Goal: Information Seeking & Learning: Get advice/opinions

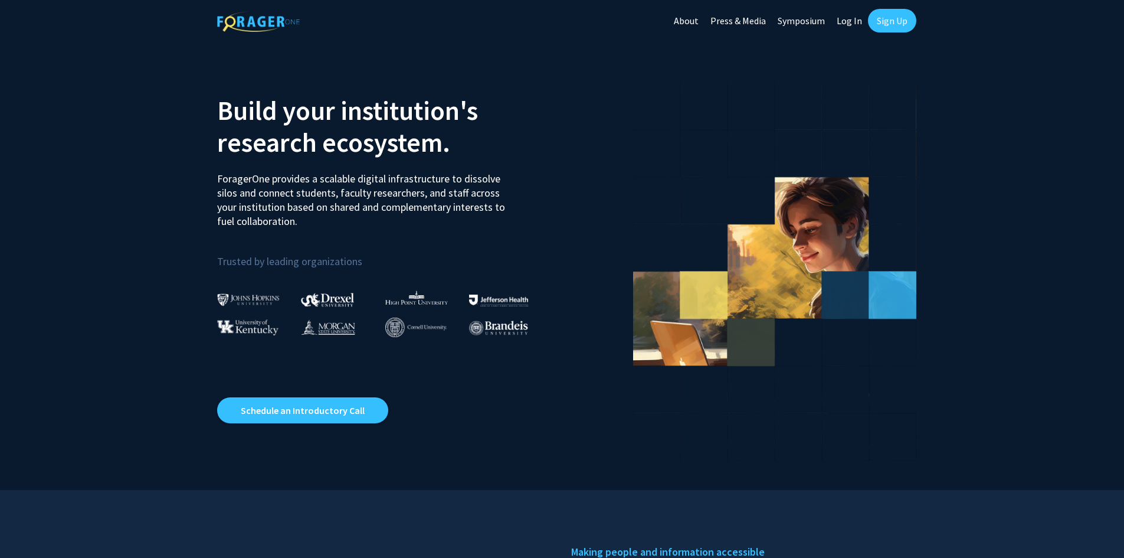
click at [852, 22] on link "Log In" at bounding box center [849, 20] width 37 height 41
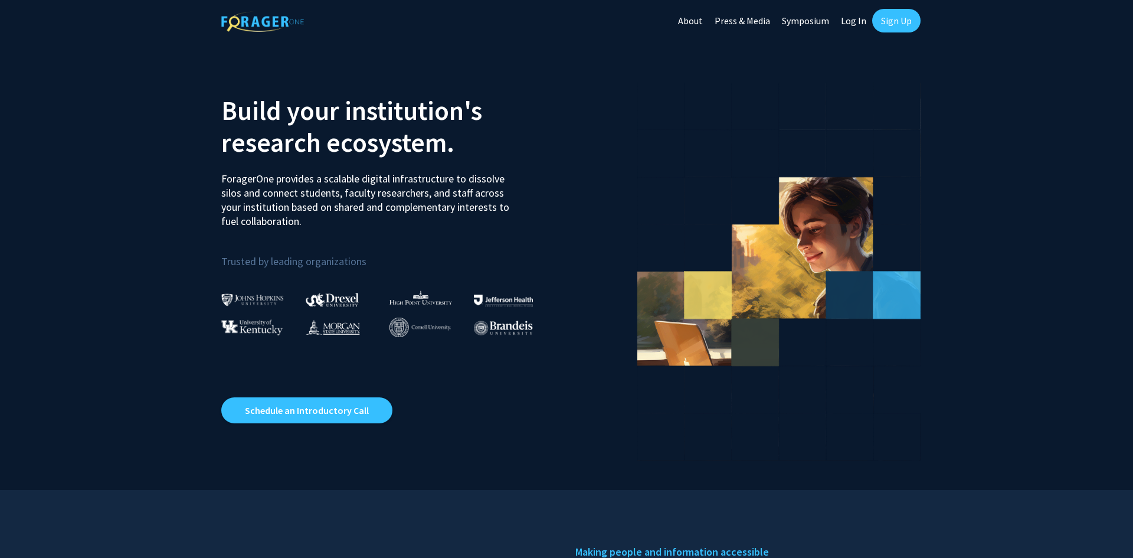
select select
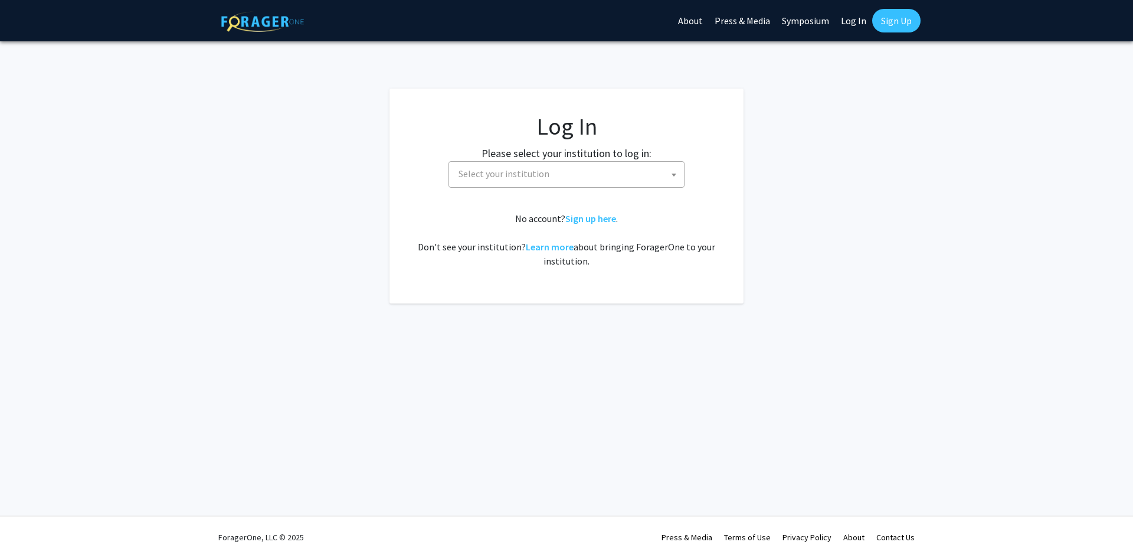
click at [626, 170] on span "Select your institution" at bounding box center [569, 174] width 230 height 24
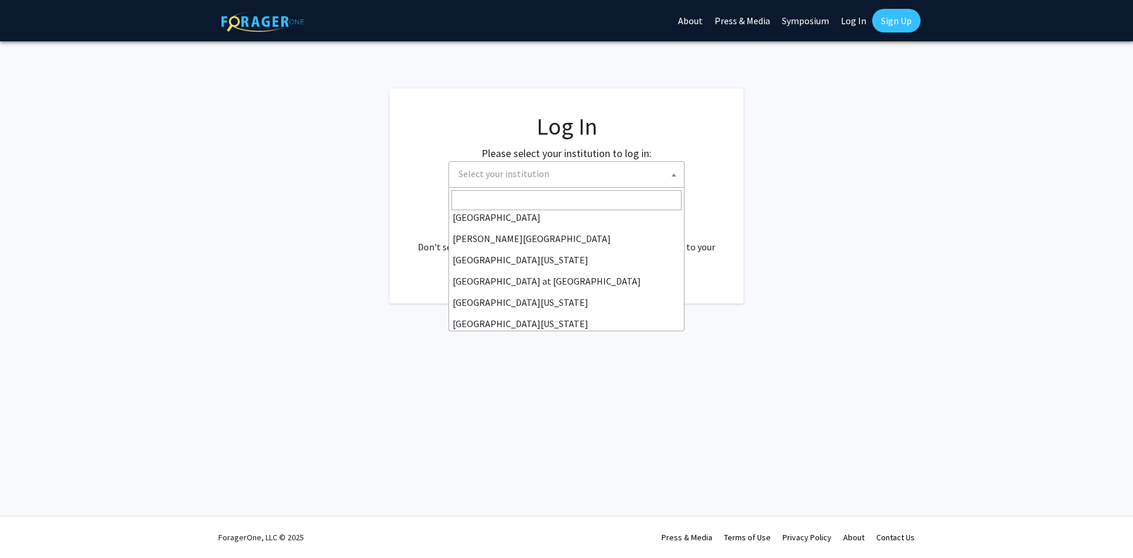
scroll to position [413, 0]
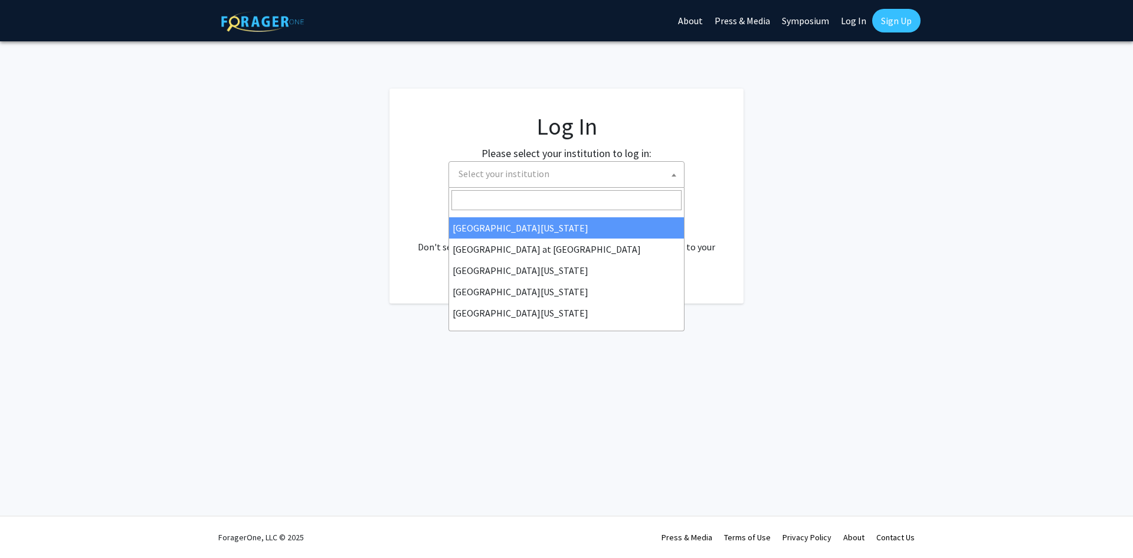
click at [552, 196] on input "Search" at bounding box center [566, 200] width 230 height 20
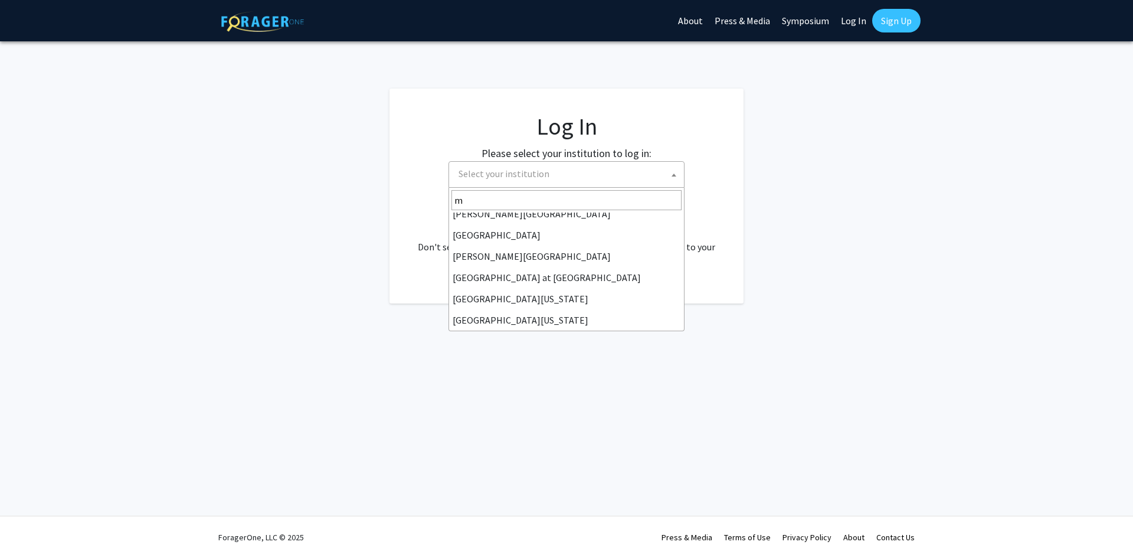
scroll to position [0, 0]
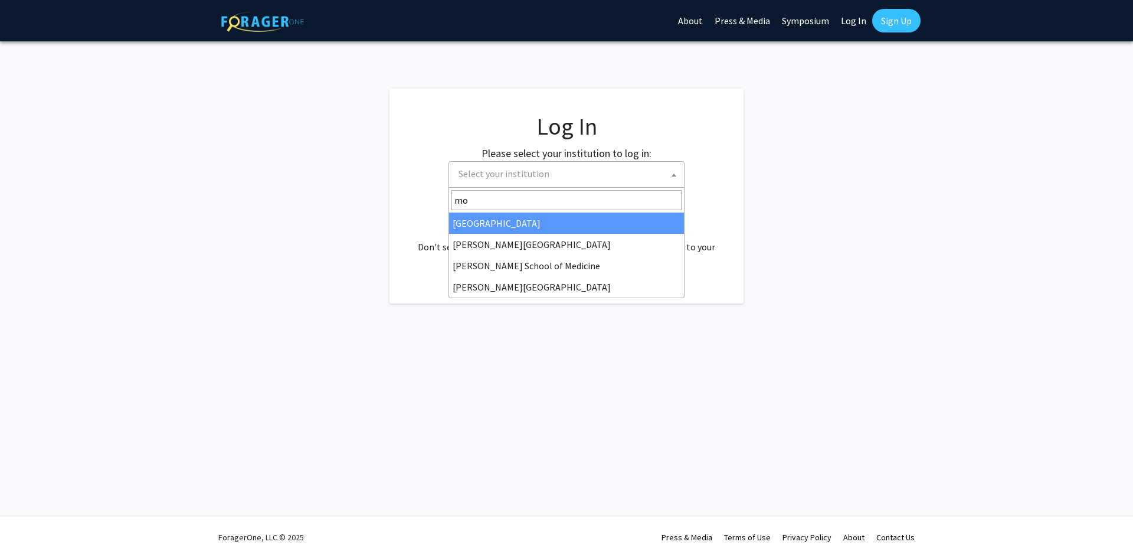
type input "m"
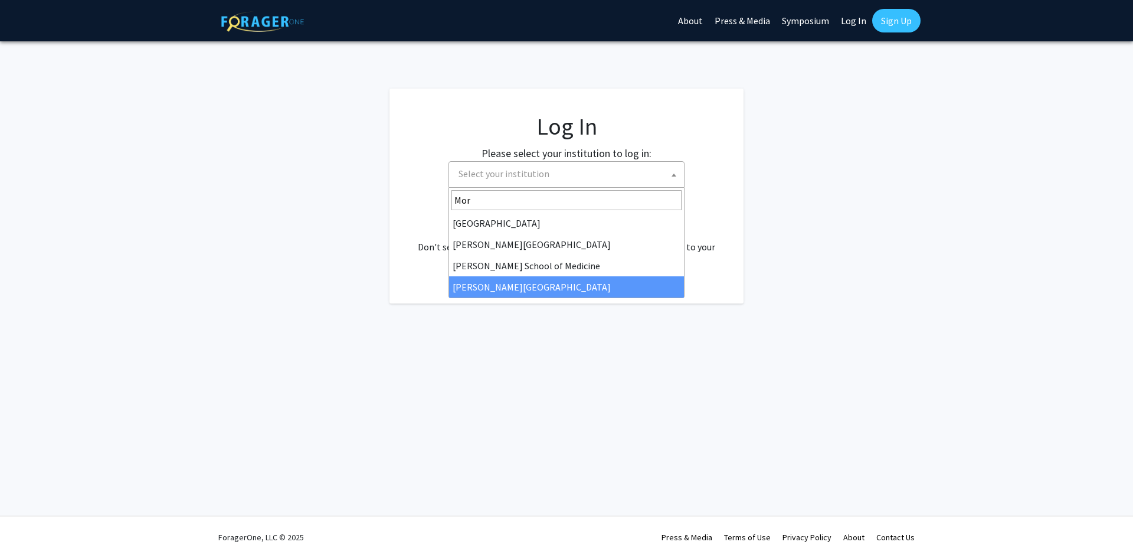
type input "Mor"
select select "20"
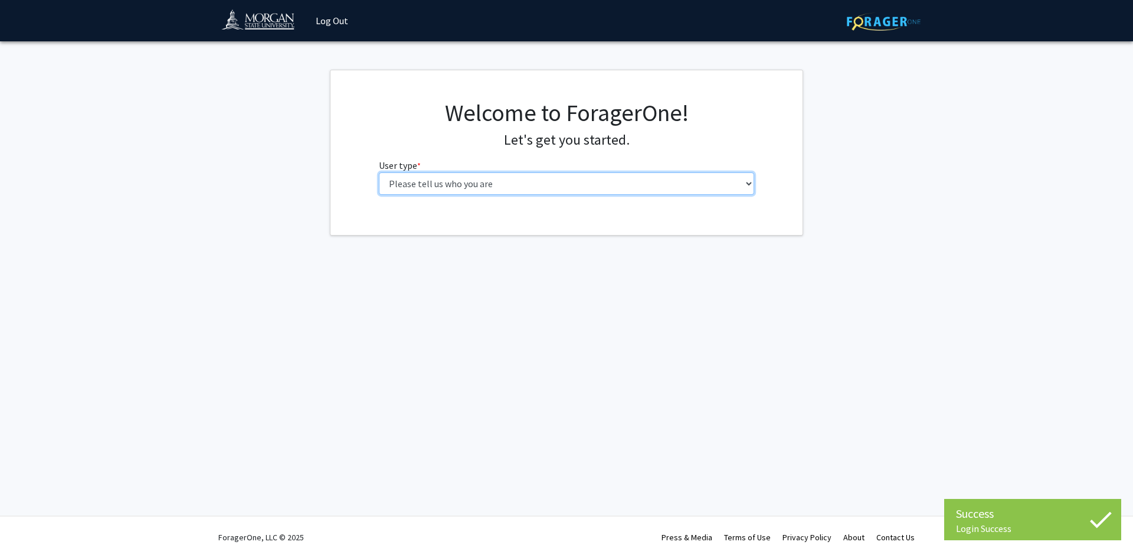
click at [468, 187] on select "Please tell us who you are Undergraduate Student Master's Student Doctoral Cand…" at bounding box center [567, 183] width 376 height 22
select select "1: undergrad"
click at [379, 172] on select "Please tell us who you are Undergraduate Student Master's Student Doctoral Cand…" at bounding box center [567, 183] width 376 height 22
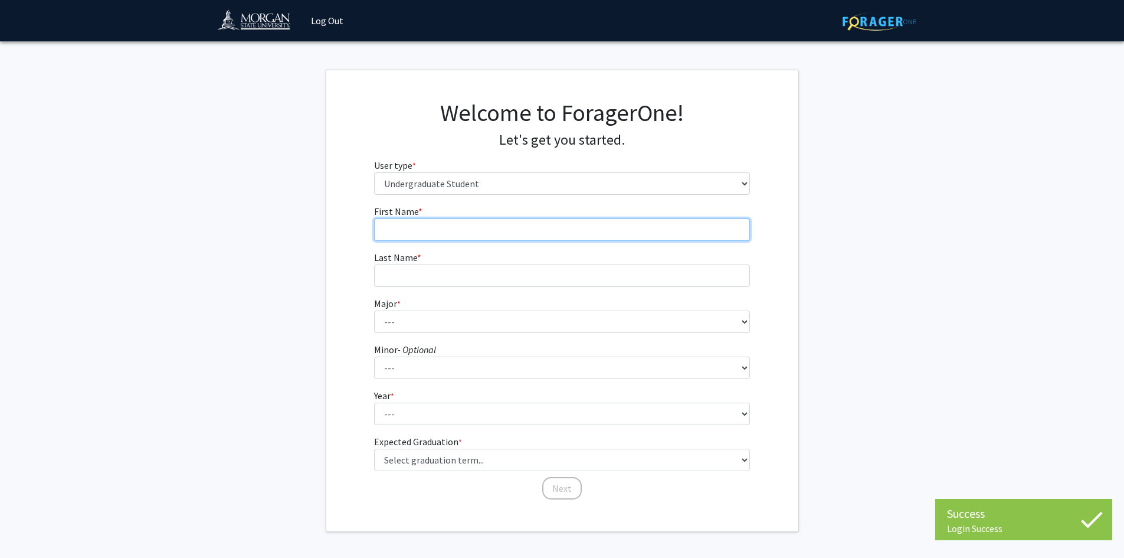
click at [579, 238] on input "First Name * required" at bounding box center [562, 229] width 376 height 22
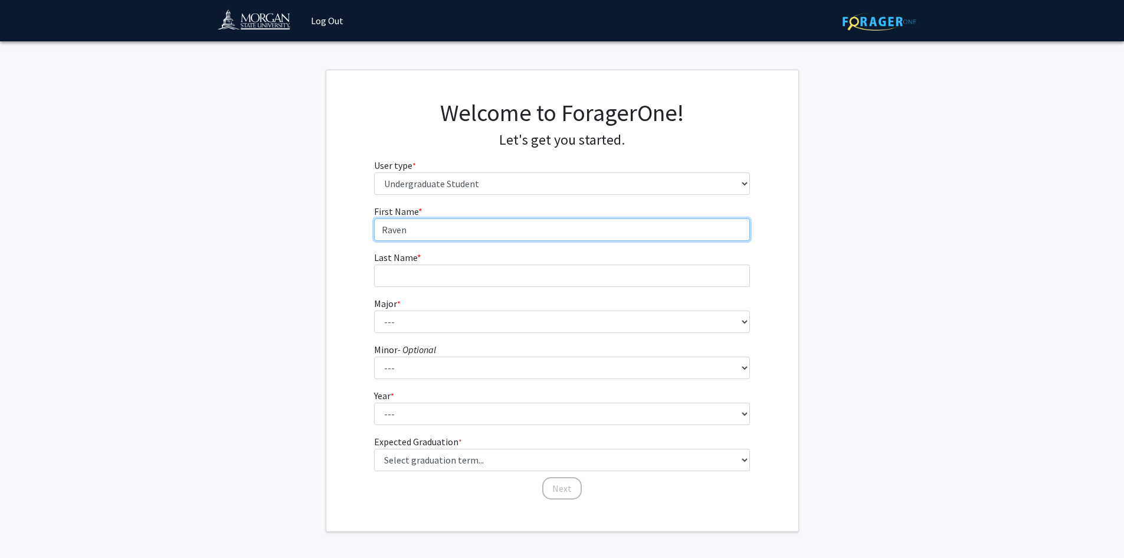
type input "Raven"
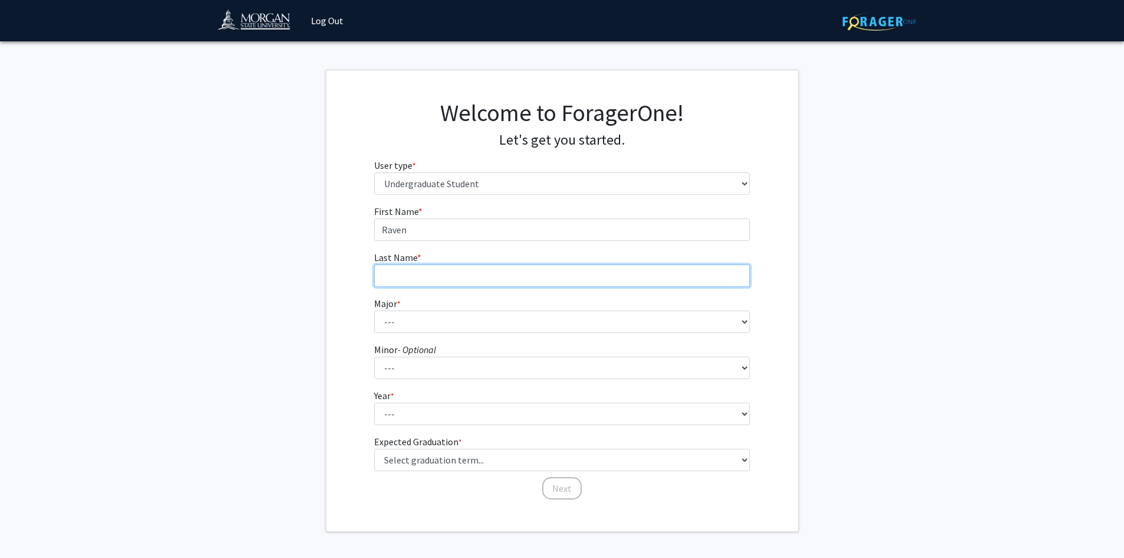
click at [573, 274] on input "Last Name * required" at bounding box center [562, 275] width 376 height 22
type input "[PERSON_NAME] [PERSON_NAME]"
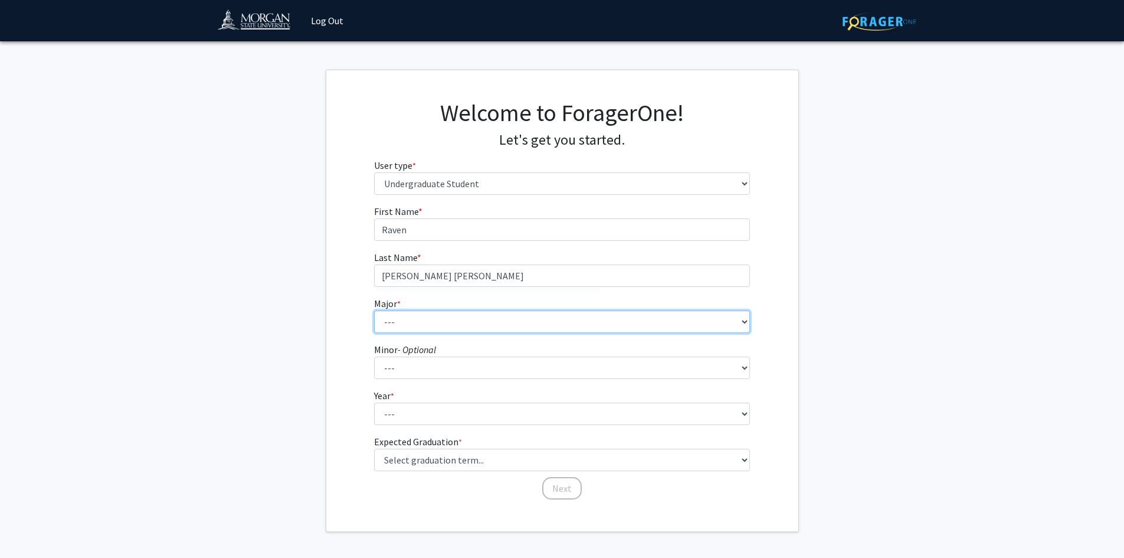
click at [566, 324] on select "--- Accounting Actuarial Science Applied Liberal Studies Architecture and Envir…" at bounding box center [562, 321] width 376 height 22
select select "7: 1597"
click at [374, 310] on select "--- Accounting Actuarial Science Applied Liberal Studies Architecture and Envir…" at bounding box center [562, 321] width 376 height 22
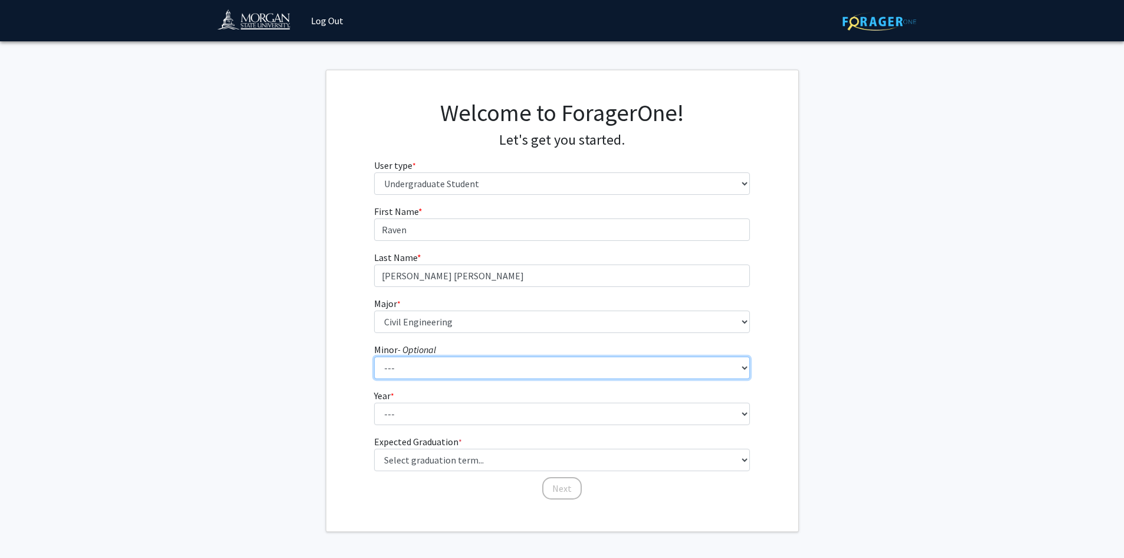
click at [490, 371] on select "--- Accounting Accounting with Finance Accounting with Information Science and …" at bounding box center [562, 367] width 376 height 22
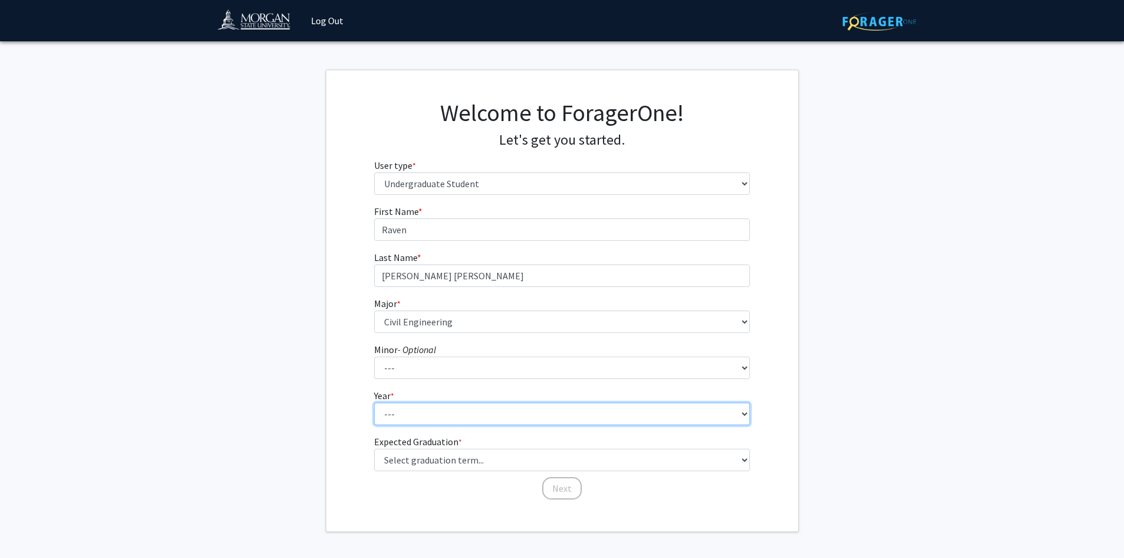
click at [508, 414] on select "--- First-year Sophomore Junior Senior Postbaccalaureate Certificate" at bounding box center [562, 413] width 376 height 22
select select "1: first-year"
click at [374, 402] on select "--- First-year Sophomore Junior Senior Postbaccalaureate Certificate" at bounding box center [562, 413] width 376 height 22
click at [509, 436] on fg-graduation-dropdown "Expected Graduation * required Select graduation term... Spring 2025 Summer 202…" at bounding box center [562, 452] width 376 height 37
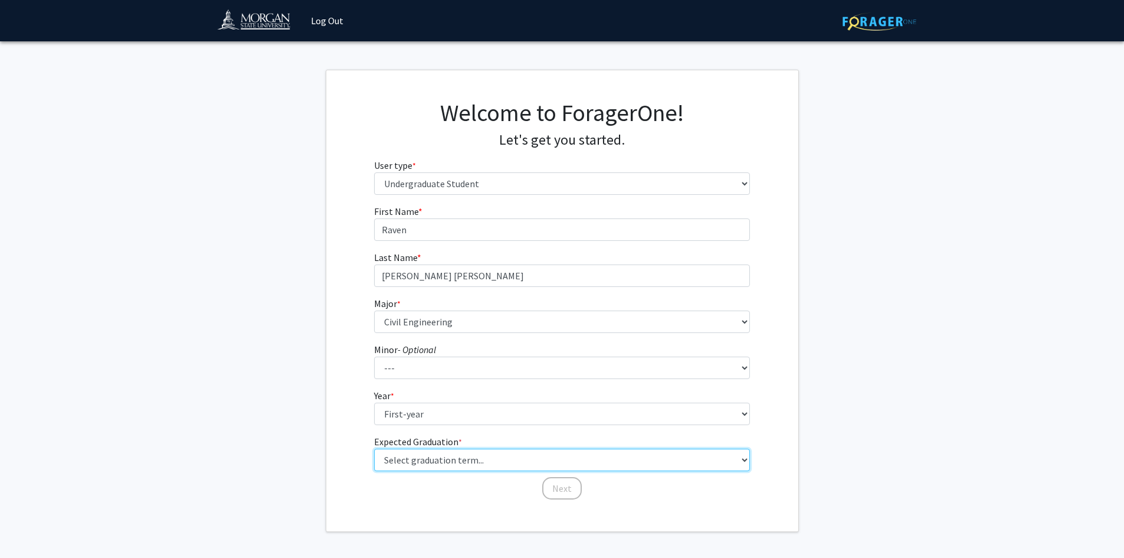
click at [509, 454] on select "Select graduation term... Spring 2025 Summer 2025 Fall 2025 Winter 2025 Spring …" at bounding box center [562, 460] width 376 height 22
select select "17: spring_2029"
click at [374, 449] on select "Select graduation term... Spring 2025 Summer 2025 Fall 2025 Winter 2025 Spring …" at bounding box center [562, 460] width 376 height 22
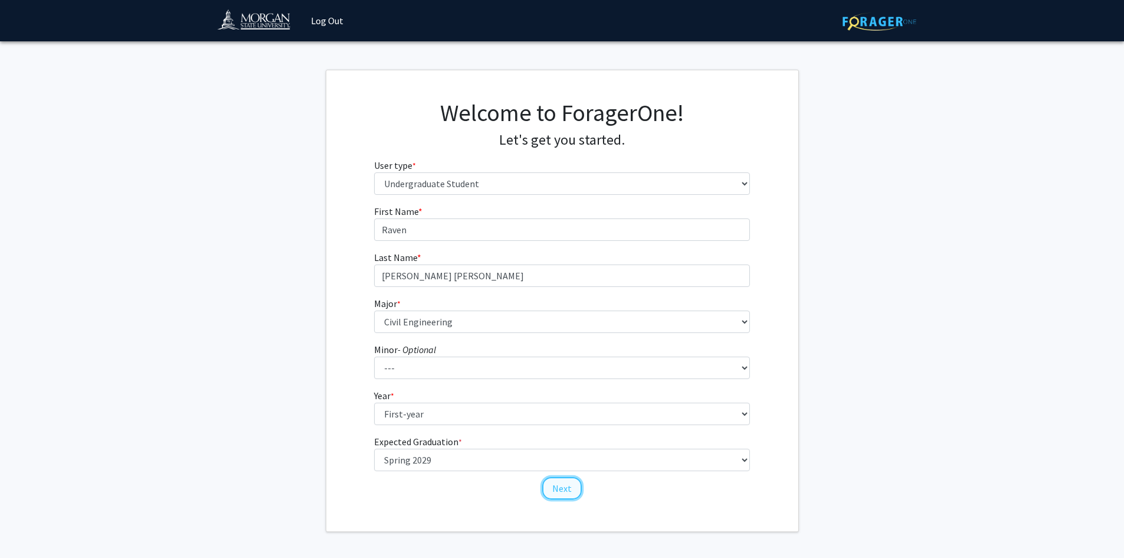
click at [558, 486] on button "Next" at bounding box center [562, 488] width 40 height 22
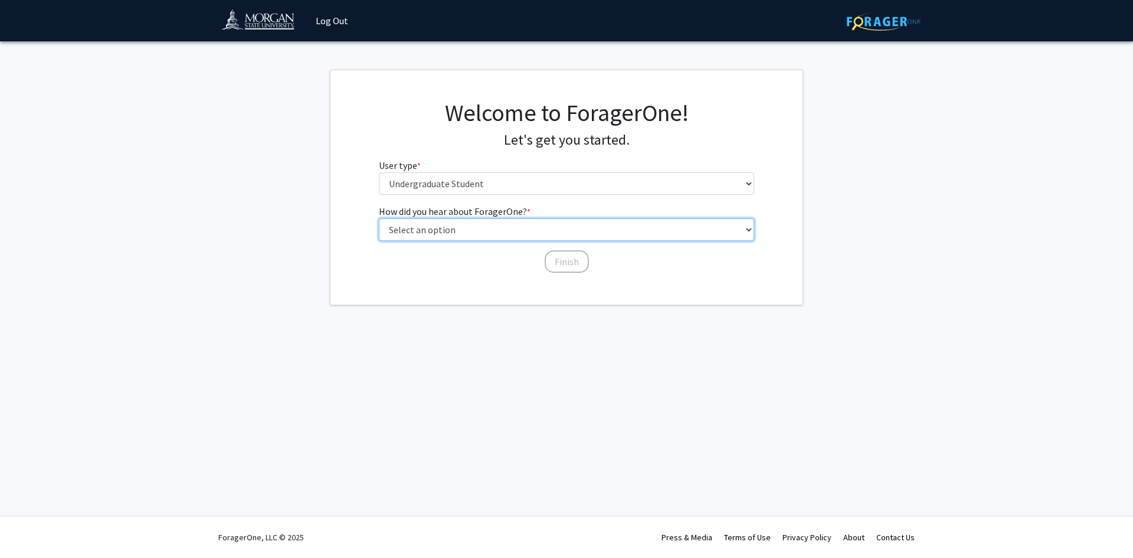
click at [486, 231] on select "Select an option Peer/student recommendation Faculty/staff recommendation Unive…" at bounding box center [567, 229] width 376 height 22
select select "5: other"
click at [379, 218] on select "Select an option Peer/student recommendation Faculty/staff recommendation Unive…" at bounding box center [567, 229] width 376 height 22
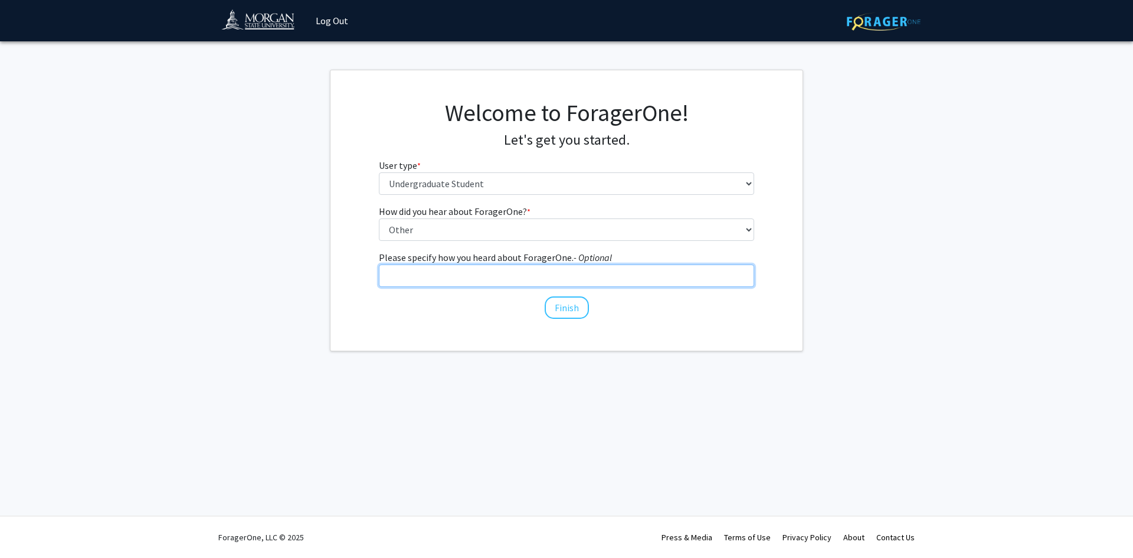
click at [464, 277] on input "Please specify how you heard about ForagerOne. - Optional" at bounding box center [567, 275] width 376 height 22
click at [424, 274] on input "Research Program at [PERSON_NAME][GEOGRAPHIC_DATA]" at bounding box center [567, 275] width 376 height 22
type input "Research Rookies Program at [PERSON_NAME][GEOGRAPHIC_DATA]"
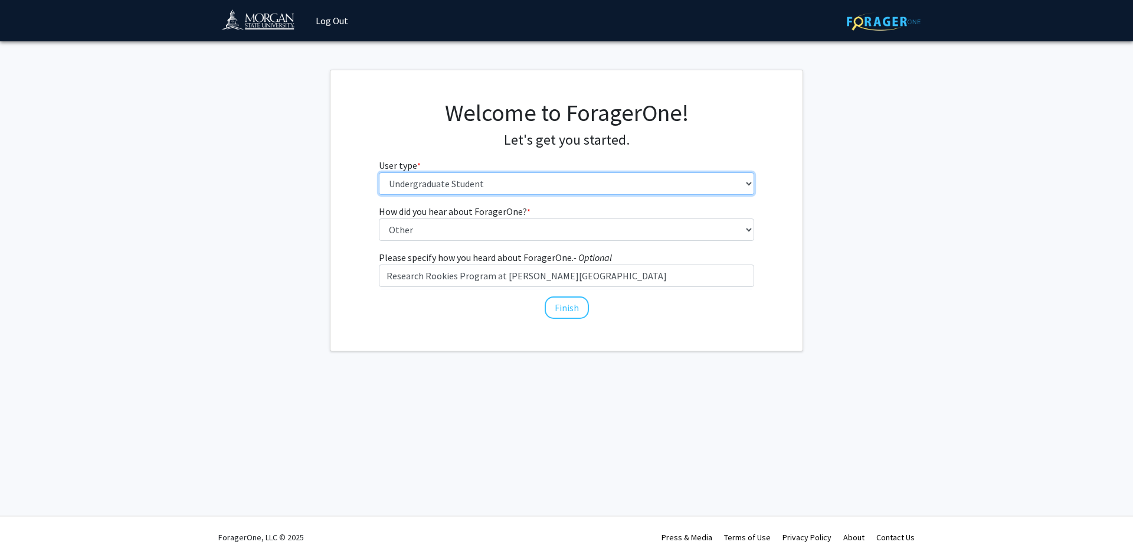
click at [427, 182] on select "Please tell us who you are Undergraduate Student Master's Student Doctoral Cand…" at bounding box center [567, 183] width 376 height 22
click at [379, 172] on select "Please tell us who you are Undergraduate Student Master's Student Doctoral Cand…" at bounding box center [567, 183] width 376 height 22
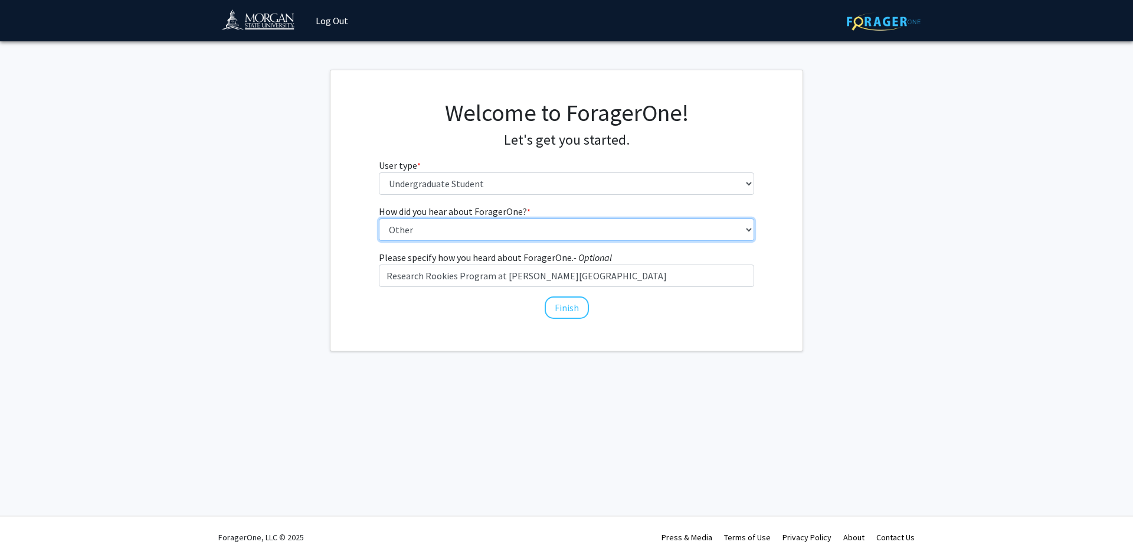
click at [470, 230] on select "Select an option Peer/student recommendation Faculty/staff recommendation Unive…" at bounding box center [567, 229] width 376 height 22
click at [879, 237] on fg-get-started "Welcome to ForagerOne! Let's get you started. User type * required Please tell …" at bounding box center [566, 211] width 1133 height 282
click at [541, 224] on select "Select an option Peer/student recommendation Faculty/staff recommendation Unive…" at bounding box center [567, 229] width 376 height 22
select select "2: faculty_recommendation"
click at [379, 218] on select "Select an option Peer/student recommendation Faculty/staff recommendation Unive…" at bounding box center [567, 229] width 376 height 22
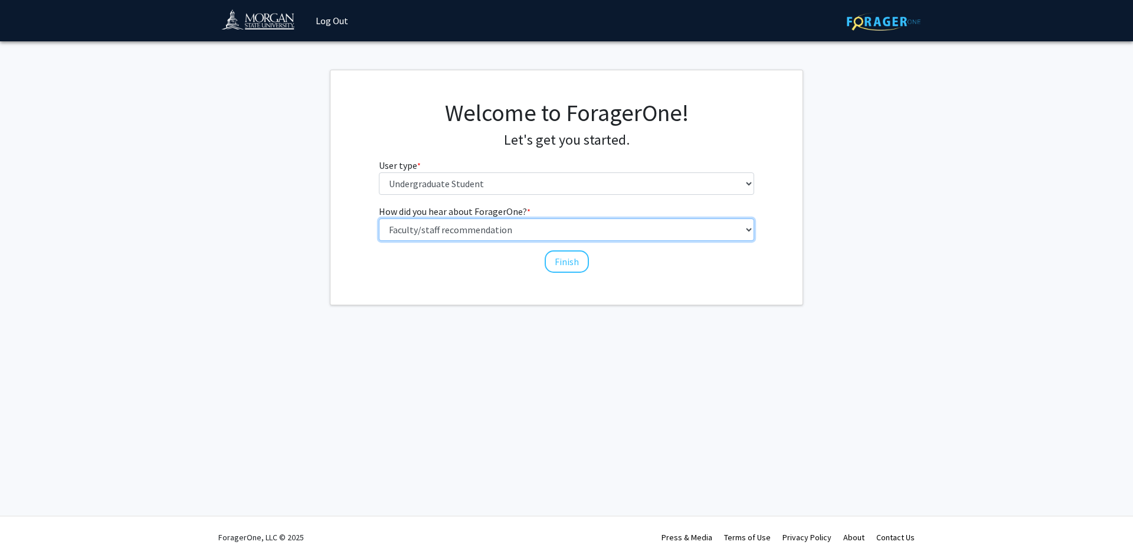
click at [672, 237] on select "Select an option Peer/student recommendation Faculty/staff recommendation Unive…" at bounding box center [567, 229] width 376 height 22
click at [379, 218] on select "Select an option Peer/student recommendation Faculty/staff recommendation Unive…" at bounding box center [567, 229] width 376 height 22
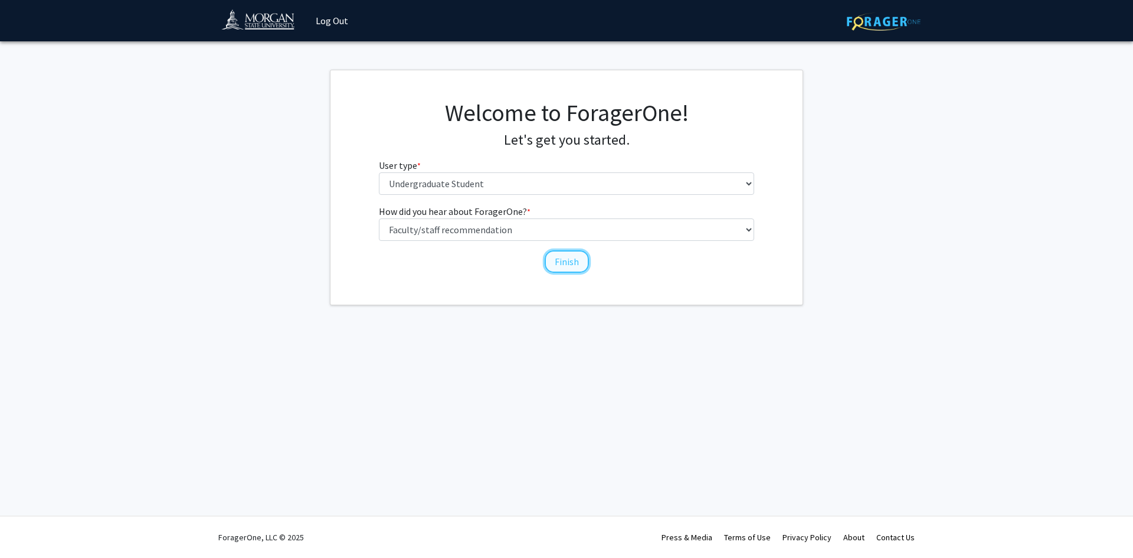
click at [575, 261] on button "Finish" at bounding box center [567, 261] width 44 height 22
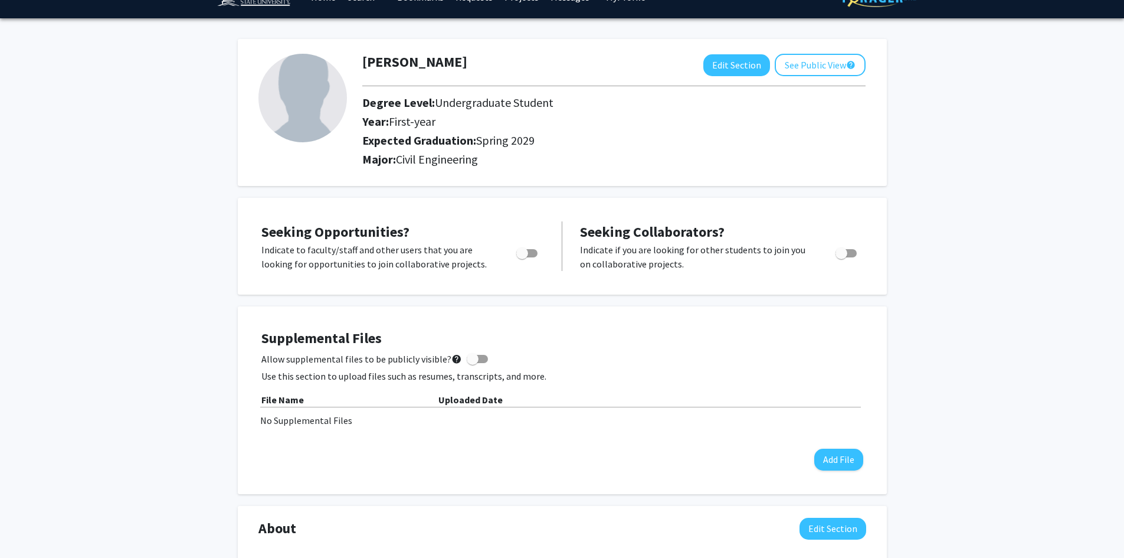
scroll to position [24, 0]
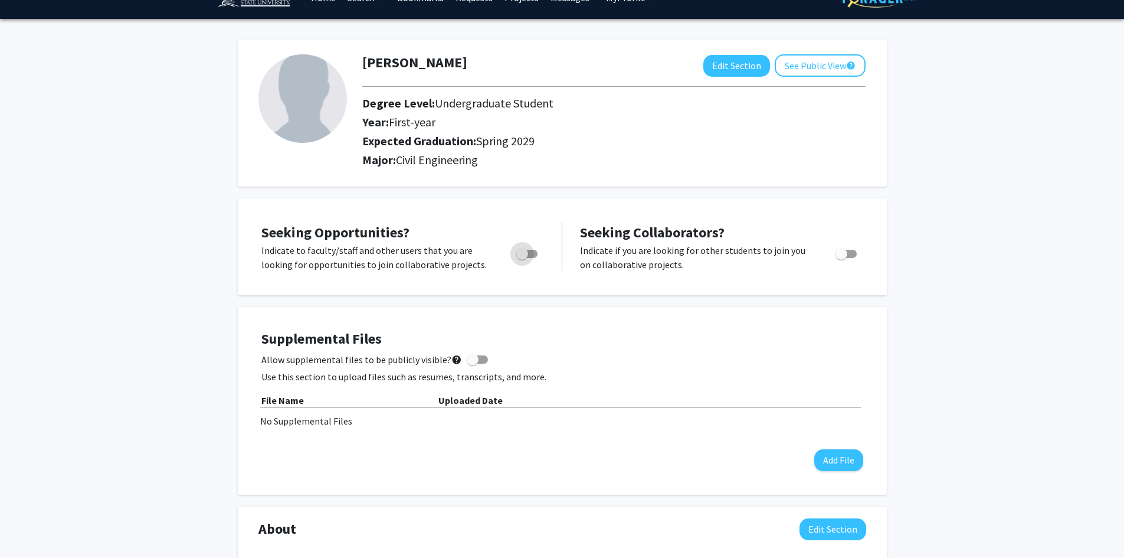
click at [521, 256] on span "Toggle" at bounding box center [522, 254] width 12 height 12
click at [522, 258] on input "Are you actively seeking opportunities?" at bounding box center [522, 258] width 1 height 1
checkbox input "true"
click at [847, 255] on span "Toggle" at bounding box center [846, 254] width 21 height 8
click at [842, 258] on input "Would you like to receive other student requests to work with you?" at bounding box center [841, 258] width 1 height 1
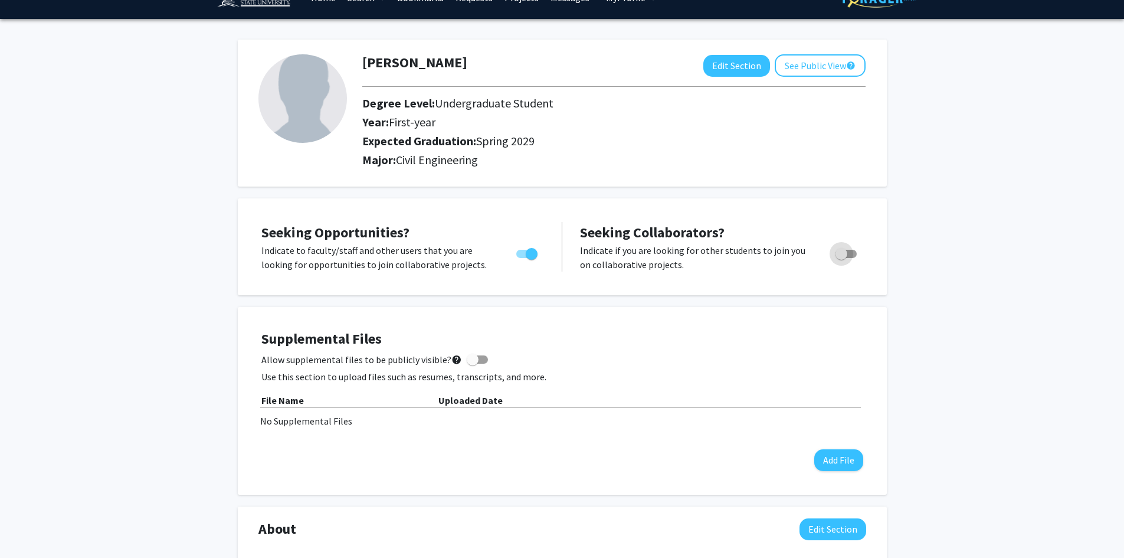
checkbox input "true"
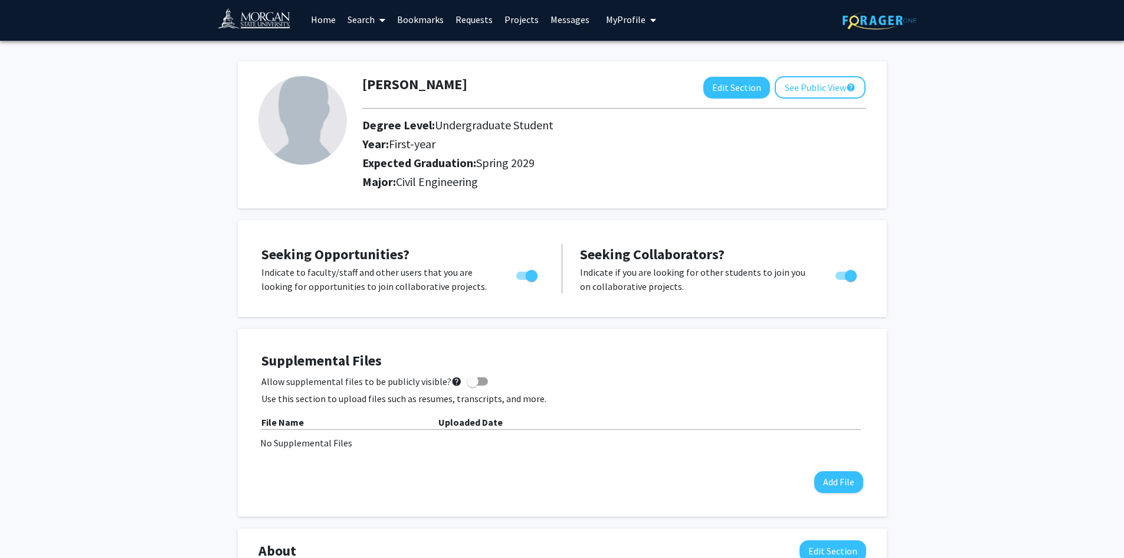
scroll to position [0, 0]
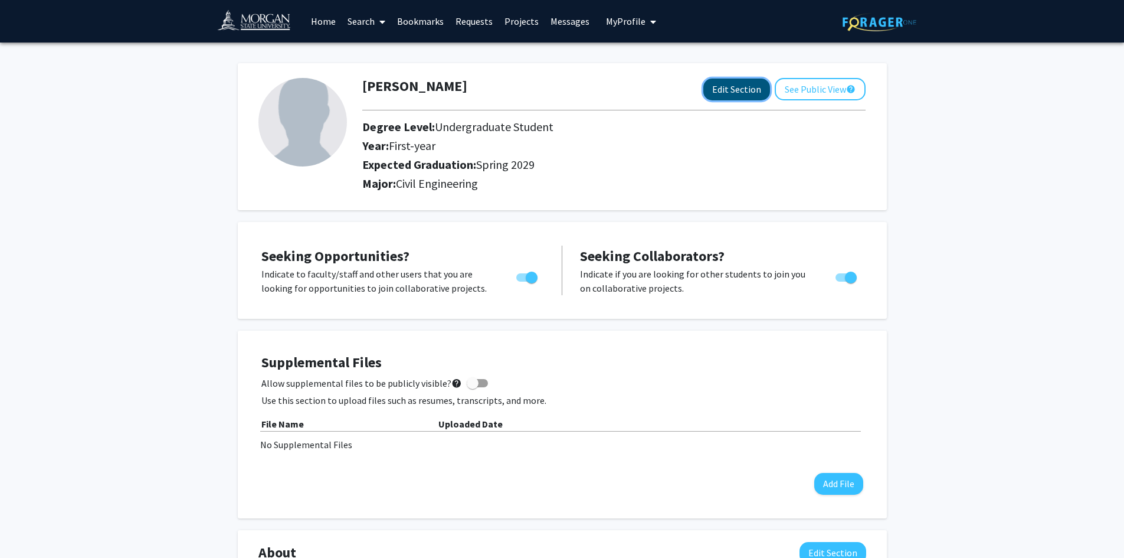
click at [739, 93] on button "Edit Section" at bounding box center [736, 89] width 67 height 22
select select "first-year"
select select "45: spring_2029"
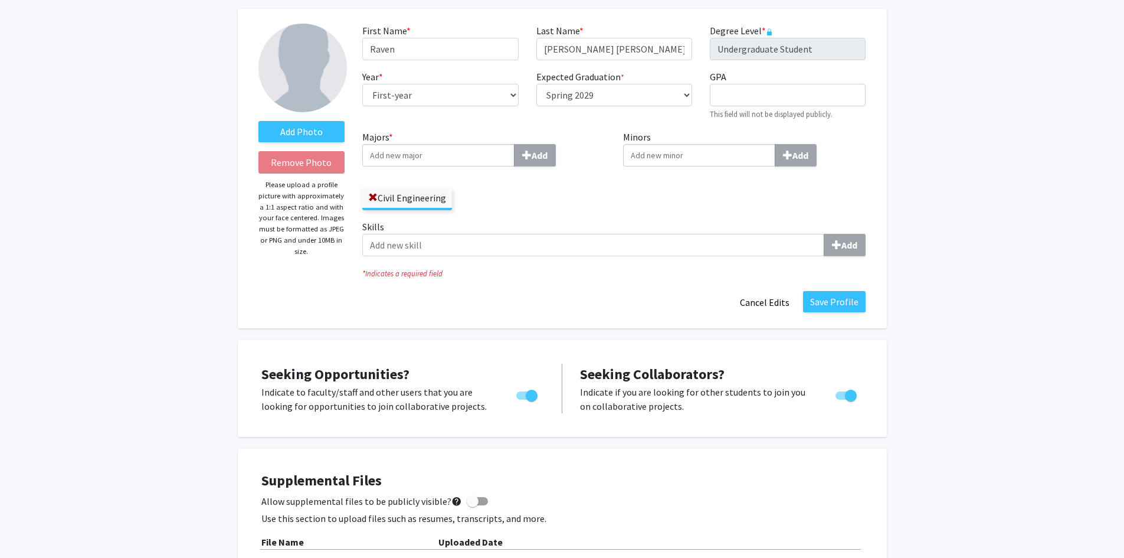
scroll to position [64, 0]
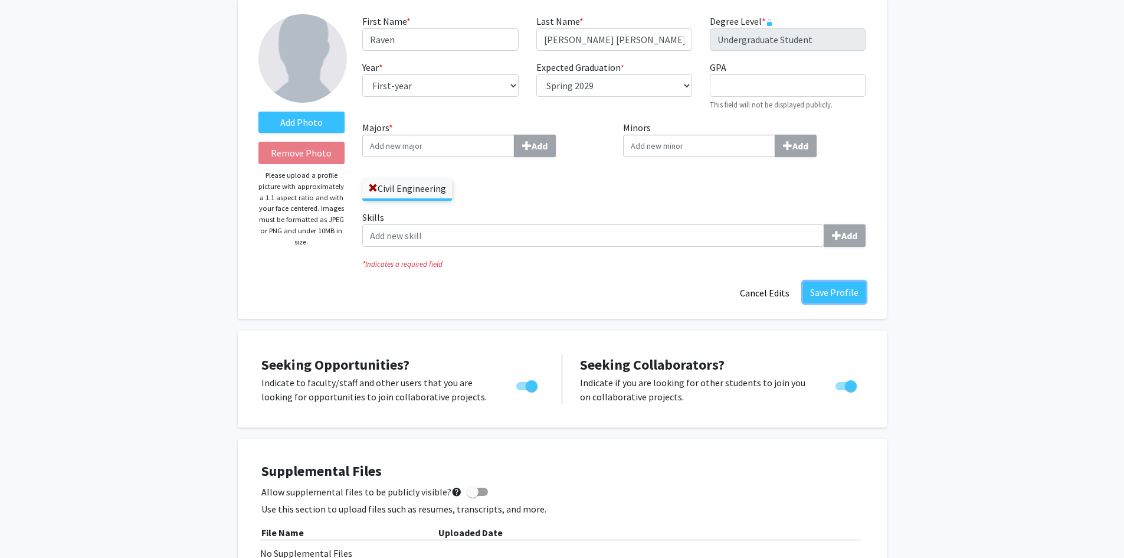
drag, startPoint x: 839, startPoint y: 292, endPoint x: 803, endPoint y: 329, distance: 51.8
click at [823, 290] on button "Save Profile" at bounding box center [834, 292] width 63 height 21
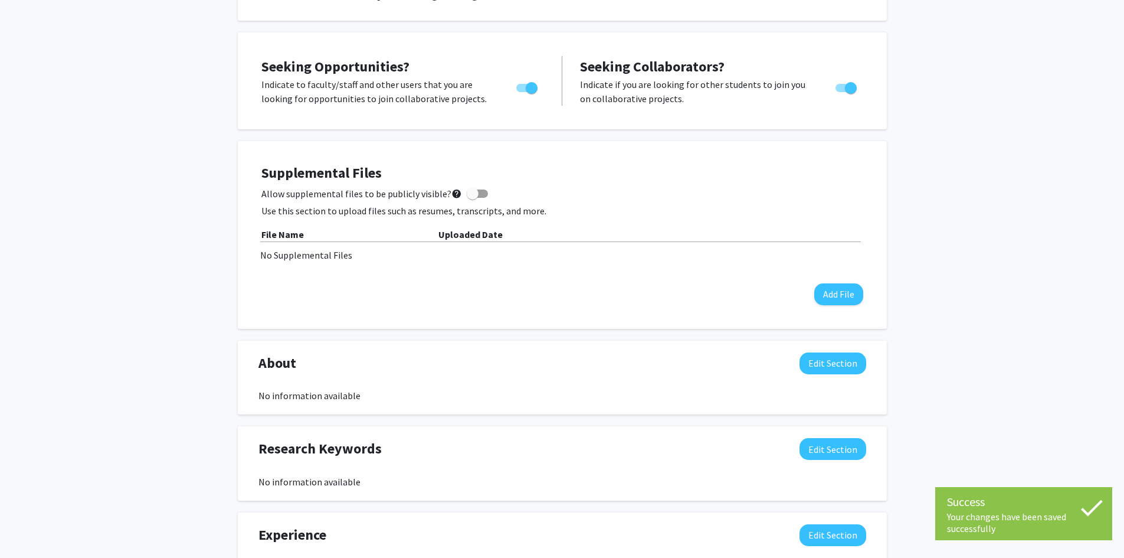
scroll to position [190, 0]
click at [845, 366] on button "Edit Section" at bounding box center [833, 363] width 67 height 22
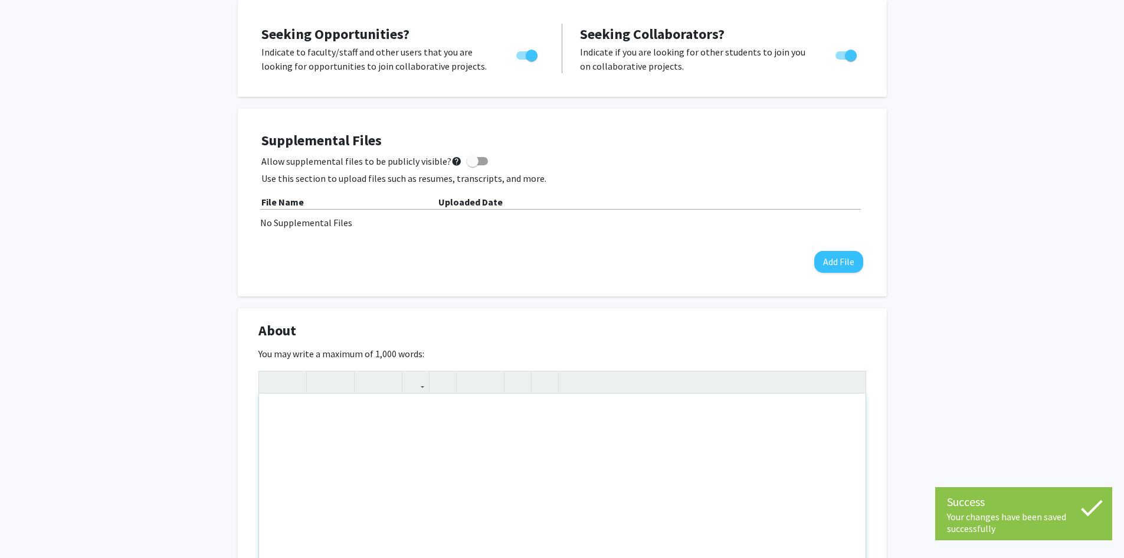
scroll to position [223, 0]
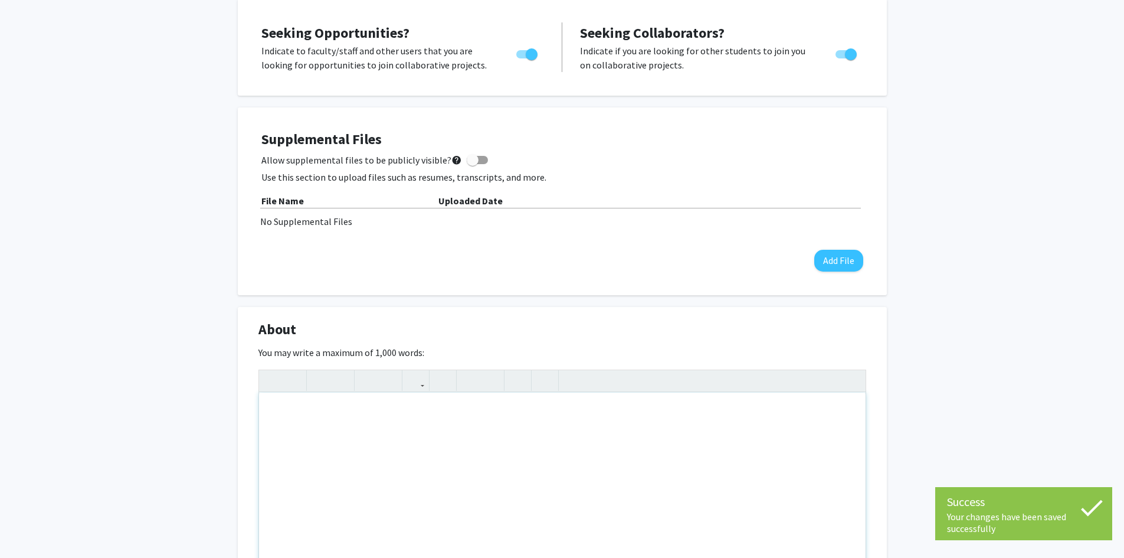
click at [579, 433] on div "Note to users with screen readers: Please deactivate our accessibility plugin f…" at bounding box center [562, 480] width 607 height 177
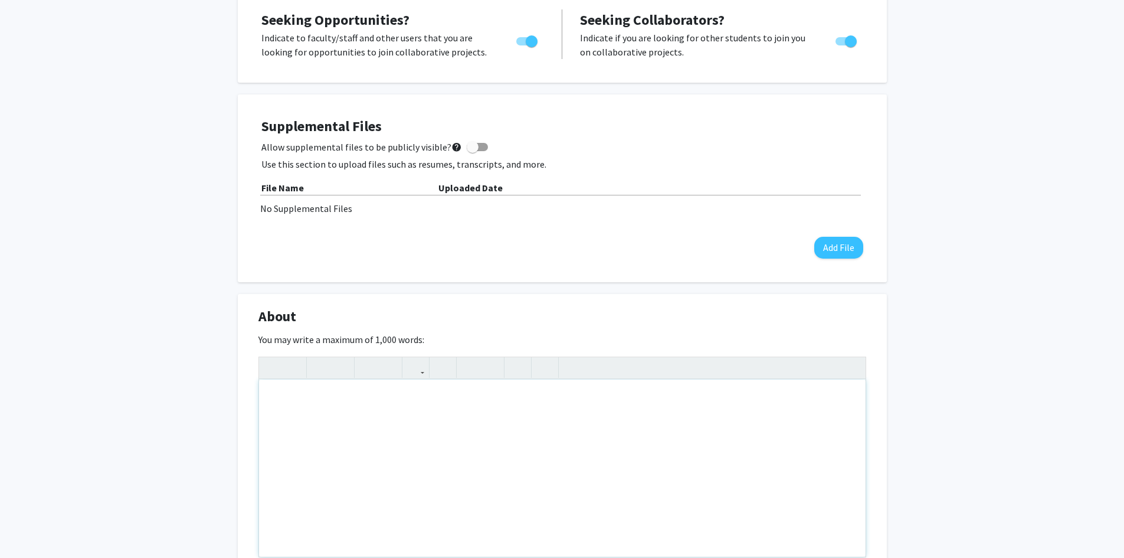
scroll to position [235, 0]
type textarea "[PERSON_NAME];"
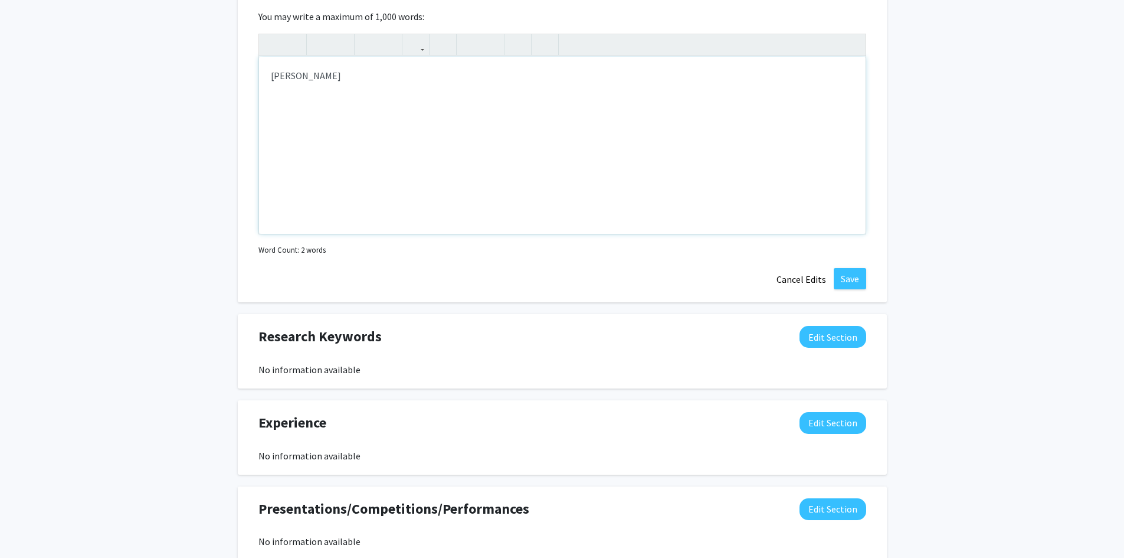
click at [359, 77] on div "[PERSON_NAME]" at bounding box center [562, 145] width 607 height 177
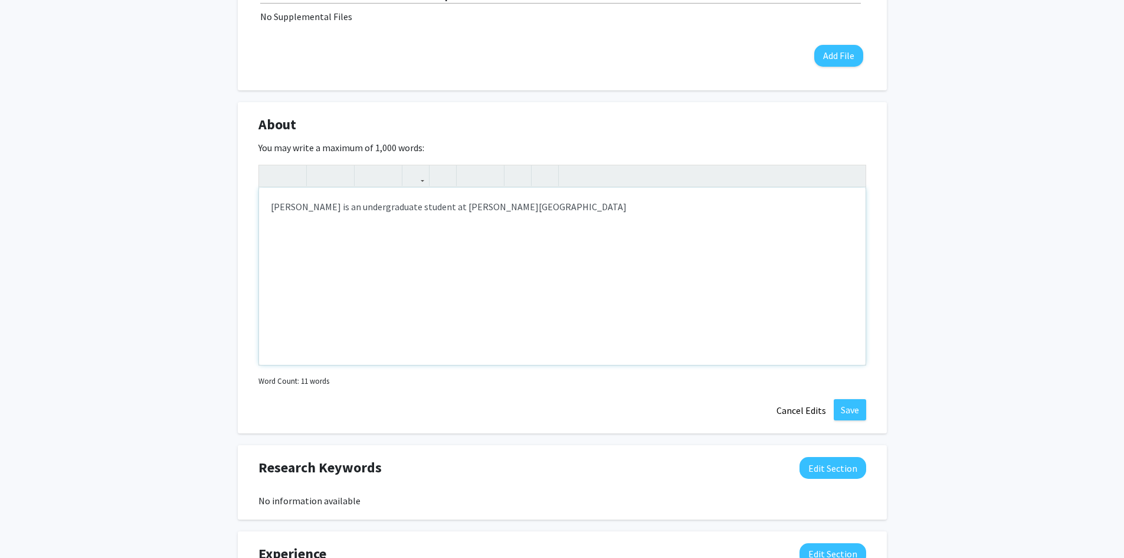
scroll to position [427, 0]
click at [559, 207] on div "[PERSON_NAME] is an undergraduate student at [PERSON_NAME][GEOGRAPHIC_DATA]. Sh…" at bounding box center [562, 276] width 607 height 177
click at [356, 205] on div "[PERSON_NAME] is an undergraduate student at [PERSON_NAME][GEOGRAPHIC_DATA]. Sh…" at bounding box center [562, 276] width 607 height 177
click at [359, 208] on div "[PERSON_NAME] is an undergraduate student at [PERSON_NAME][GEOGRAPHIC_DATA]. Sh…" at bounding box center [562, 276] width 607 height 177
drag, startPoint x: 359, startPoint y: 208, endPoint x: 355, endPoint y: 202, distance: 7.6
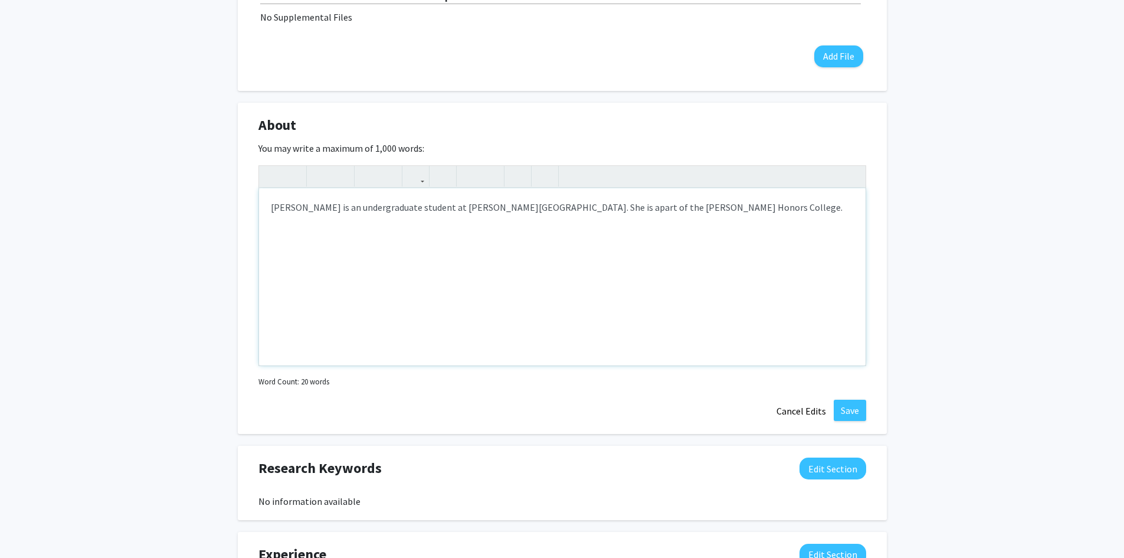
click at [355, 202] on div "[PERSON_NAME] is an undergraduate student at [PERSON_NAME][GEOGRAPHIC_DATA]. Sh…" at bounding box center [562, 276] width 607 height 177
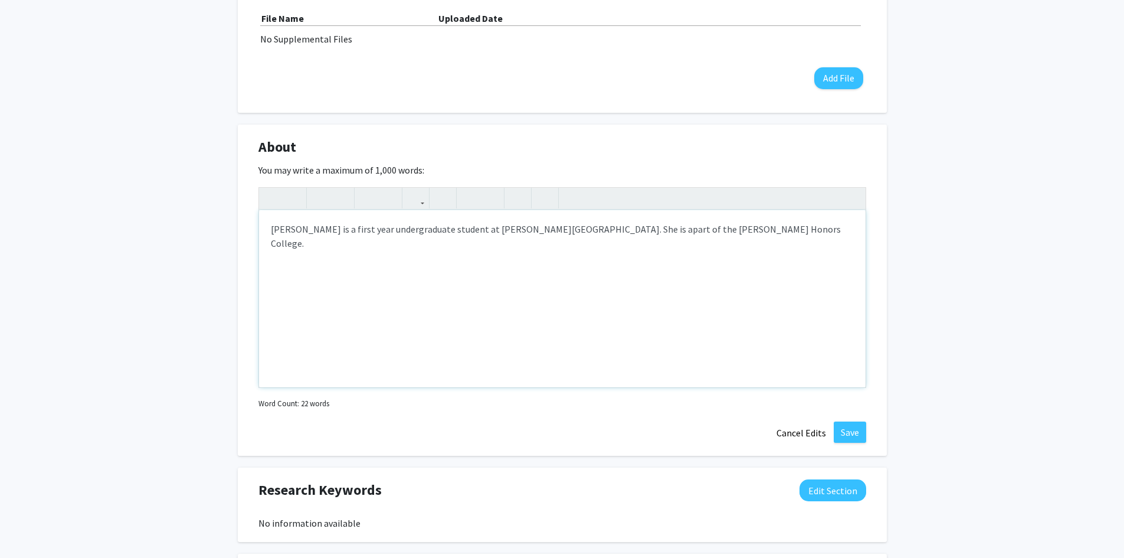
scroll to position [401, 0]
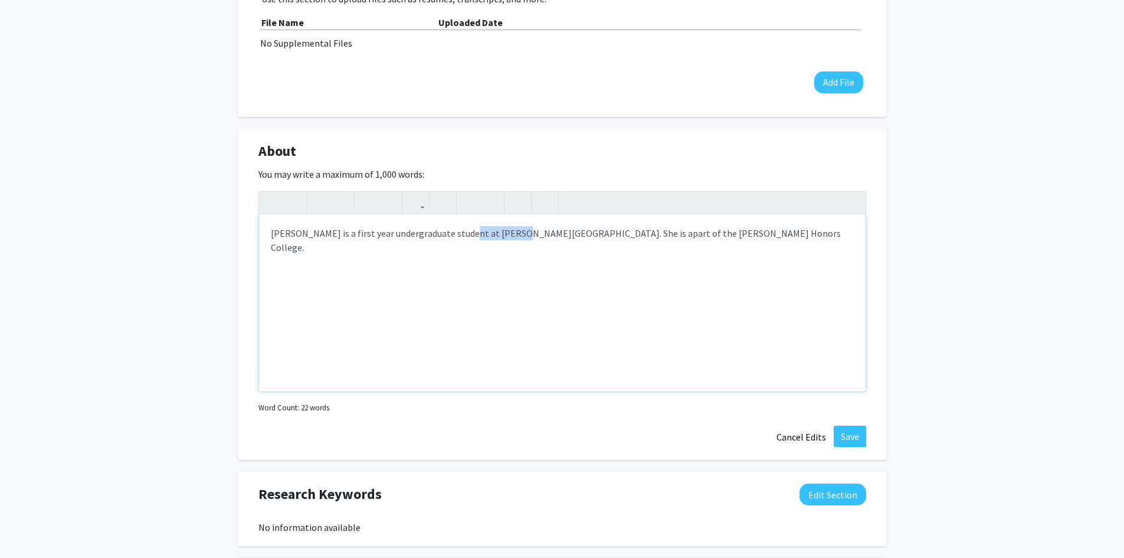
drag, startPoint x: 457, startPoint y: 230, endPoint x: 508, endPoint y: 234, distance: 51.5
click at [508, 234] on div "[PERSON_NAME] is a first year undergraduate student at [PERSON_NAME][GEOGRAPHIC…" at bounding box center [562, 302] width 607 height 177
click at [770, 234] on div "[PERSON_NAME] is a first year undergraduate student at [PERSON_NAME][GEOGRAPHIC…" at bounding box center [562, 302] width 607 height 177
click at [599, 235] on div "[PERSON_NAME] is a first year undergraduate student at [PERSON_NAME][GEOGRAPHIC…" at bounding box center [562, 302] width 607 height 177
click at [590, 233] on div "[PERSON_NAME] is a first year undergraduate student at [PERSON_NAME][GEOGRAPHIC…" at bounding box center [562, 302] width 607 height 177
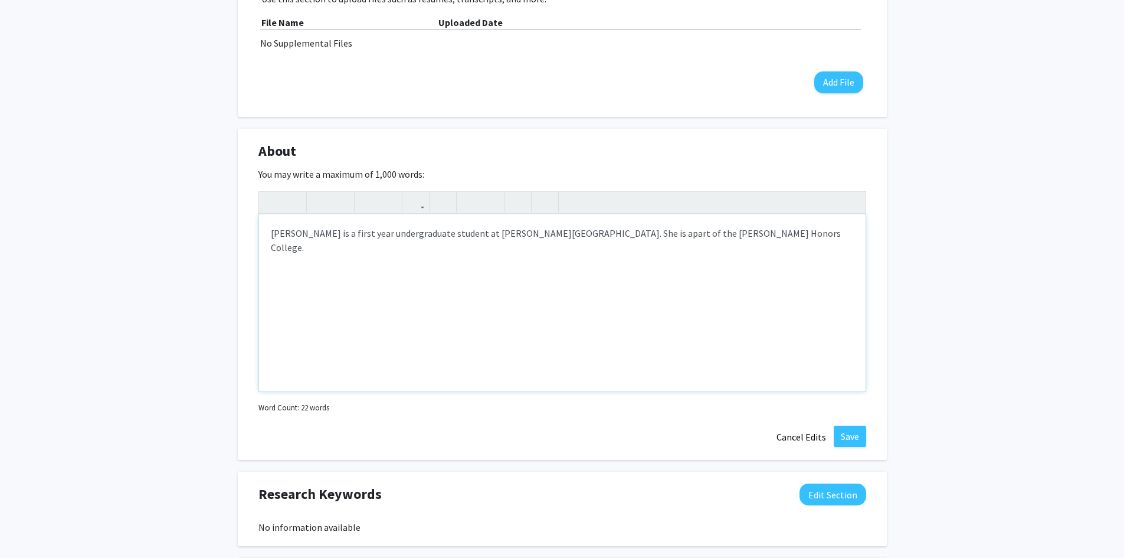
scroll to position [402, 0]
click at [596, 235] on div "[PERSON_NAME] is a first year undergraduate student at [PERSON_NAME][GEOGRAPHIC…" at bounding box center [562, 302] width 607 height 177
click at [593, 234] on div "[PERSON_NAME] is a first year undergraduate student at [PERSON_NAME][GEOGRAPHIC…" at bounding box center [562, 302] width 607 height 177
click at [673, 231] on div "[PERSON_NAME] is a first year undergraduate student at [PERSON_NAME][GEOGRAPHIC…" at bounding box center [562, 302] width 607 height 177
drag, startPoint x: 673, startPoint y: 231, endPoint x: 641, endPoint y: 231, distance: 32.5
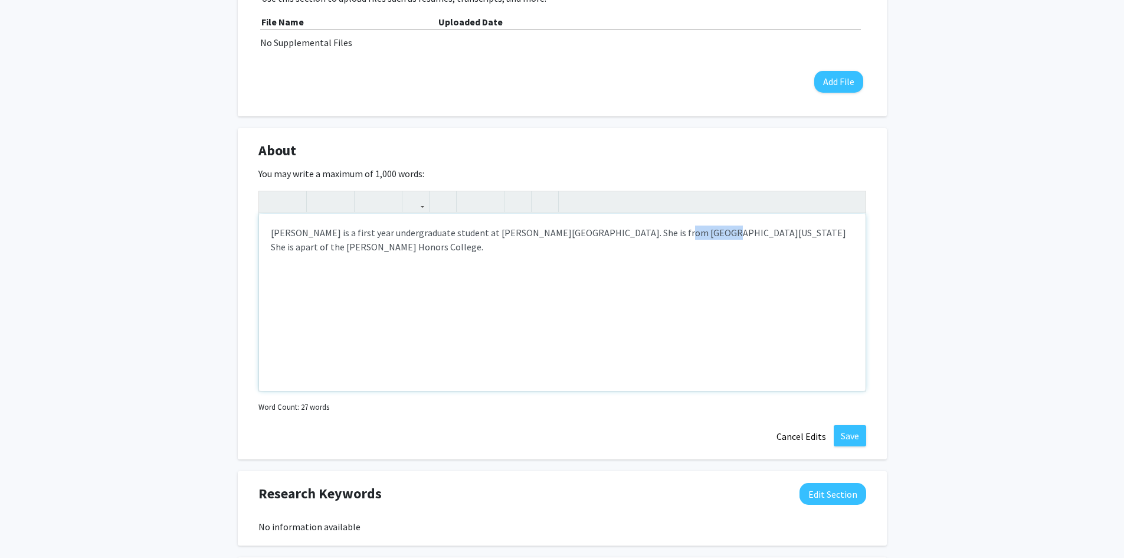
click at [641, 231] on div "[PERSON_NAME] is a first year undergraduate student at [PERSON_NAME][GEOGRAPHIC…" at bounding box center [562, 302] width 607 height 177
click at [701, 245] on div "[PERSON_NAME] is a first year undergraduate student at [PERSON_NAME][GEOGRAPHIC…" at bounding box center [562, 302] width 607 height 177
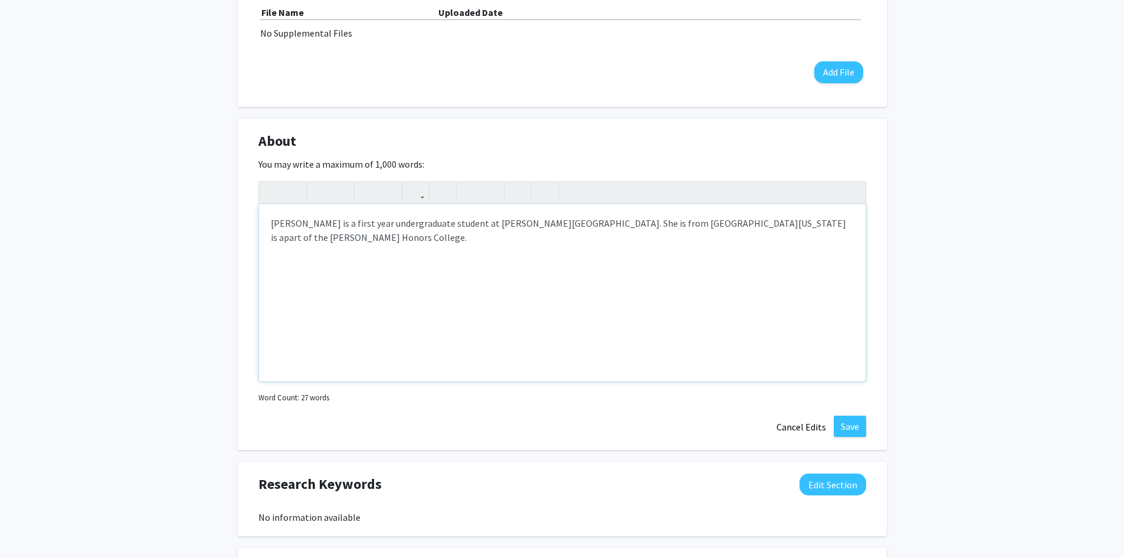
scroll to position [422, 0]
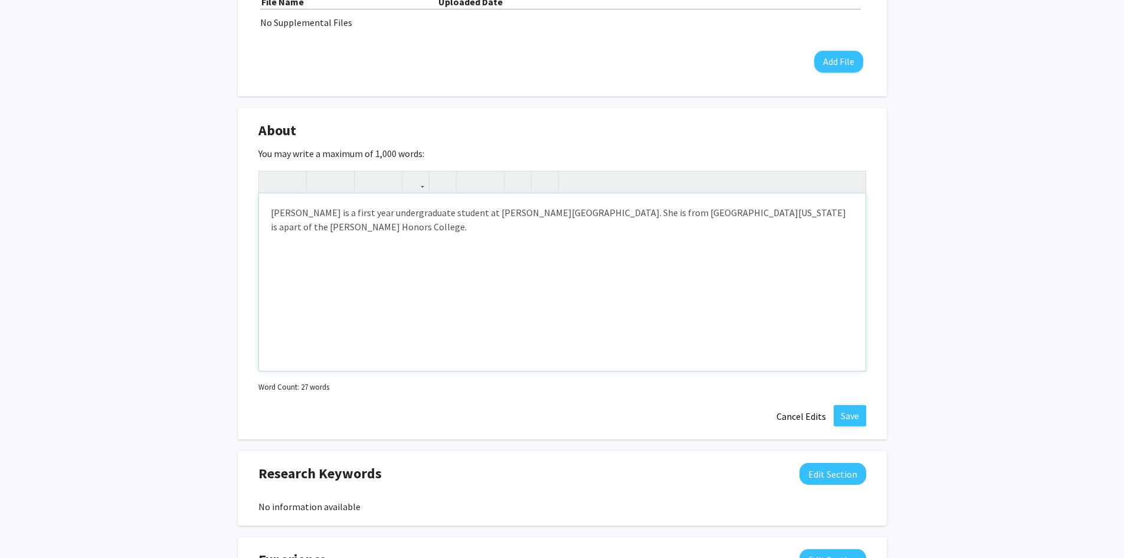
click at [707, 210] on div "[PERSON_NAME] is a first year undergraduate student at [PERSON_NAME][GEOGRAPHIC…" at bounding box center [562, 282] width 607 height 177
click at [682, 235] on div "[PERSON_NAME] is a first year undergraduate student at [PERSON_NAME][GEOGRAPHIC…" at bounding box center [562, 282] width 607 height 177
drag, startPoint x: 593, startPoint y: 213, endPoint x: 603, endPoint y: 215, distance: 9.7
click at [603, 215] on div "[PERSON_NAME] is a first year undergraduate student at [PERSON_NAME][GEOGRAPHIC…" at bounding box center [562, 282] width 607 height 177
click at [271, 216] on div "[PERSON_NAME] is a first year undergraduate student at [PERSON_NAME][GEOGRAPHIC…" at bounding box center [562, 282] width 607 height 177
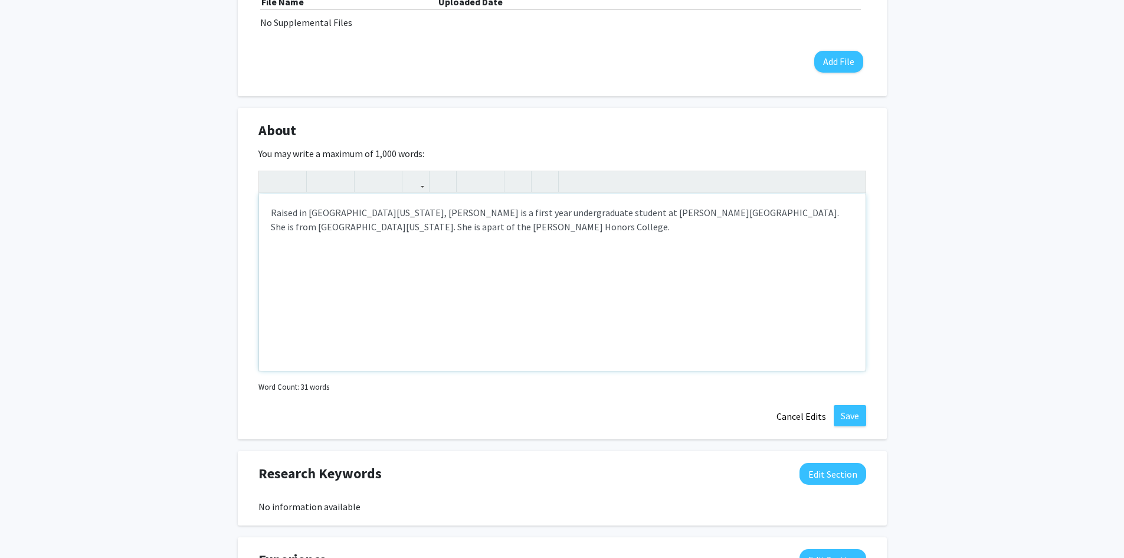
click at [316, 218] on div "Raised in [GEOGRAPHIC_DATA][US_STATE], [PERSON_NAME] is a first year undergradu…" at bounding box center [562, 282] width 607 height 177
drag, startPoint x: 309, startPoint y: 213, endPoint x: 342, endPoint y: 213, distance: 33.0
click at [342, 213] on div "Raised in [GEOGRAPHIC_DATA][US_STATE], [PERSON_NAME] is a first year undergradu…" at bounding box center [562, 282] width 607 height 177
drag, startPoint x: 705, startPoint y: 215, endPoint x: 819, endPoint y: 212, distance: 113.9
click at [819, 212] on div "Raised in [GEOGRAPHIC_DATA][US_STATE], [PERSON_NAME] is a first year undergradu…" at bounding box center [562, 282] width 607 height 177
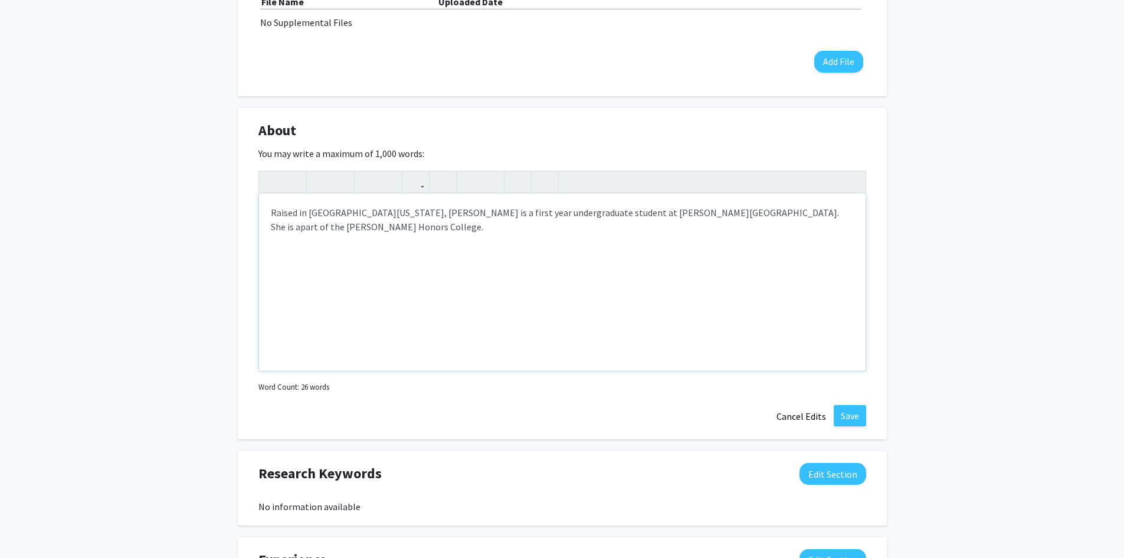
click at [803, 213] on div "Raised in [GEOGRAPHIC_DATA][US_STATE], [PERSON_NAME] is a first year undergradu…" at bounding box center [562, 282] width 607 height 177
click at [846, 415] on button "Save" at bounding box center [850, 415] width 32 height 21
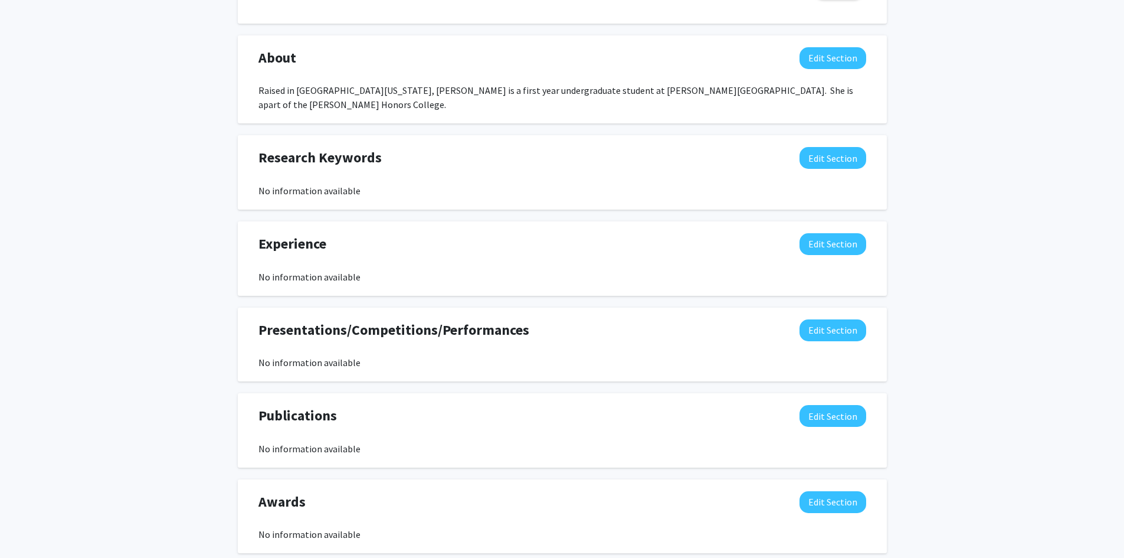
scroll to position [496, 0]
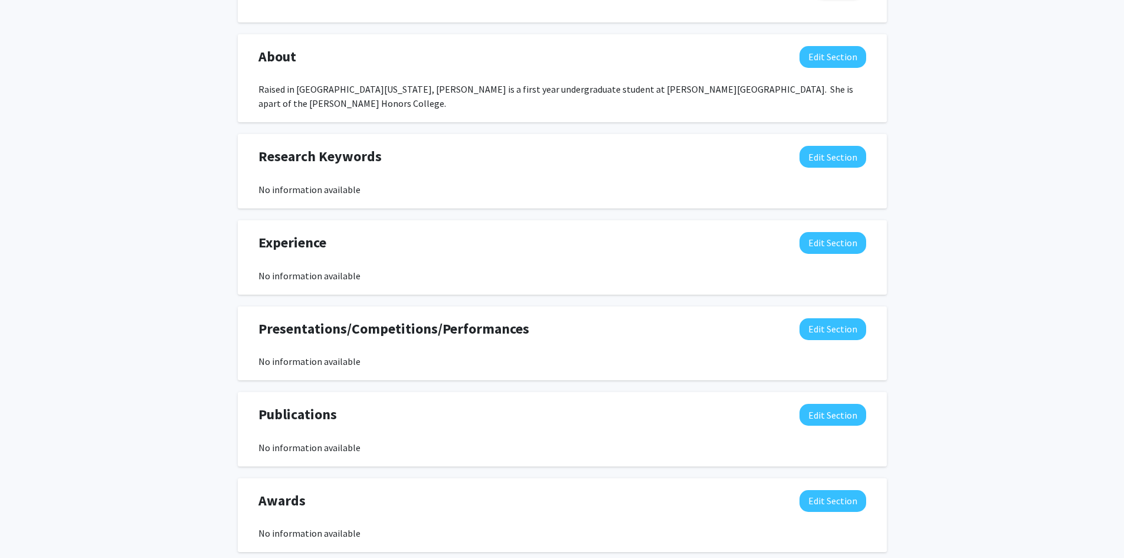
drag, startPoint x: 521, startPoint y: 223, endPoint x: 896, endPoint y: 217, distance: 375.4
click at [896, 217] on div "[PERSON_NAME] Edit Section See Public View help Degree Level: Undergraduate Stu…" at bounding box center [562, 68] width 1124 height 1043
click at [820, 160] on button "Edit Section" at bounding box center [833, 157] width 67 height 22
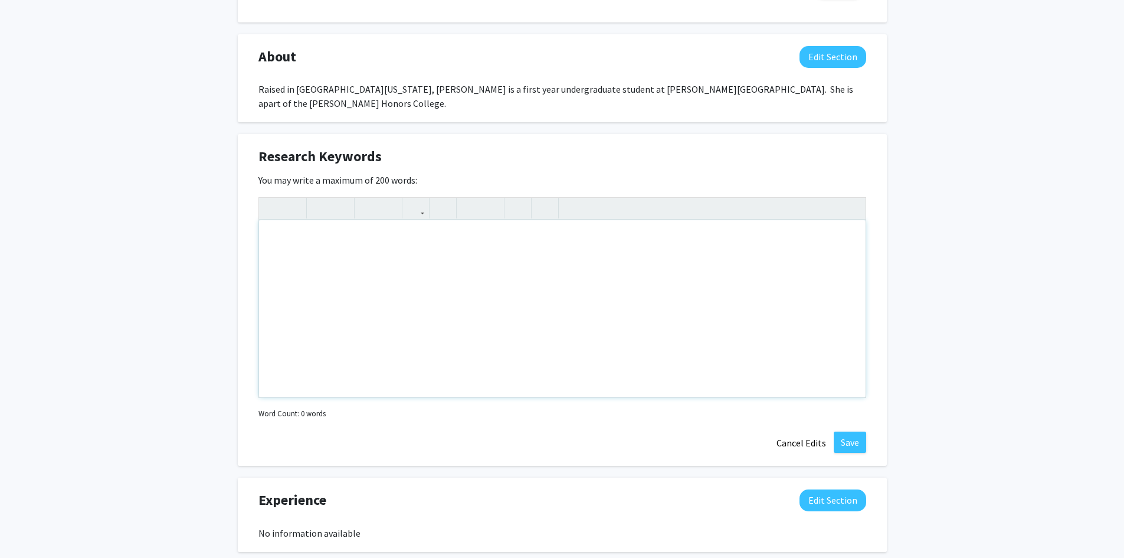
click at [752, 227] on div "Note to users with screen readers: Please deactivate our accessibility plugin f…" at bounding box center [562, 308] width 607 height 177
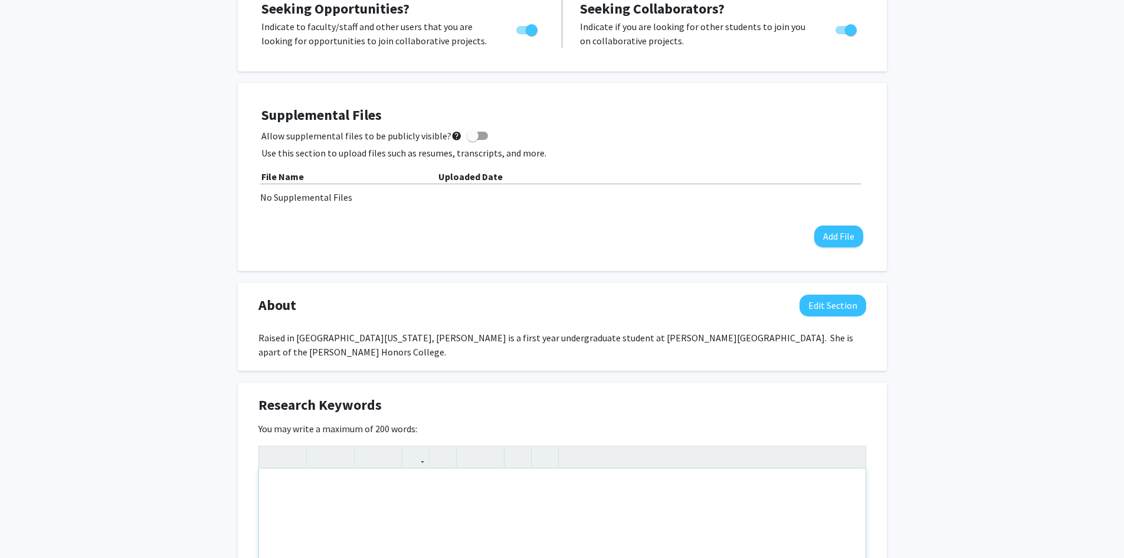
scroll to position [247, 0]
click at [843, 302] on button "Edit Section" at bounding box center [833, 306] width 67 height 22
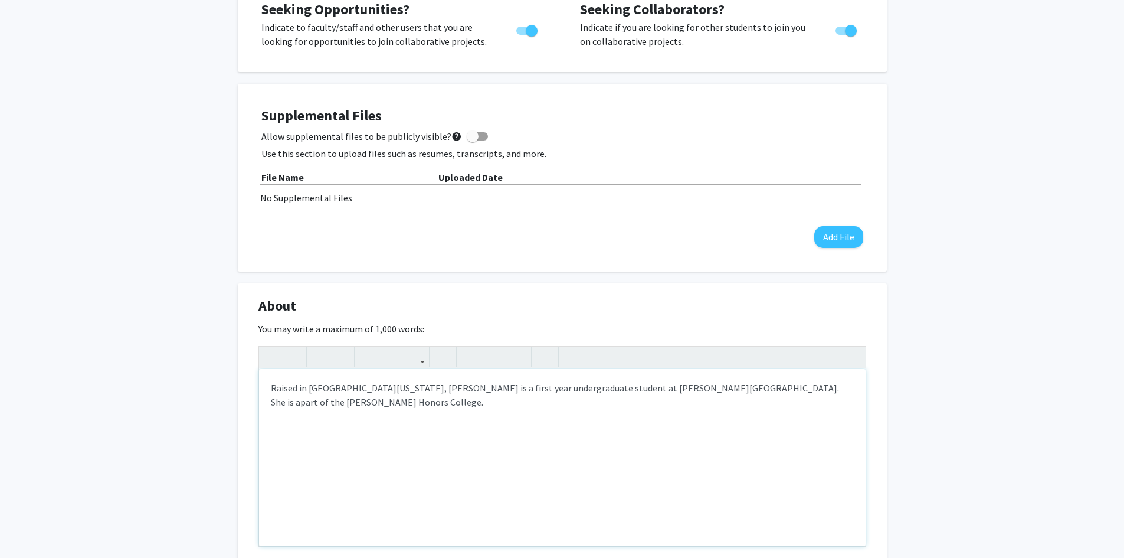
click at [573, 411] on div "Raised in [GEOGRAPHIC_DATA][US_STATE], [PERSON_NAME] is a first year undergradu…" at bounding box center [562, 457] width 607 height 177
click at [808, 387] on div "Raised in [GEOGRAPHIC_DATA][US_STATE], [PERSON_NAME] is a first year undergradu…" at bounding box center [562, 457] width 607 height 177
click at [826, 405] on div "Raised in [GEOGRAPHIC_DATA][US_STATE], [PERSON_NAME] is a first year undergradu…" at bounding box center [562, 457] width 607 height 177
click at [766, 418] on div "Raised in [GEOGRAPHIC_DATA][US_STATE], [PERSON_NAME] is a first year undergradu…" at bounding box center [562, 457] width 607 height 177
click at [822, 402] on div "Raised in [GEOGRAPHIC_DATA][US_STATE], [PERSON_NAME] is a first year undergradu…" at bounding box center [562, 457] width 607 height 177
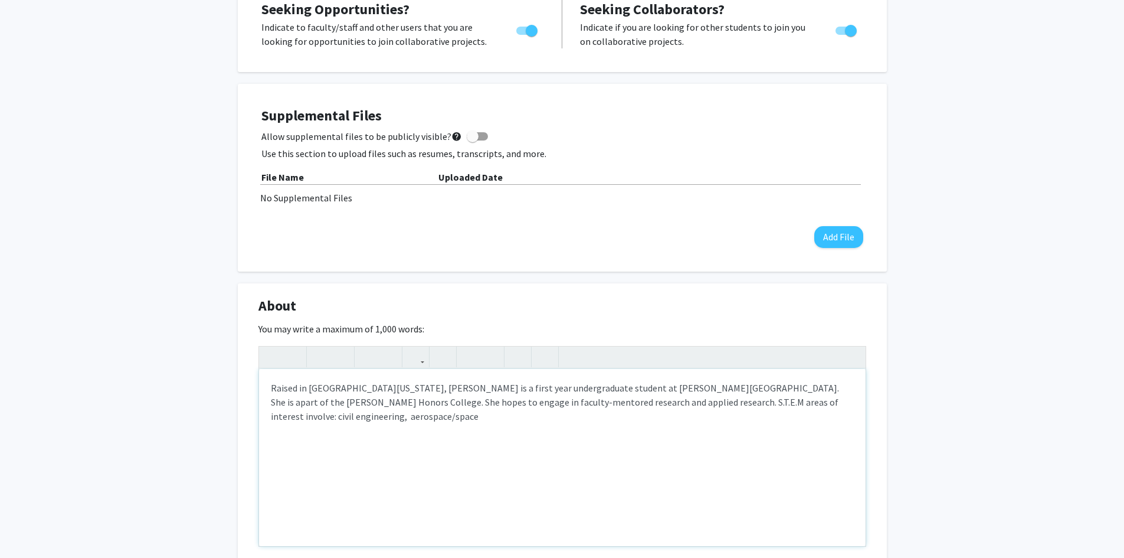
click at [819, 391] on div "Raised in [GEOGRAPHIC_DATA][US_STATE], [PERSON_NAME] is a first year undergradu…" at bounding box center [562, 457] width 607 height 177
click at [861, 327] on div "You may write a maximum of 1,000 words: Raised in [GEOGRAPHIC_DATA][US_STATE], …" at bounding box center [562, 446] width 608 height 249
click at [831, 415] on div "Raised in [GEOGRAPHIC_DATA][US_STATE], [PERSON_NAME] is a first year undergradu…" at bounding box center [562, 457] width 607 height 177
click at [816, 404] on div "Raised in [GEOGRAPHIC_DATA][US_STATE], [PERSON_NAME] is a first year undergradu…" at bounding box center [562, 457] width 607 height 177
click at [818, 423] on div "Raised in [GEOGRAPHIC_DATA][US_STATE], [PERSON_NAME] is a first year undergradu…" at bounding box center [562, 457] width 607 height 177
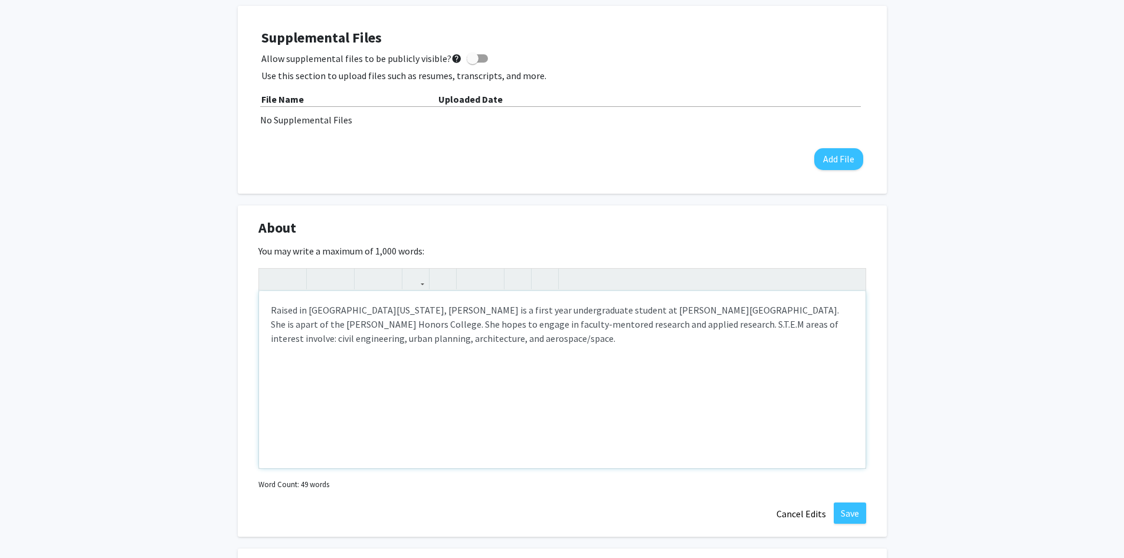
scroll to position [325, 0]
click at [747, 323] on div "Raised in [GEOGRAPHIC_DATA][US_STATE], [PERSON_NAME] is a first year undergradu…" at bounding box center [562, 378] width 607 height 177
type textarea "Raised in [GEOGRAPHIC_DATA][US_STATE], [PERSON_NAME] is a first year undergradu…"
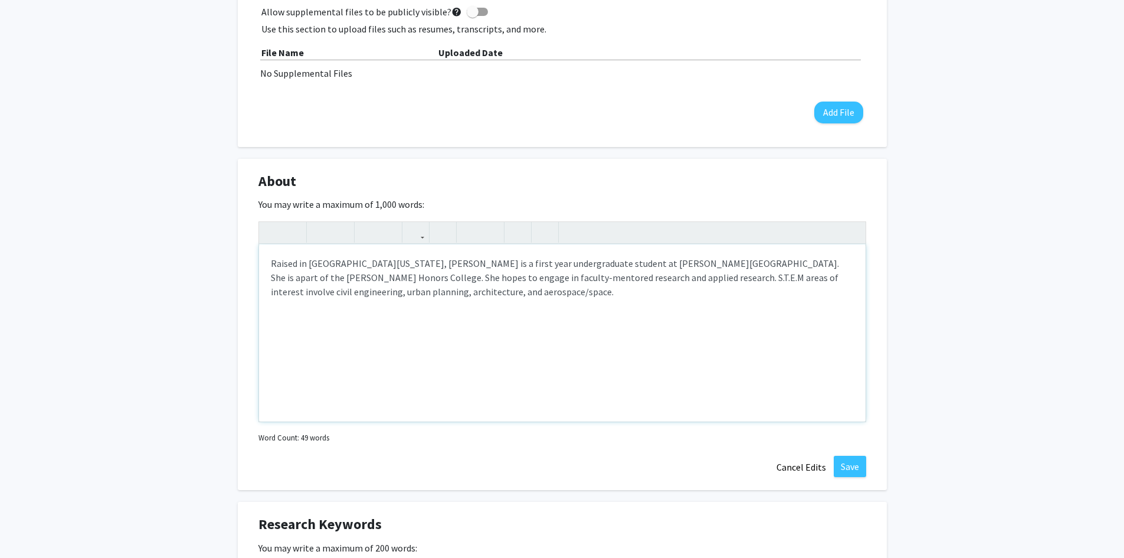
scroll to position [372, 0]
click at [850, 462] on button "Save" at bounding box center [850, 465] width 32 height 21
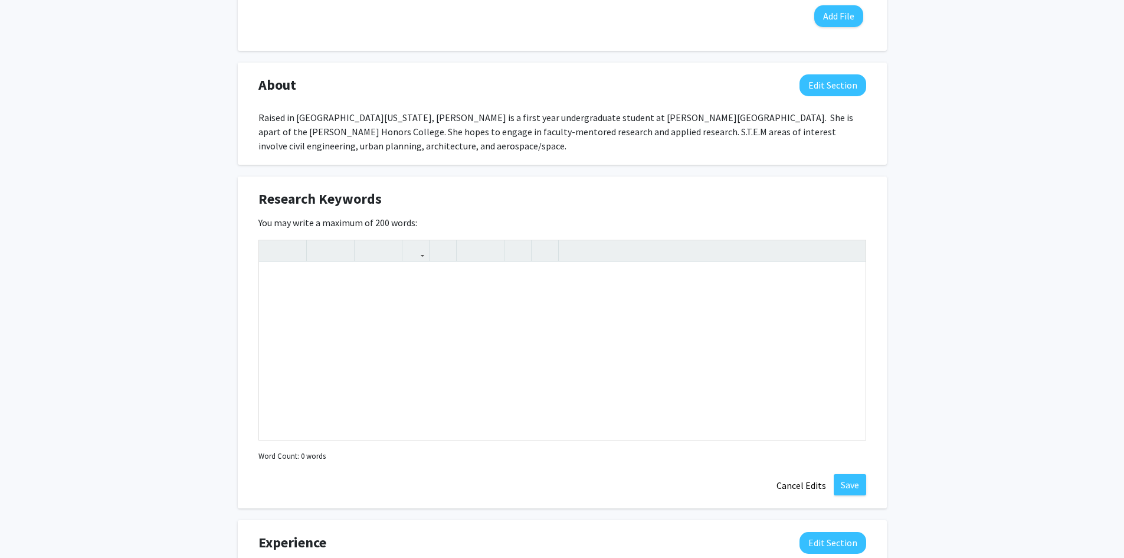
scroll to position [468, 0]
click at [404, 282] on div "Note to users with screen readers: Please deactivate our accessibility plugin f…" at bounding box center [562, 350] width 607 height 177
click at [304, 280] on p "Civil Engieering" at bounding box center [562, 281] width 583 height 14
click at [306, 281] on p "Civil Engieering" at bounding box center [562, 281] width 583 height 14
click at [271, 303] on p "Architecture" at bounding box center [562, 304] width 583 height 14
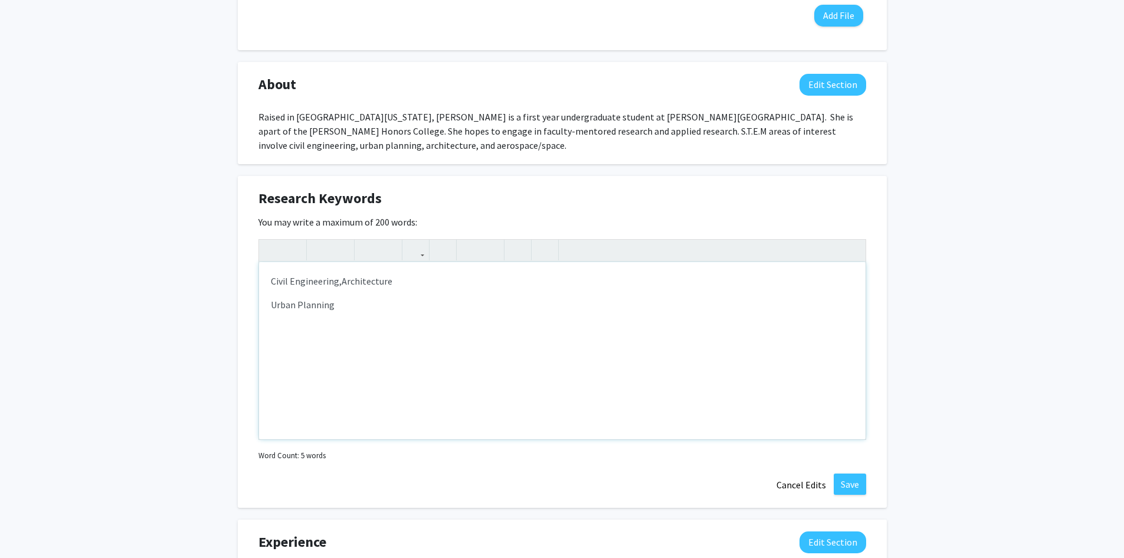
click at [271, 303] on p "Urban Planning" at bounding box center [562, 304] width 583 height 14
click at [342, 280] on span "Architecture," at bounding box center [368, 281] width 53 height 12
click at [485, 284] on p "Civil Engineering, Architecture, Urban Planning" at bounding box center [562, 281] width 583 height 14
click at [858, 489] on button "Save" at bounding box center [850, 483] width 32 height 21
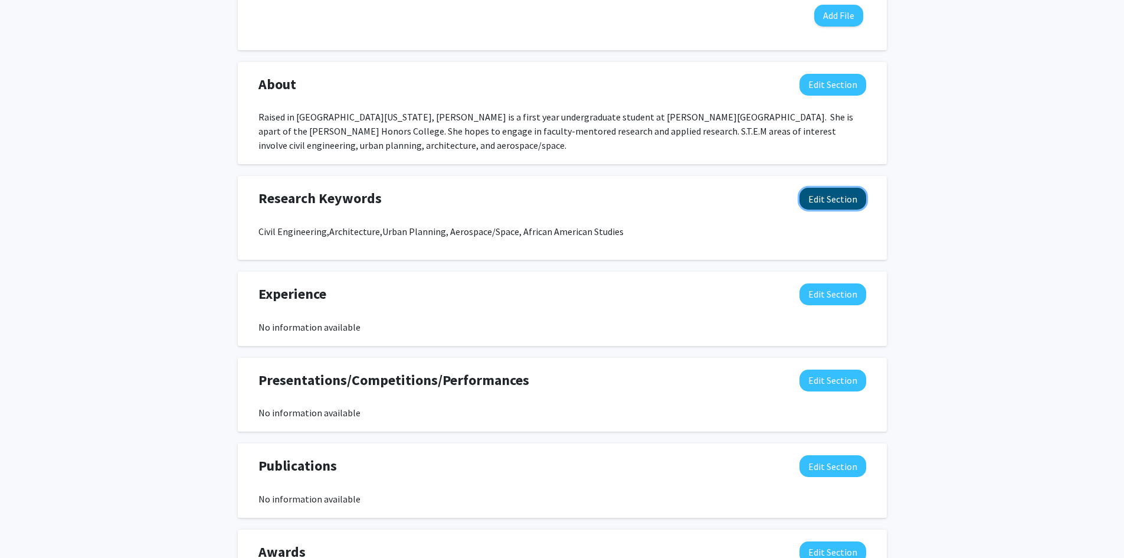
click at [837, 194] on button "Edit Section" at bounding box center [833, 199] width 67 height 22
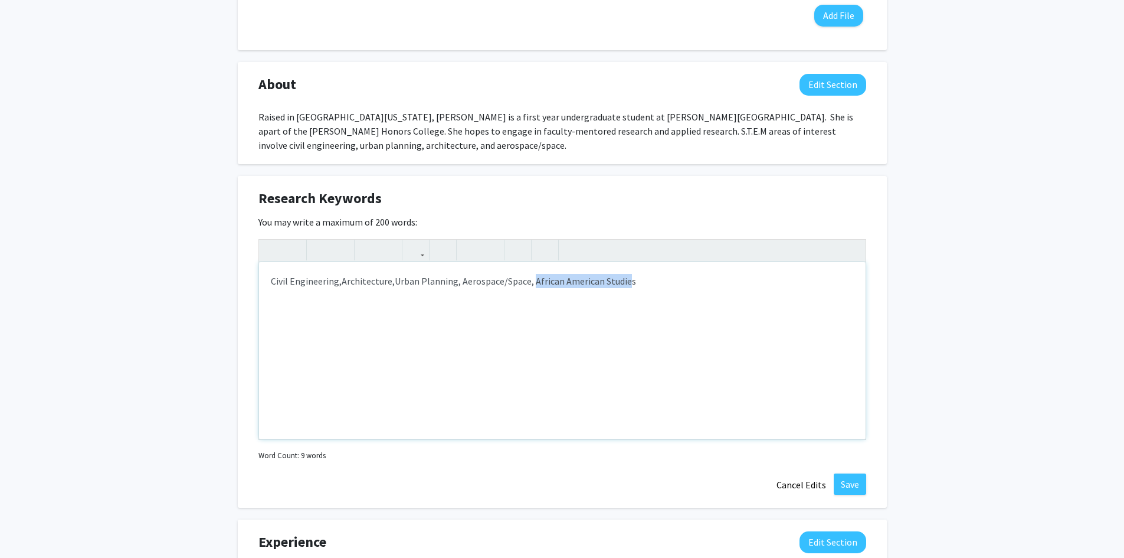
drag, startPoint x: 532, startPoint y: 283, endPoint x: 624, endPoint y: 288, distance: 92.8
click at [624, 288] on div "Civil Engineering, Architecture, Urban Planning, Aerospace/Space, African Ameri…" at bounding box center [562, 350] width 607 height 177
click at [624, 288] on div "Civil Engineering, Architecture, Urban Planning, Aerospace/Space,s" at bounding box center [562, 350] width 607 height 177
type textarea "<p>Civil Engineering,&nbsp;<span style="font-size: 1rem;">Architecture,&nbsp;</…"
click at [863, 494] on button "Save" at bounding box center [850, 483] width 32 height 21
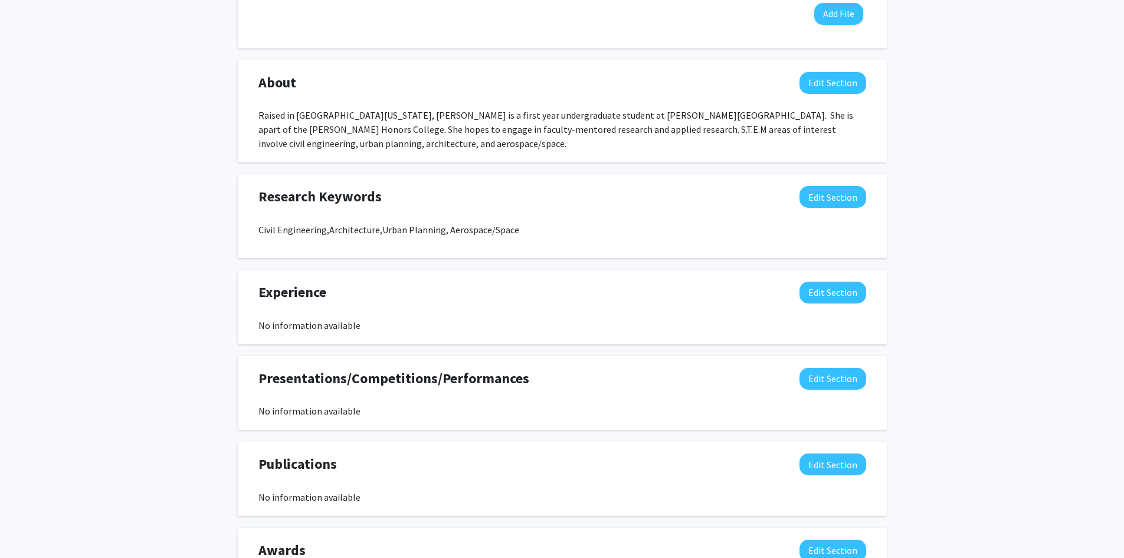
scroll to position [479, 0]
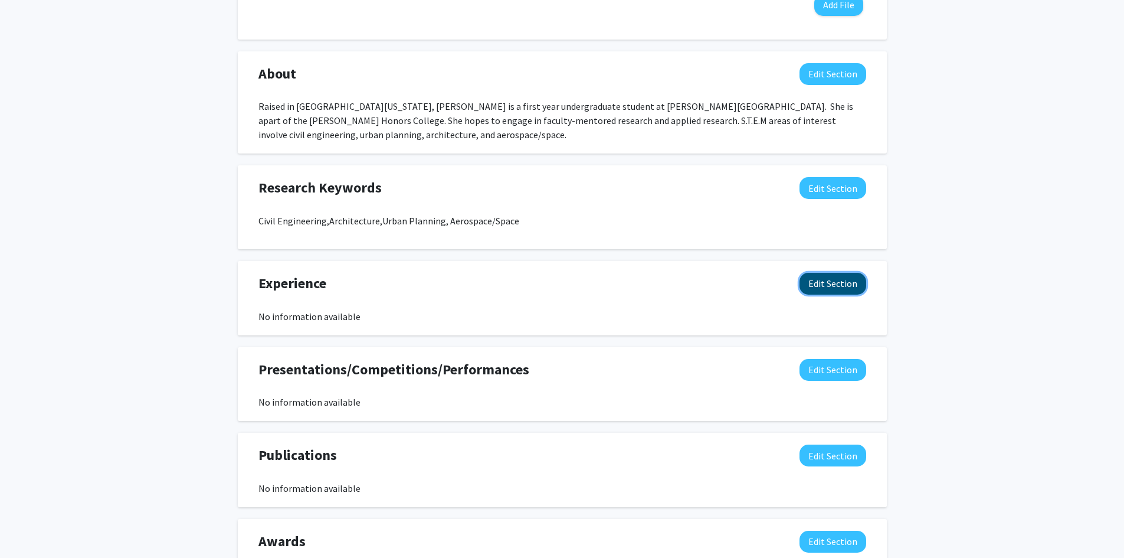
click at [818, 286] on button "Edit Section" at bounding box center [833, 284] width 67 height 22
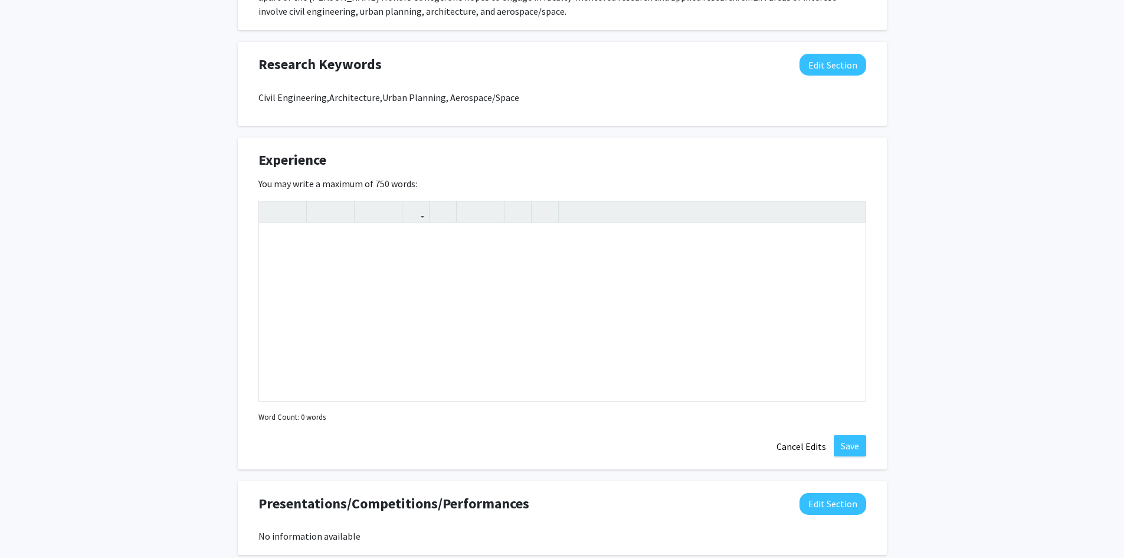
scroll to position [601, 0]
click at [712, 287] on div "Note to users with screen readers: Please deactivate our accessibility plugin f…" at bounding box center [562, 312] width 607 height 177
click at [276, 244] on div "Rsearch Rookies Program at [PERSON_NAME][GEOGRAPHIC_DATA]" at bounding box center [562, 312] width 607 height 177
click at [858, 449] on button "Save" at bounding box center [850, 446] width 32 height 21
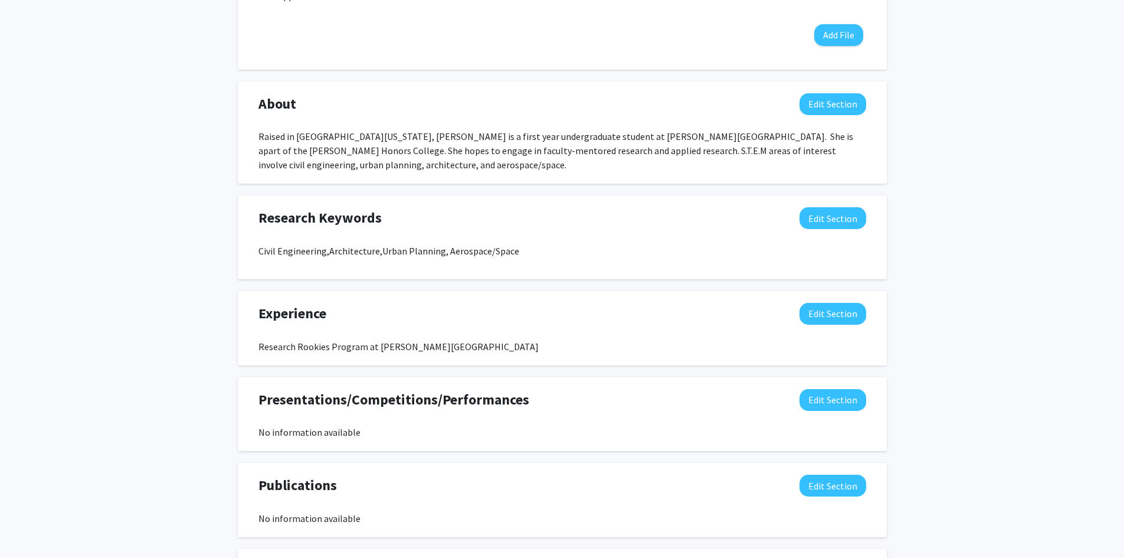
scroll to position [323, 0]
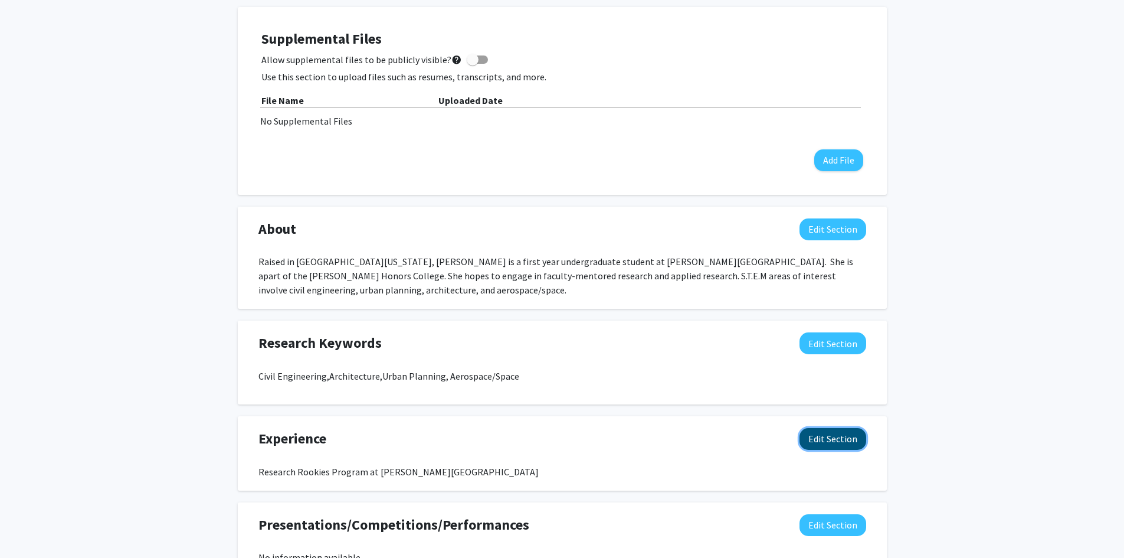
click at [821, 434] on button "Edit Section" at bounding box center [833, 439] width 67 height 22
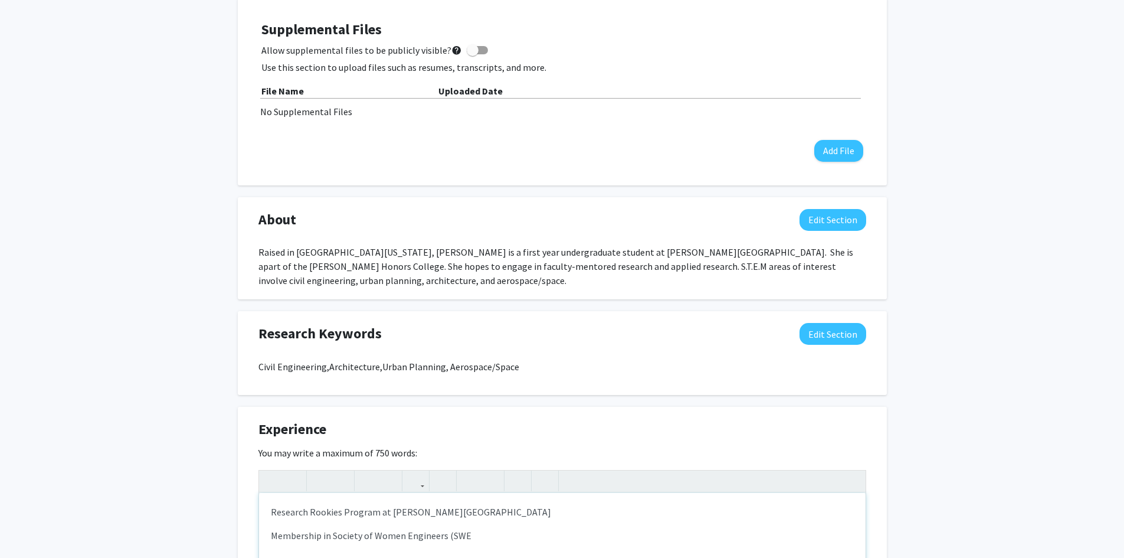
type textarea "<p>Research Rookies Program at [PERSON_NAME][GEOGRAPHIC_DATA]</p><p>Membership …"
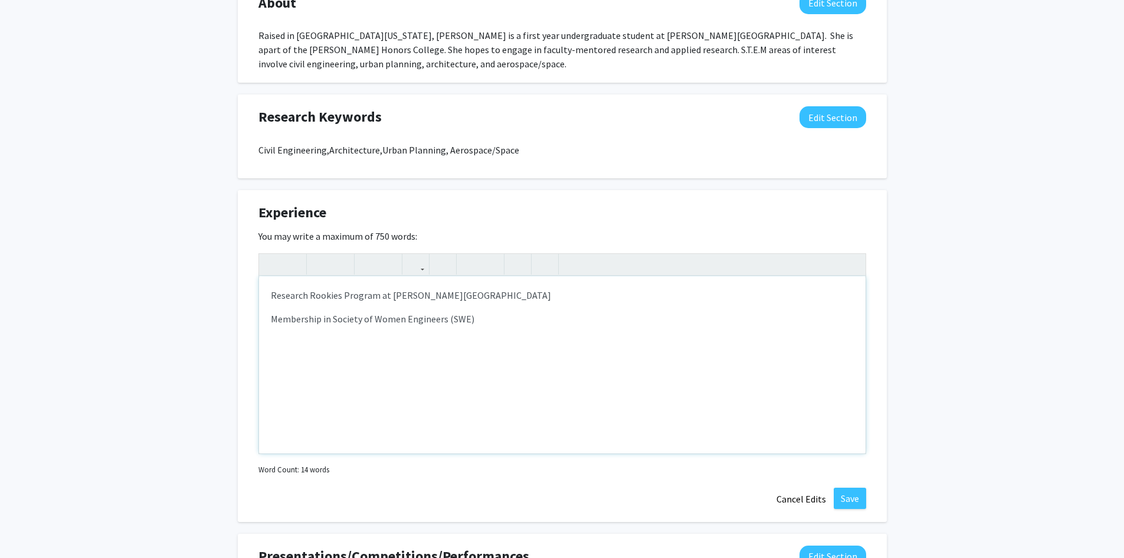
scroll to position [593, 0]
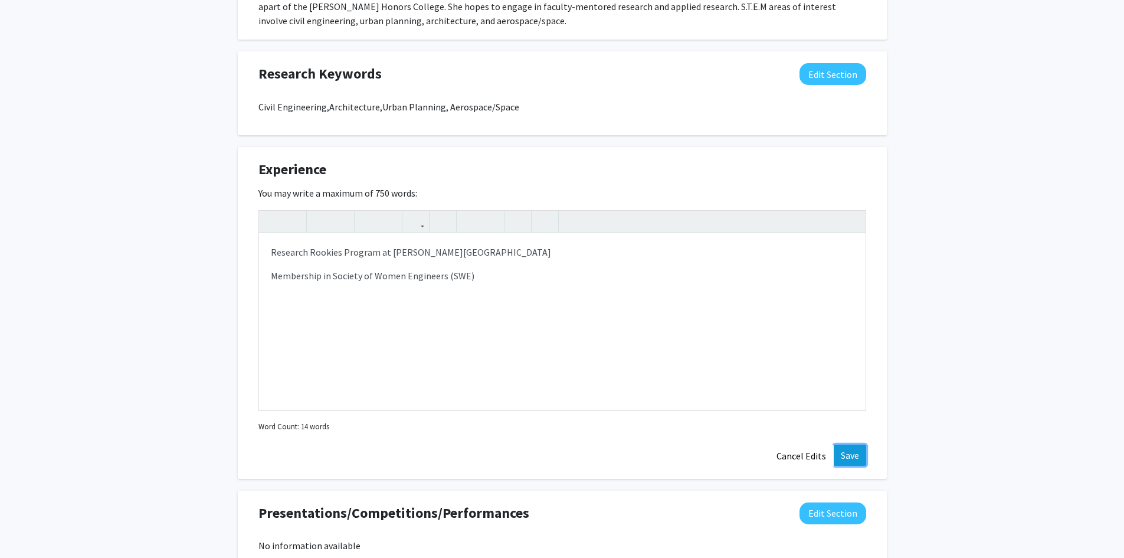
click at [848, 453] on button "Save" at bounding box center [850, 454] width 32 height 21
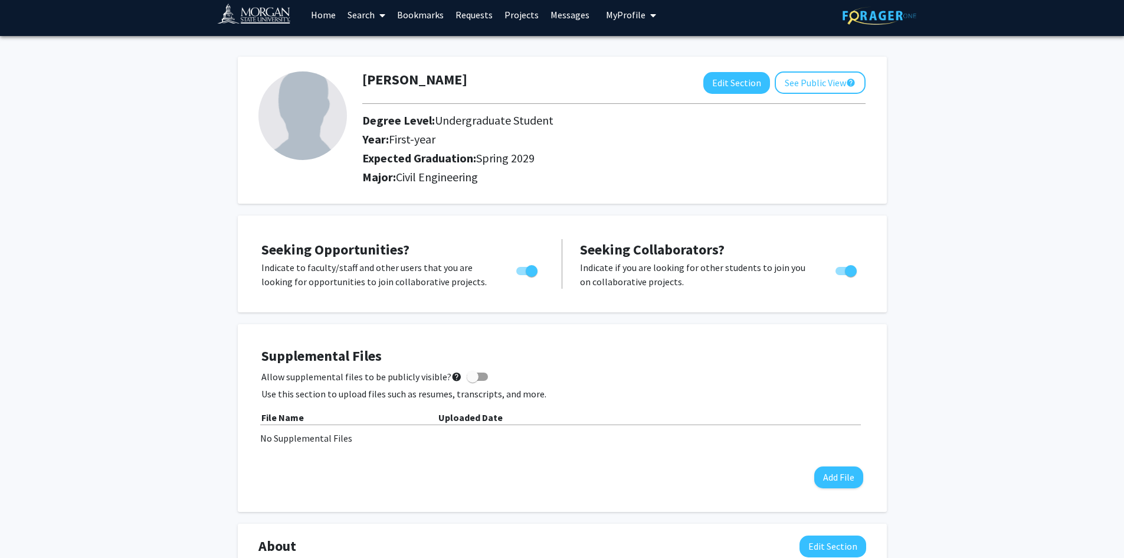
scroll to position [6, 0]
click at [806, 89] on button "See Public View help" at bounding box center [820, 83] width 91 height 22
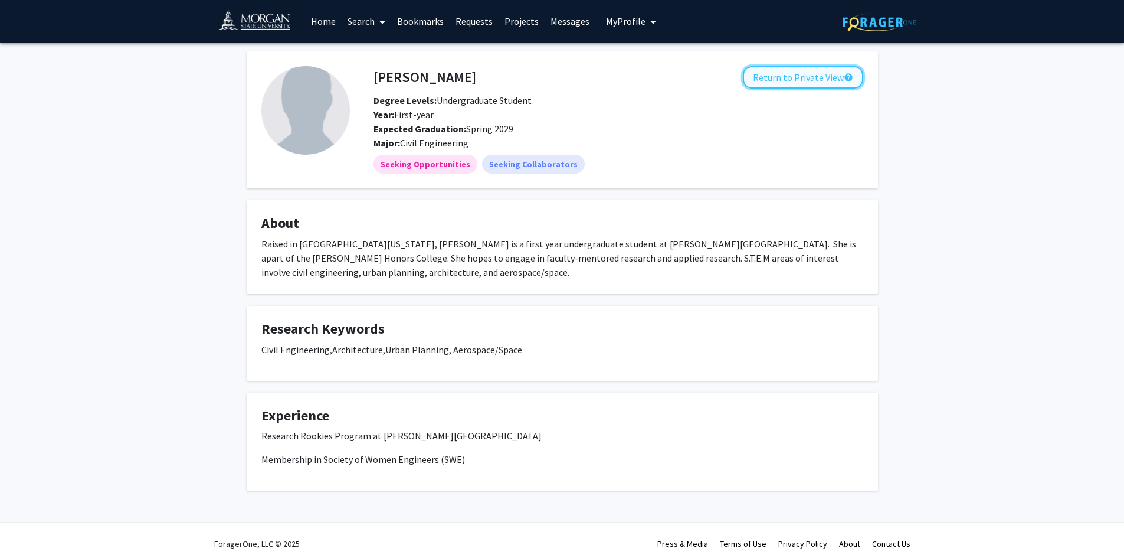
click at [758, 83] on button "Return to Private View help" at bounding box center [803, 77] width 120 height 22
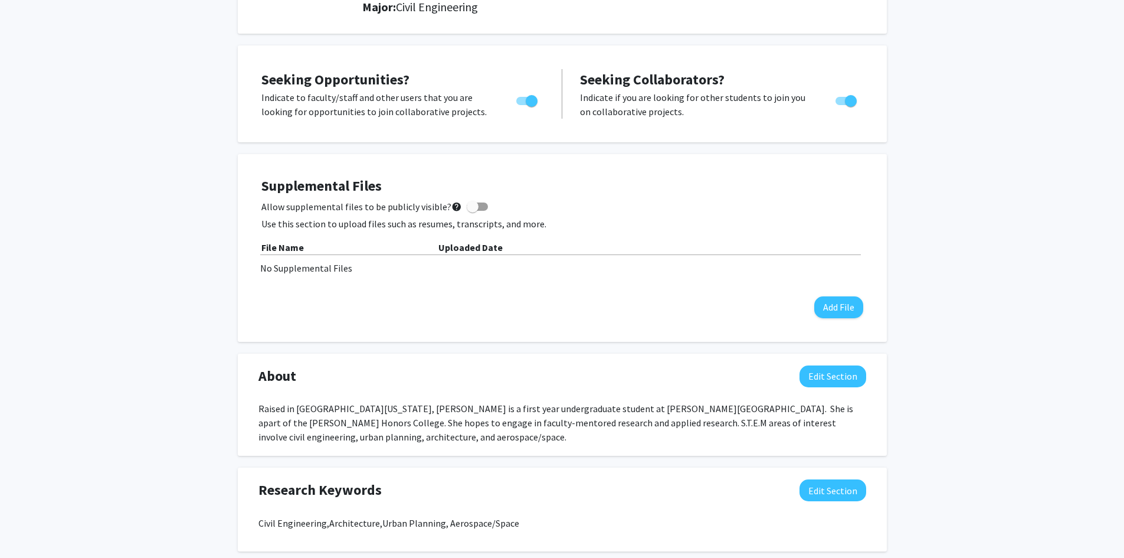
scroll to position [178, 0]
drag, startPoint x: 483, startPoint y: 407, endPoint x: 459, endPoint y: 411, distance: 25.1
click at [459, 411] on div "Raised in [GEOGRAPHIC_DATA][US_STATE], [PERSON_NAME] is a first year undergradu…" at bounding box center [562, 421] width 608 height 42
click at [487, 408] on div "Raised in [GEOGRAPHIC_DATA][US_STATE], [PERSON_NAME] is a first year undergradu…" at bounding box center [562, 421] width 608 height 42
click at [832, 374] on button "Edit Section" at bounding box center [833, 375] width 67 height 22
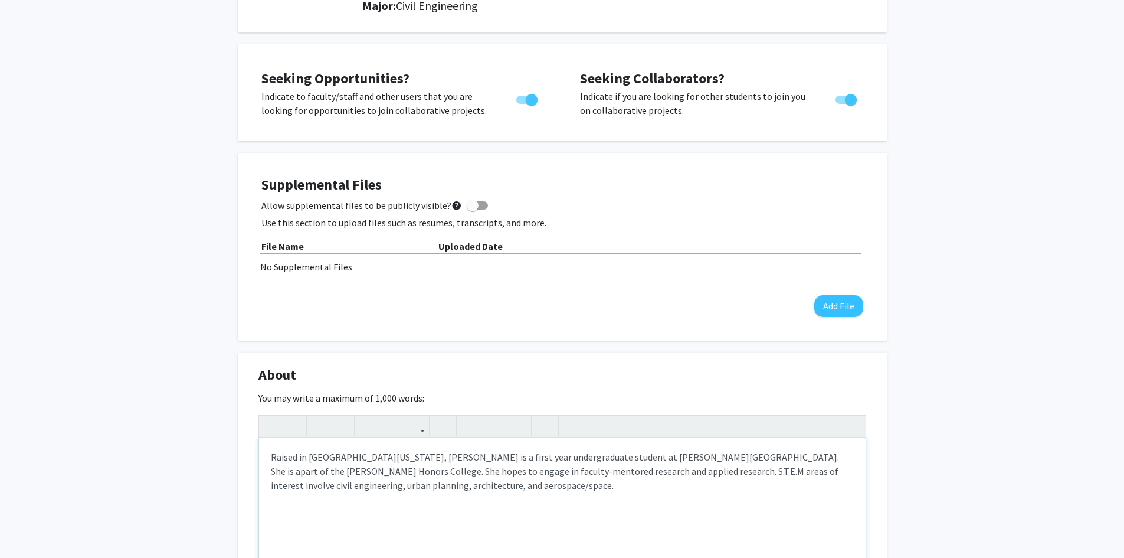
click at [500, 456] on div "Raised in [GEOGRAPHIC_DATA][US_STATE], [PERSON_NAME] is a first year undergradu…" at bounding box center [562, 526] width 607 height 177
drag, startPoint x: 602, startPoint y: 460, endPoint x: 703, endPoint y: 462, distance: 100.9
click at [703, 462] on div "Raised in [GEOGRAPHIC_DATA][US_STATE], [PERSON_NAME] is a Freshman undergraduat…" at bounding box center [562, 526] width 607 height 177
click at [798, 459] on div "Raised in [GEOGRAPHIC_DATA][US_STATE], [PERSON_NAME] is a Freshman undergraduat…" at bounding box center [562, 526] width 607 height 177
click at [377, 473] on div "Raised in [GEOGRAPHIC_DATA][US_STATE], [PERSON_NAME] is a Freshman undergraduat…" at bounding box center [562, 526] width 607 height 177
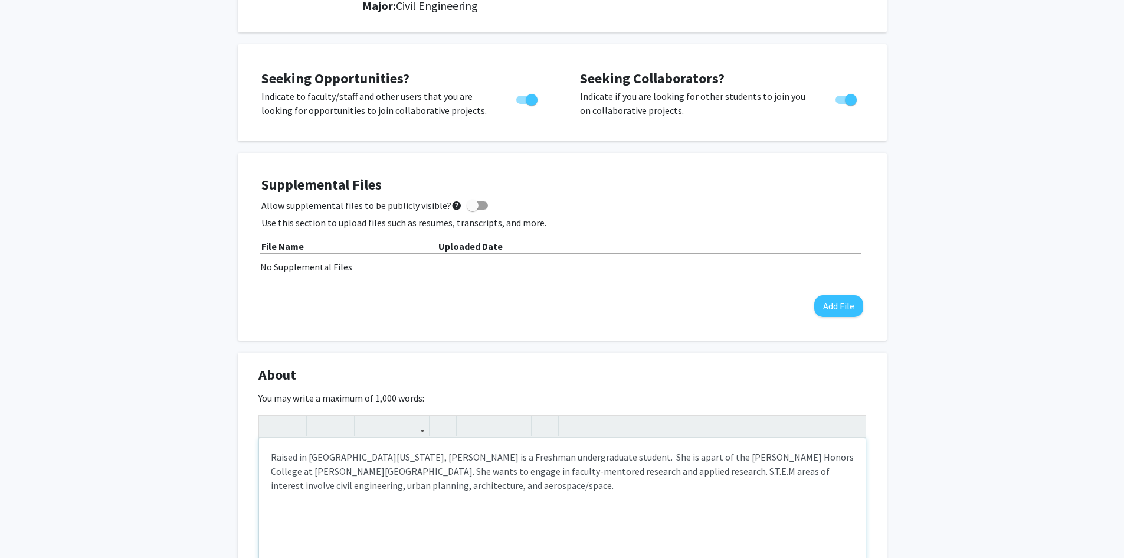
click at [386, 473] on div "Raised in [GEOGRAPHIC_DATA][US_STATE], [PERSON_NAME] is a Freshman undergraduat…" at bounding box center [562, 526] width 607 height 177
drag, startPoint x: 433, startPoint y: 472, endPoint x: 462, endPoint y: 472, distance: 28.3
click at [462, 472] on div "Raised in [GEOGRAPHIC_DATA][US_STATE], [PERSON_NAME] is a Freshman undergraduat…" at bounding box center [562, 526] width 607 height 177
type textarea "Raised in [GEOGRAPHIC_DATA][US_STATE], [PERSON_NAME] is a Freshman undergraduat…"
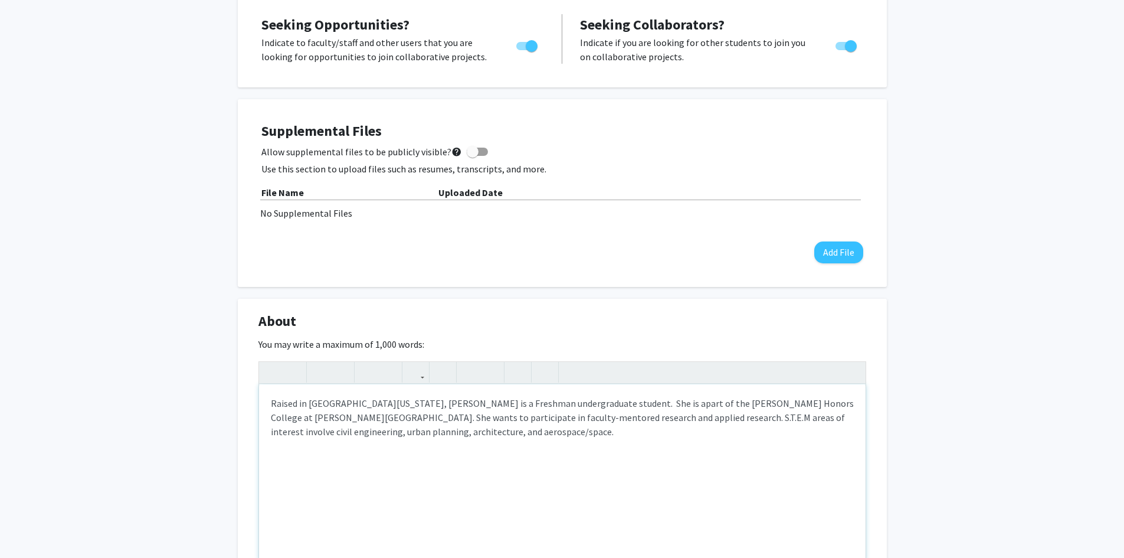
scroll to position [232, 0]
drag, startPoint x: 311, startPoint y: 431, endPoint x: 482, endPoint y: 433, distance: 170.6
click at [482, 433] on div "Raised in [GEOGRAPHIC_DATA][US_STATE], [PERSON_NAME] is a Freshman undergraduat…" at bounding box center [562, 472] width 607 height 177
drag, startPoint x: 308, startPoint y: 433, endPoint x: 473, endPoint y: 438, distance: 164.8
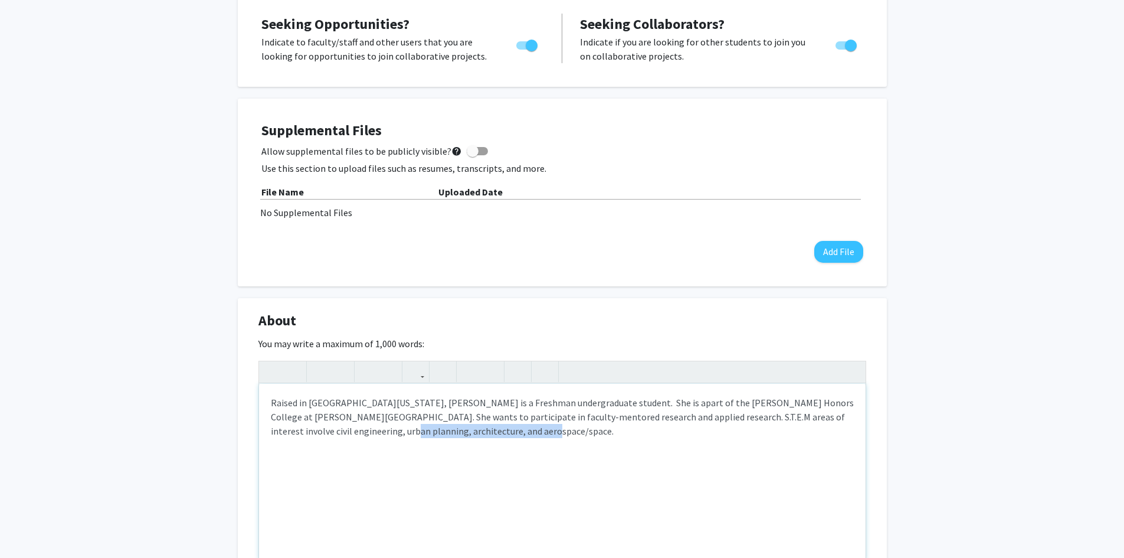
click at [473, 438] on div "Raised in [GEOGRAPHIC_DATA][US_STATE], [PERSON_NAME] is a Freshman undergraduat…" at bounding box center [562, 472] width 607 height 177
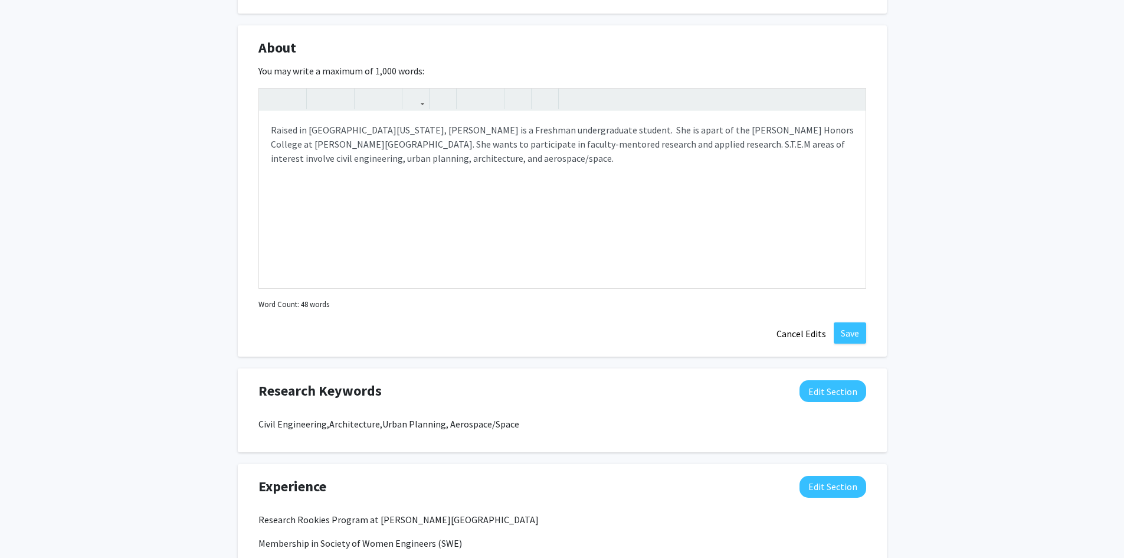
click at [827, 359] on div "Seeking Opportunities? Indicate to faculty/staff and other users that you are l…" at bounding box center [562, 278] width 649 height 1123
click at [855, 340] on button "Save" at bounding box center [850, 332] width 32 height 21
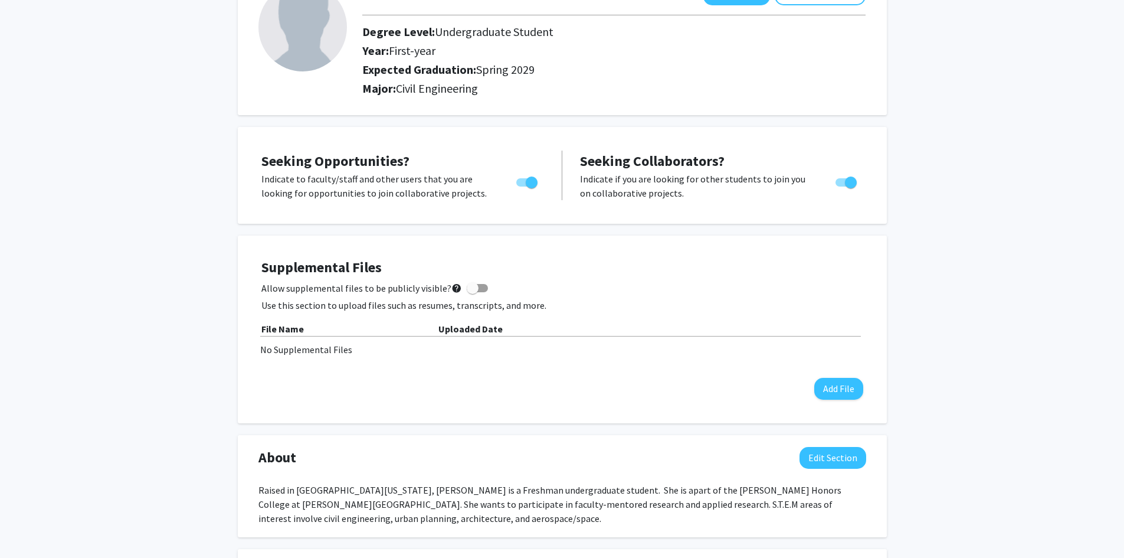
scroll to position [0, 0]
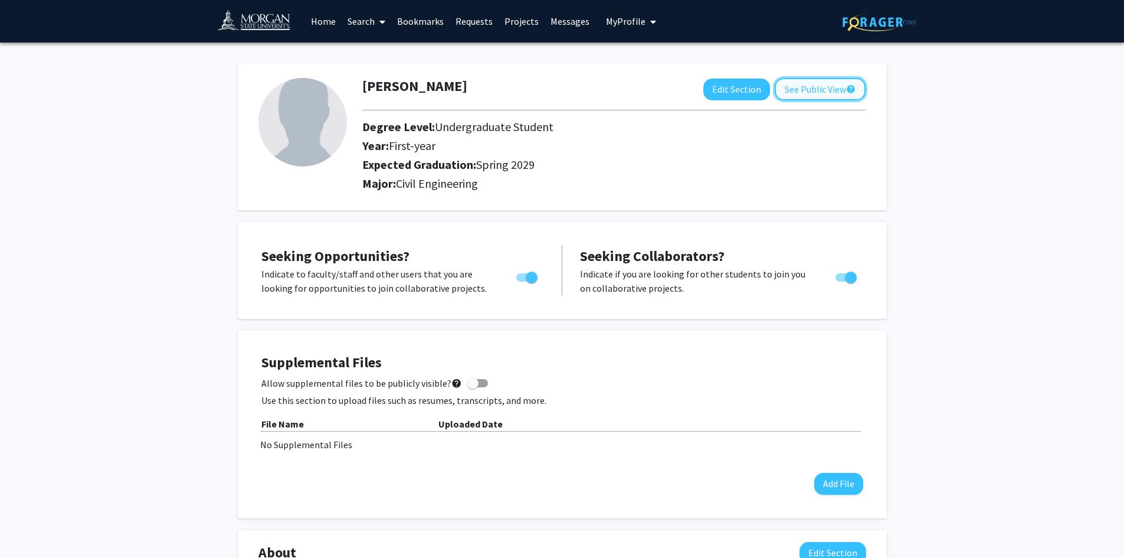
click at [816, 91] on button "See Public View help" at bounding box center [820, 89] width 91 height 22
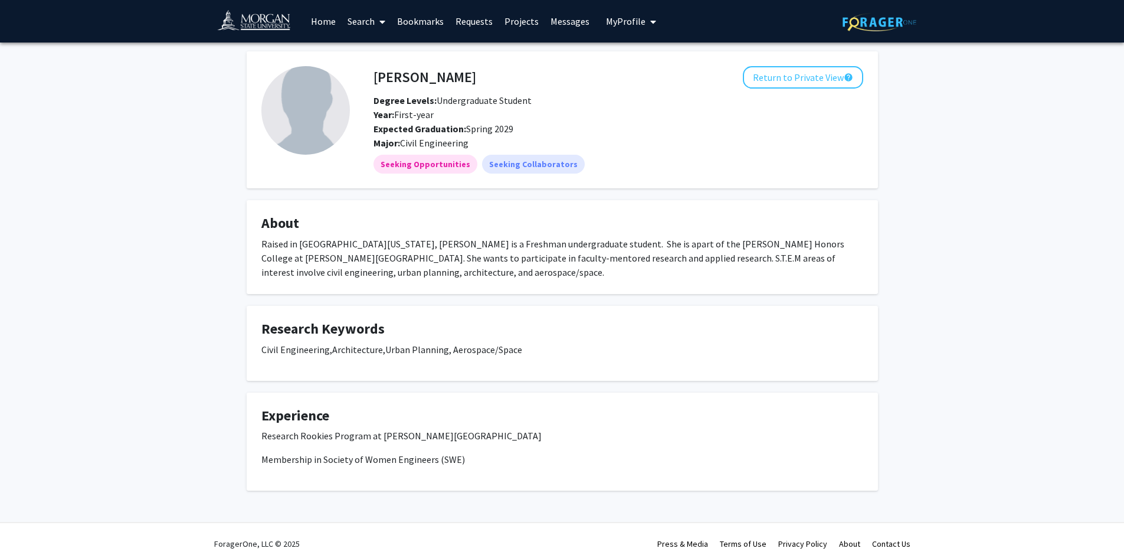
click at [646, 28] on span "My profile dropdown to access profile and logout" at bounding box center [651, 21] width 11 height 41
click at [378, 21] on span at bounding box center [380, 21] width 11 height 41
click at [377, 24] on span at bounding box center [380, 21] width 11 height 41
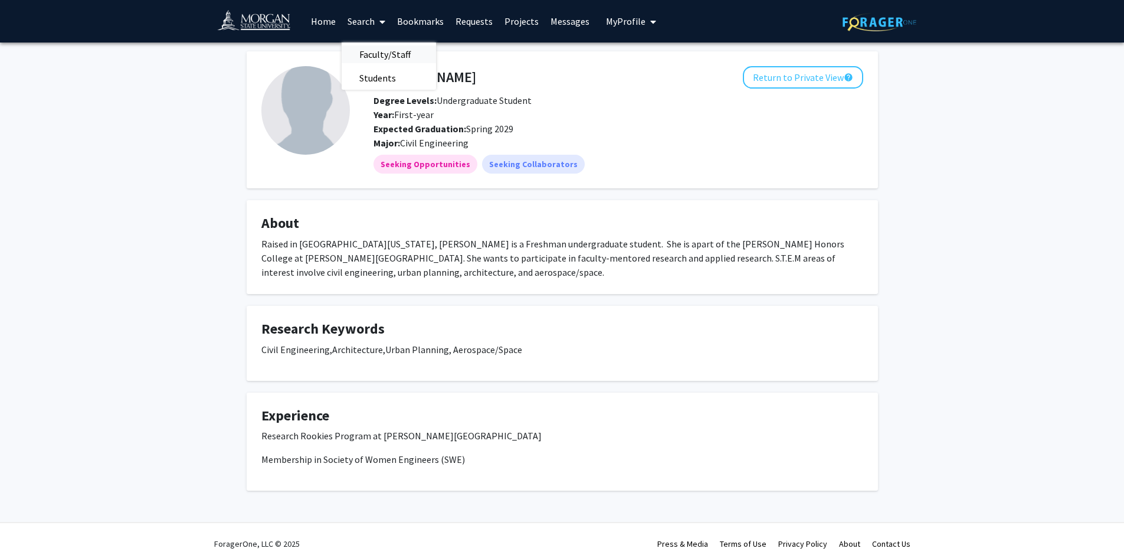
click at [388, 54] on span "Faculty/Staff" at bounding box center [385, 54] width 87 height 24
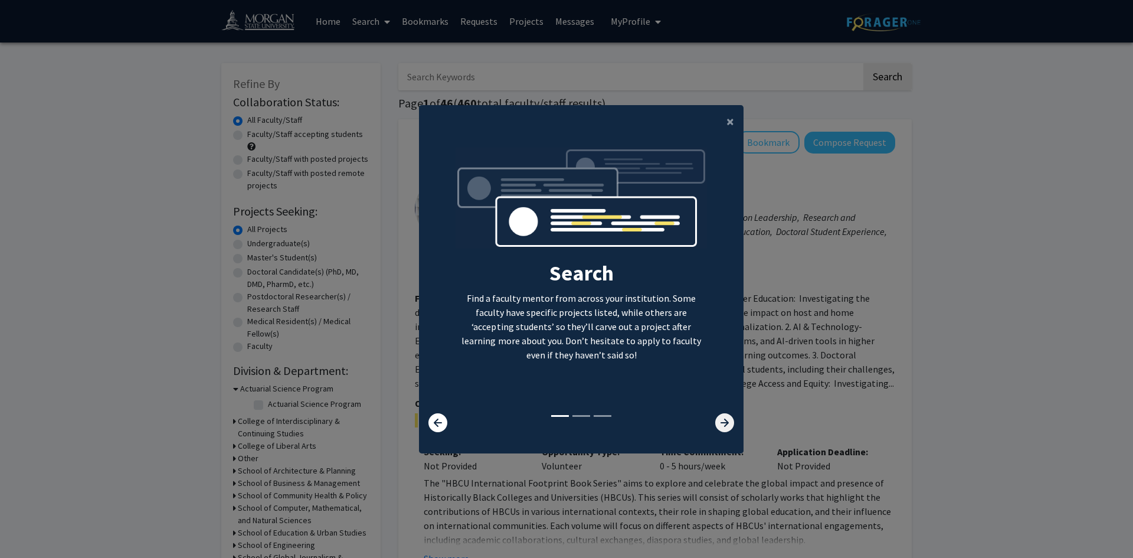
click at [721, 422] on icon at bounding box center [724, 422] width 19 height 19
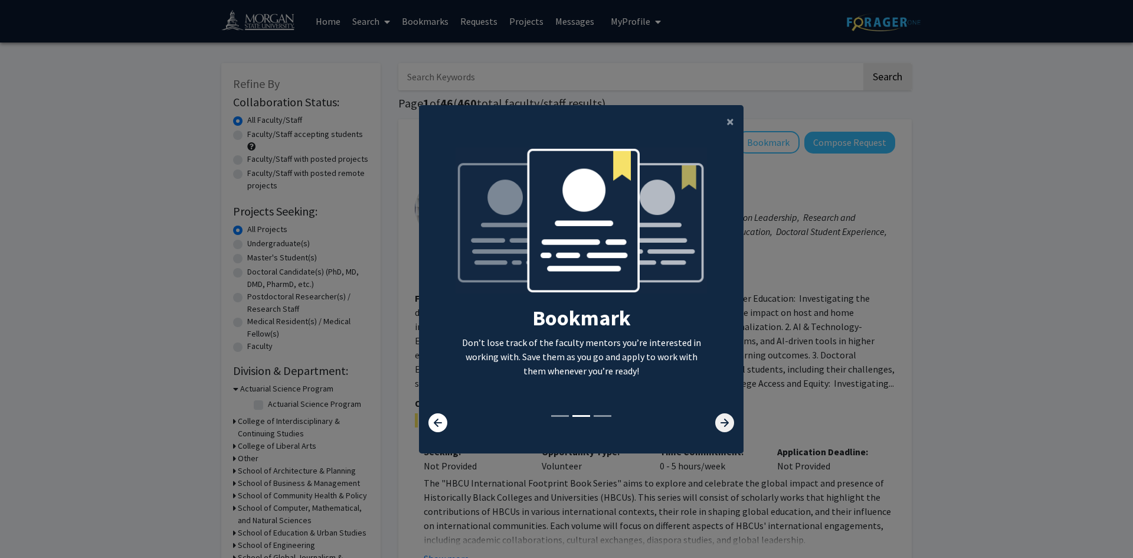
click at [720, 422] on icon at bounding box center [724, 422] width 19 height 19
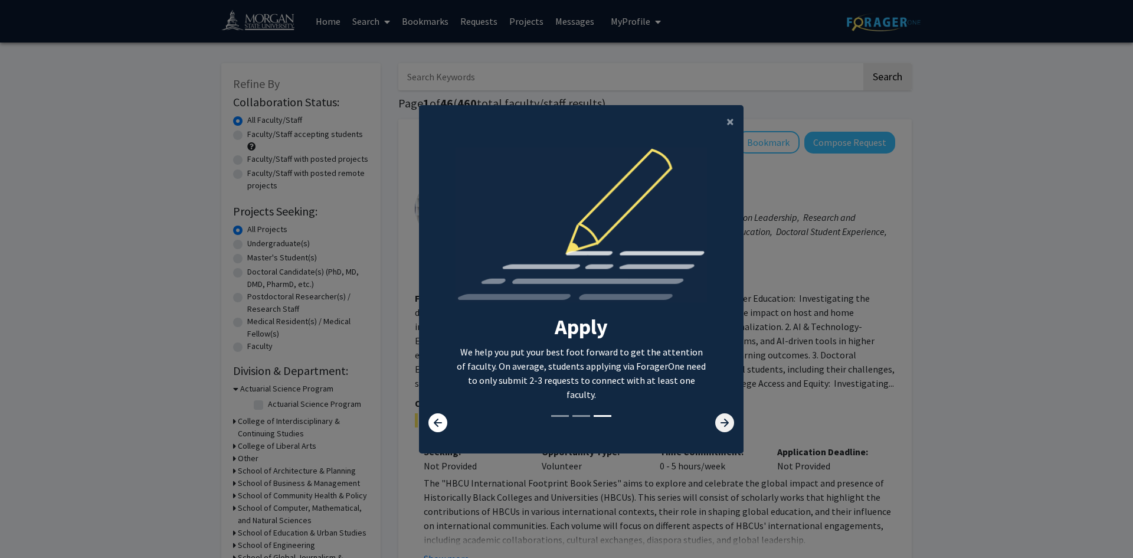
click at [720, 422] on icon at bounding box center [724, 422] width 19 height 19
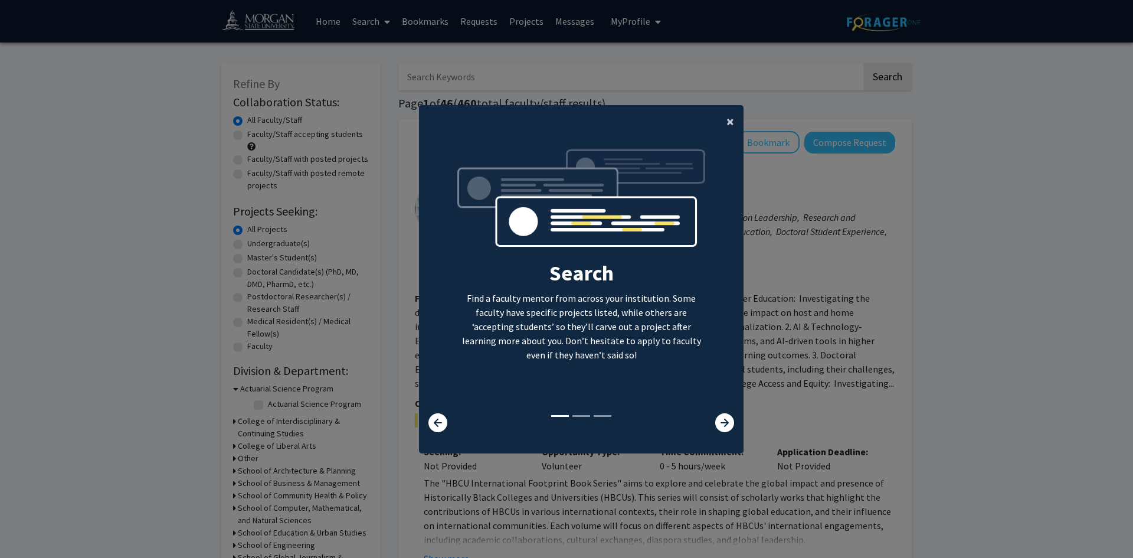
click at [726, 126] on span "×" at bounding box center [730, 121] width 8 height 18
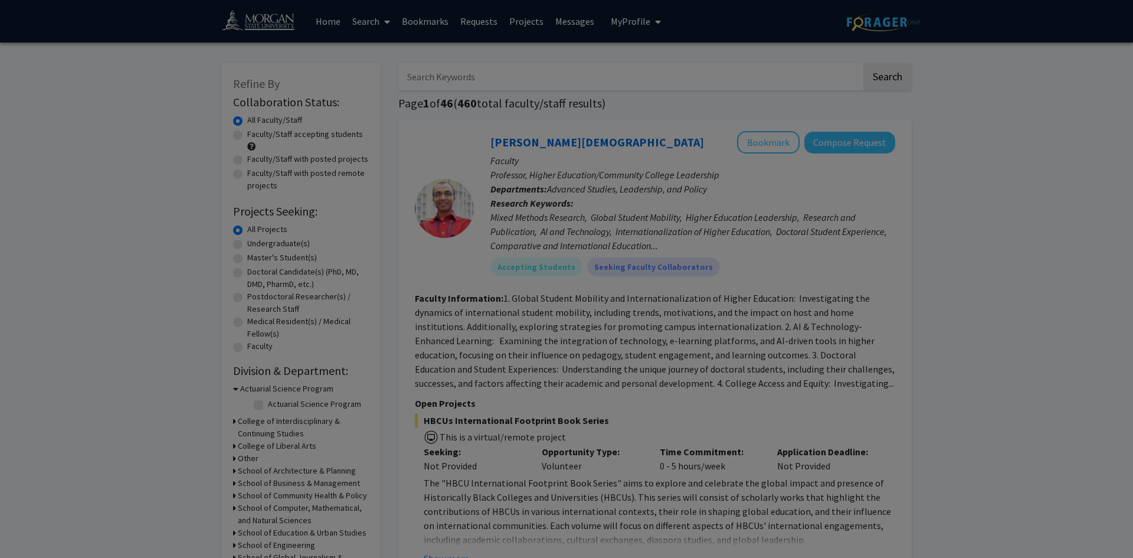
click at [726, 126] on ng-component "× Search Find a faculty mentor from across your institution. Some faculty have …" at bounding box center [581, 141] width 325 height 336
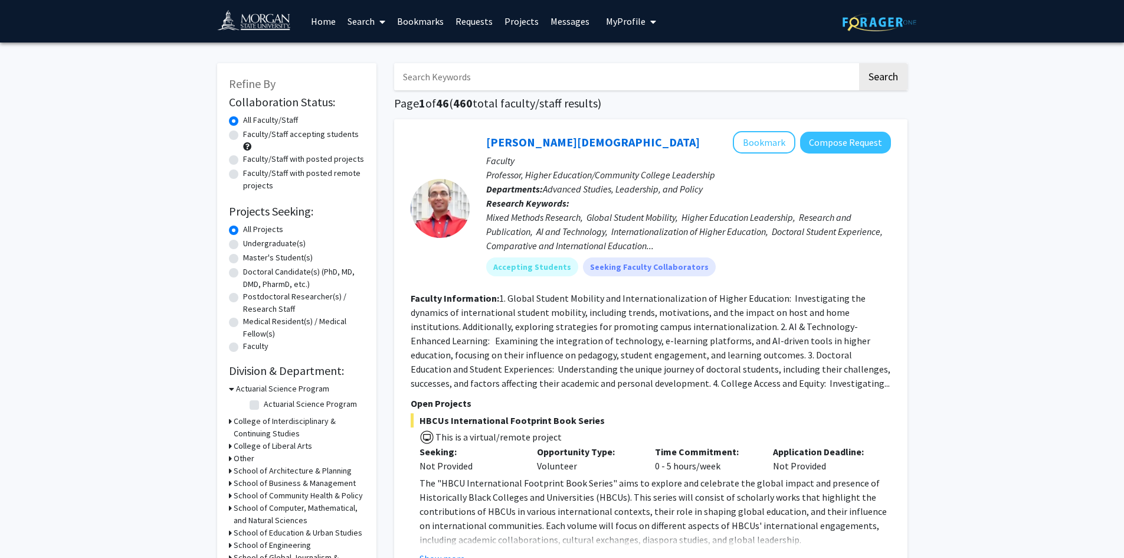
click at [697, 219] on div "Mixed Methods Research, Global Student Mobility, Higher Education Leadership, R…" at bounding box center [688, 231] width 405 height 42
click at [243, 135] on label "Faculty/Staff accepting students" at bounding box center [301, 134] width 116 height 12
click at [243, 135] on input "Faculty/Staff accepting students" at bounding box center [247, 132] width 8 height 8
radio input "true"
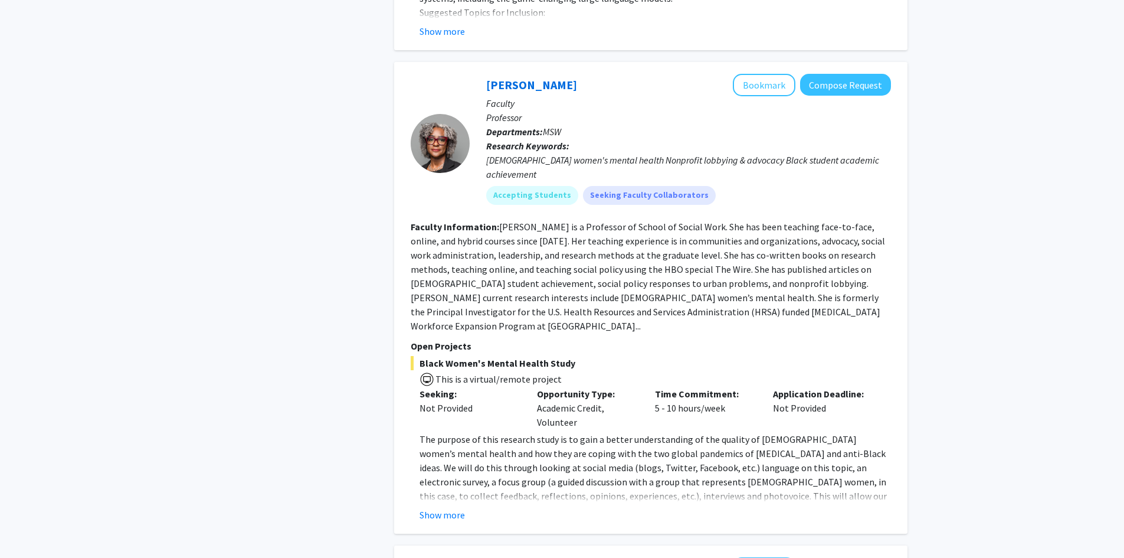
scroll to position [1531, 0]
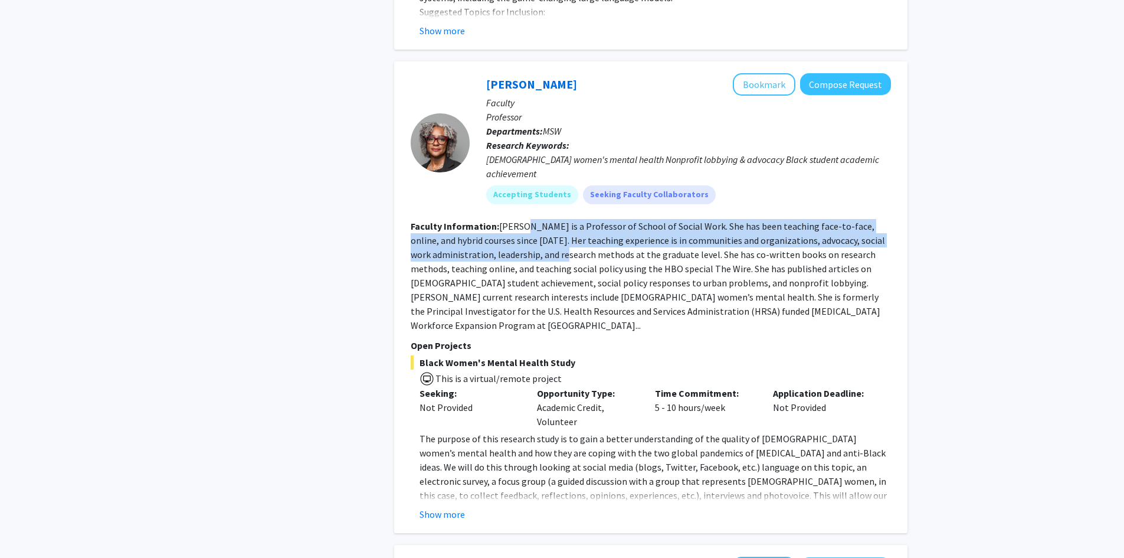
drag, startPoint x: 520, startPoint y: 214, endPoint x: 532, endPoint y: 234, distance: 23.8
click at [532, 234] on fg-read-more "[PERSON_NAME] is a Professor of School of Social Work. She has been teaching fa…" at bounding box center [648, 275] width 474 height 111
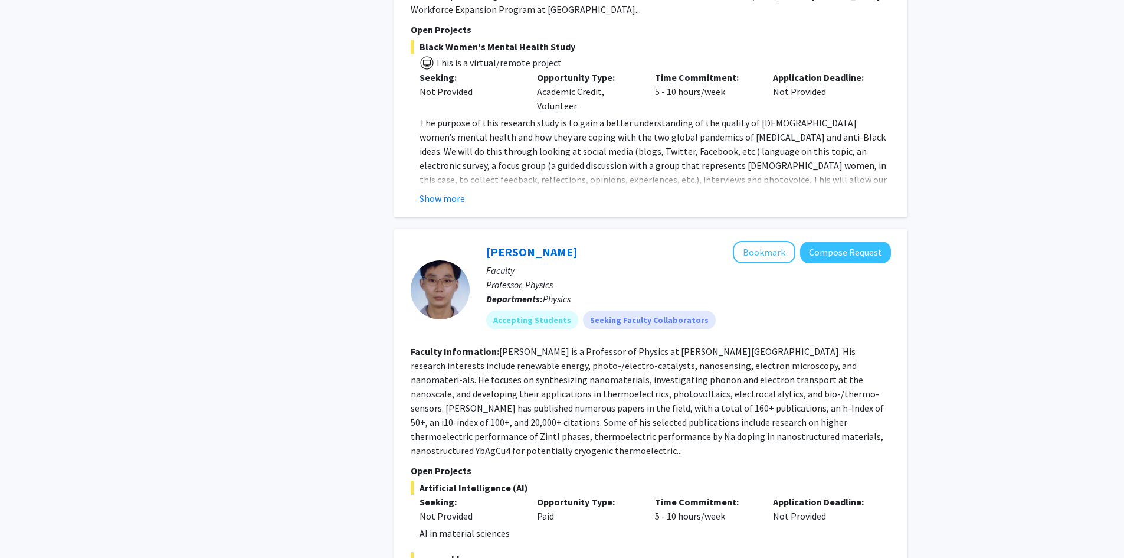
scroll to position [1849, 0]
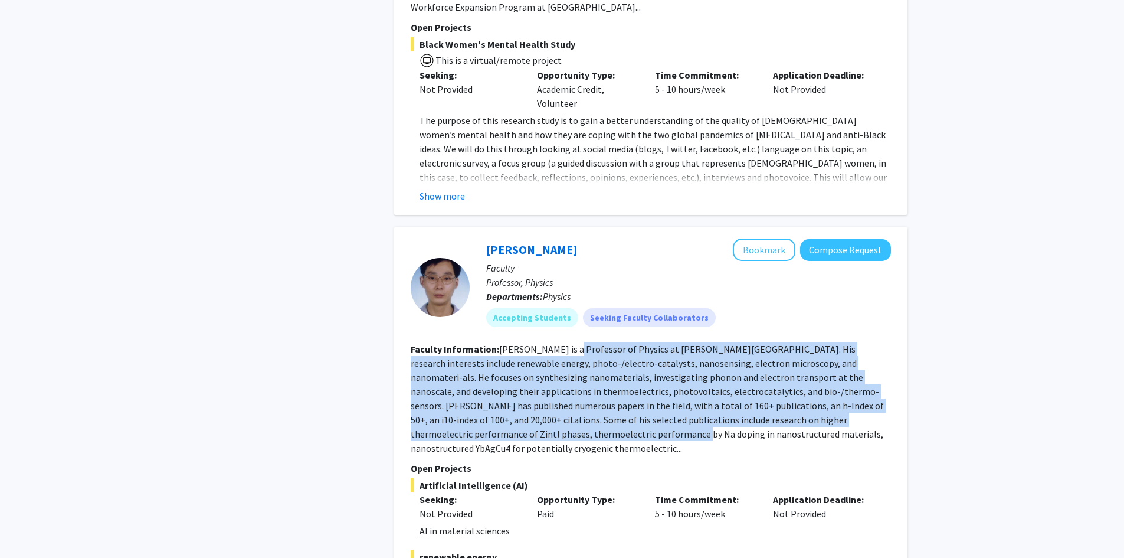
drag, startPoint x: 571, startPoint y: 318, endPoint x: 583, endPoint y: 405, distance: 87.6
click at [583, 405] on fg-read-more "[PERSON_NAME] is a Professor of Physics at [PERSON_NAME][GEOGRAPHIC_DATA]. His …" at bounding box center [647, 398] width 473 height 111
click at [580, 402] on fg-read-more "[PERSON_NAME] is a Professor of Physics at [PERSON_NAME][GEOGRAPHIC_DATA]. His …" at bounding box center [647, 398] width 473 height 111
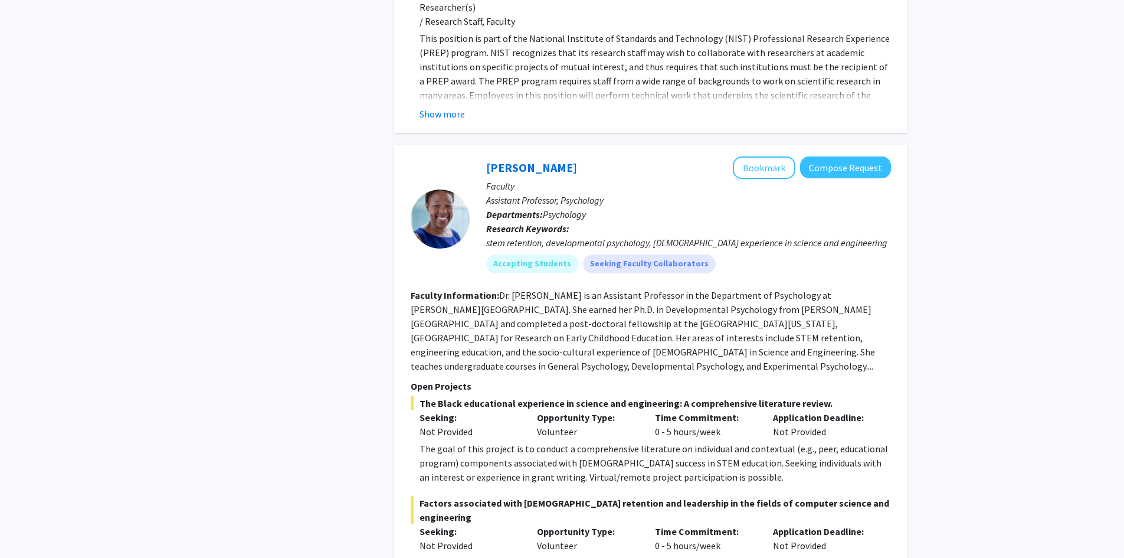
scroll to position [4805, 0]
click at [755, 156] on button "Bookmark" at bounding box center [764, 167] width 63 height 22
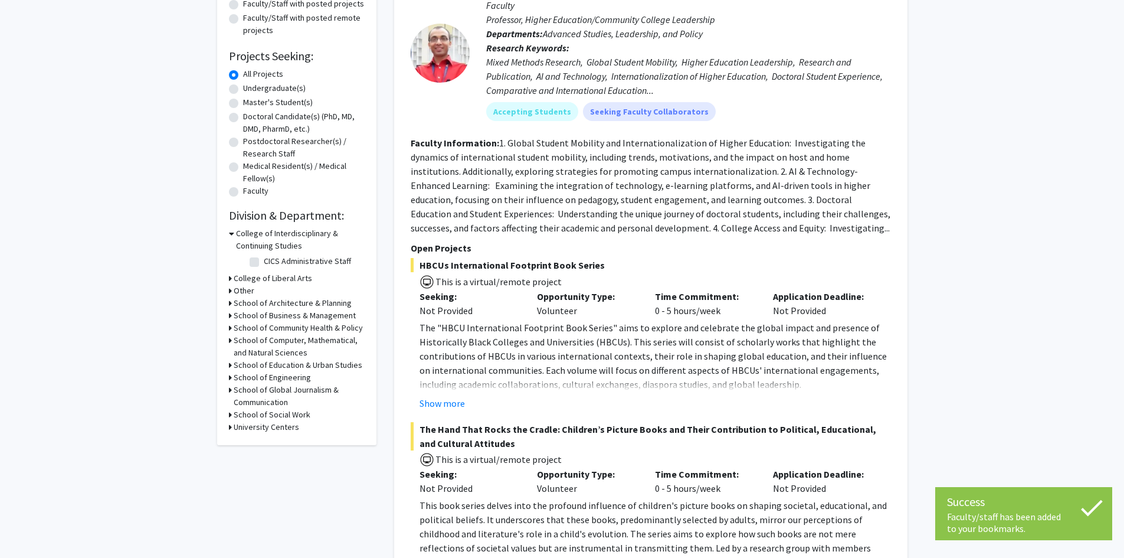
scroll to position [0, 0]
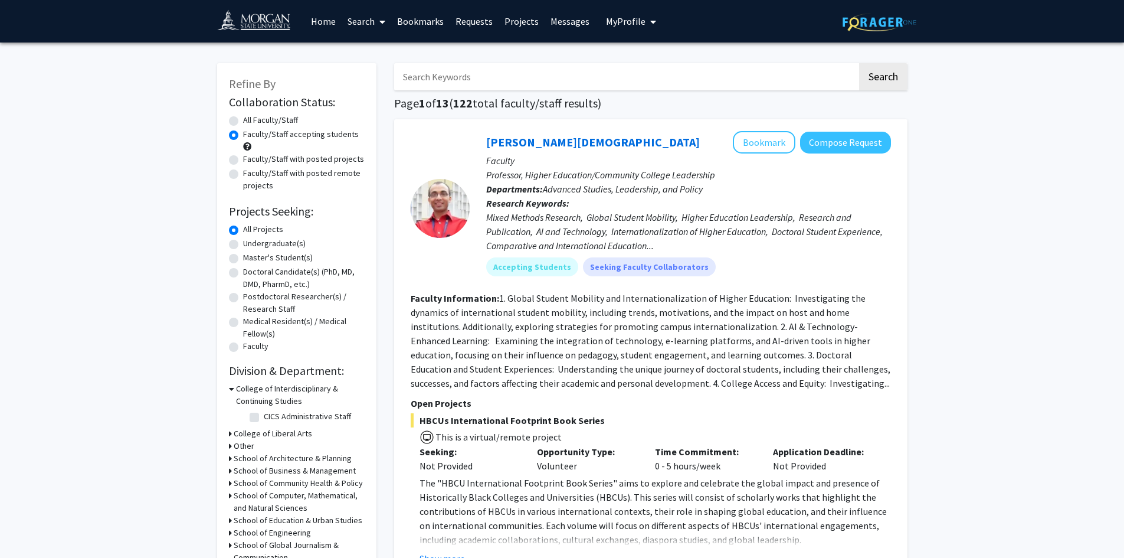
click at [320, 27] on link "Home" at bounding box center [323, 21] width 37 height 41
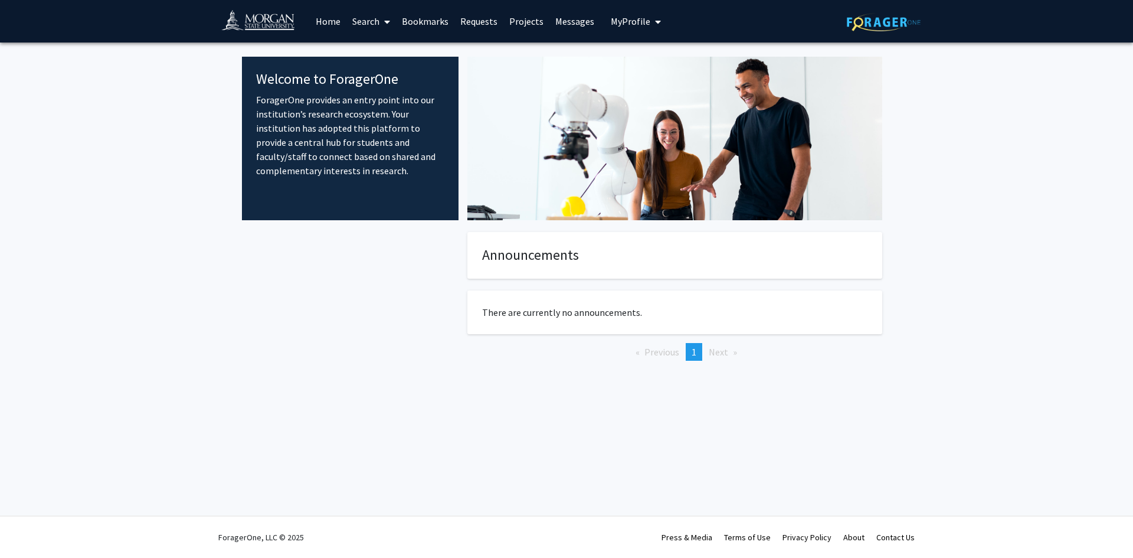
click at [627, 17] on span "My Profile" at bounding box center [631, 21] width 40 height 12
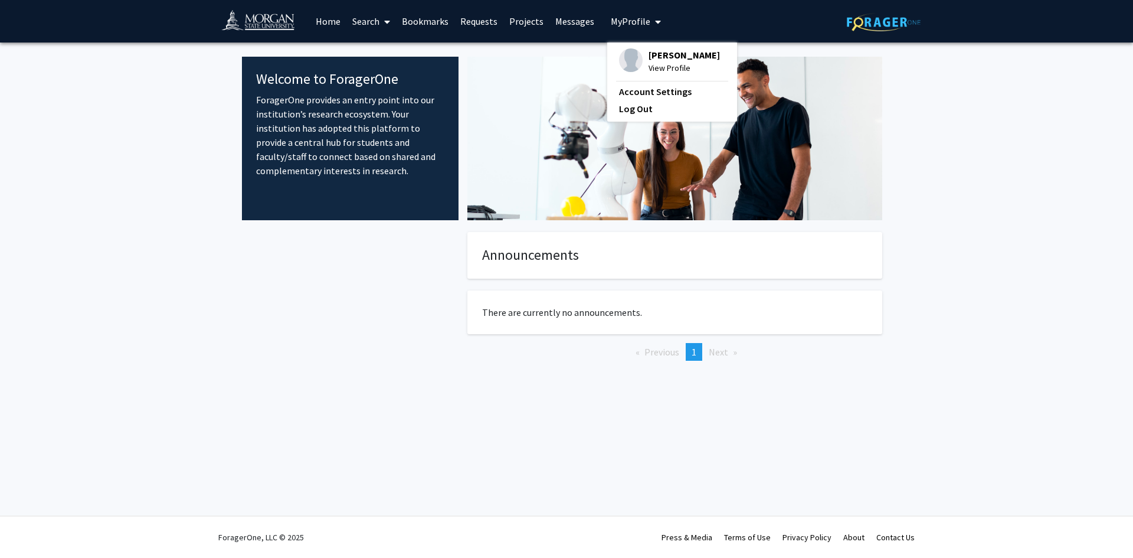
click at [675, 67] on span "View Profile" at bounding box center [684, 67] width 71 height 13
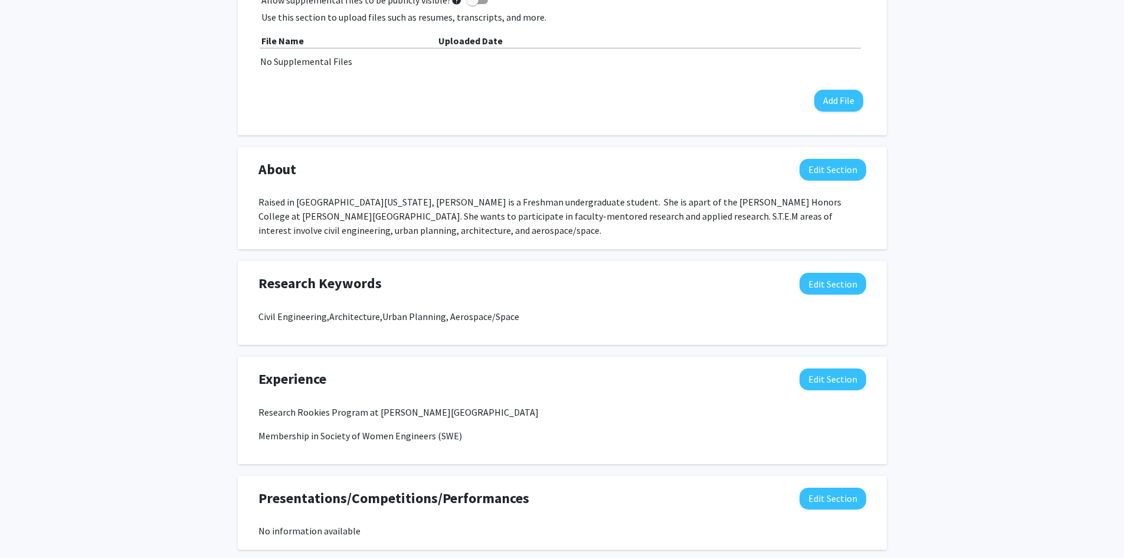
scroll to position [384, 0]
click at [817, 280] on button "Edit Section" at bounding box center [833, 283] width 67 height 22
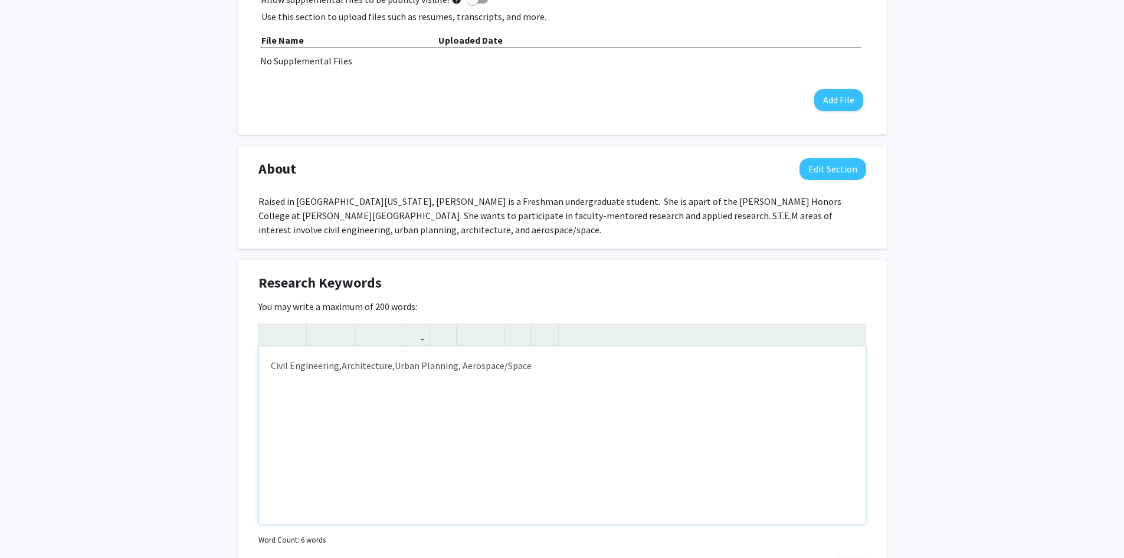
click at [587, 374] on div "Civil Engineering, Architecture, Urban Planning, Aerospace/Space" at bounding box center [562, 434] width 607 height 177
click at [269, 366] on div "Civil Engineering, Architecture, Urban Planning, African American Studies," at bounding box center [562, 434] width 607 height 177
click at [590, 363] on span "Urban Planning, African American Studies," at bounding box center [510, 365] width 171 height 12
click at [624, 368] on p "S.T.E.M, Civil Engineering, Architecture, Urban Planning, African American Stud…" at bounding box center [562, 365] width 583 height 14
type textarea "<p>S.T.E.M, Civil Engineering,&nbsp;<span>Architecture,&nbsp;</span><span>Urban…"
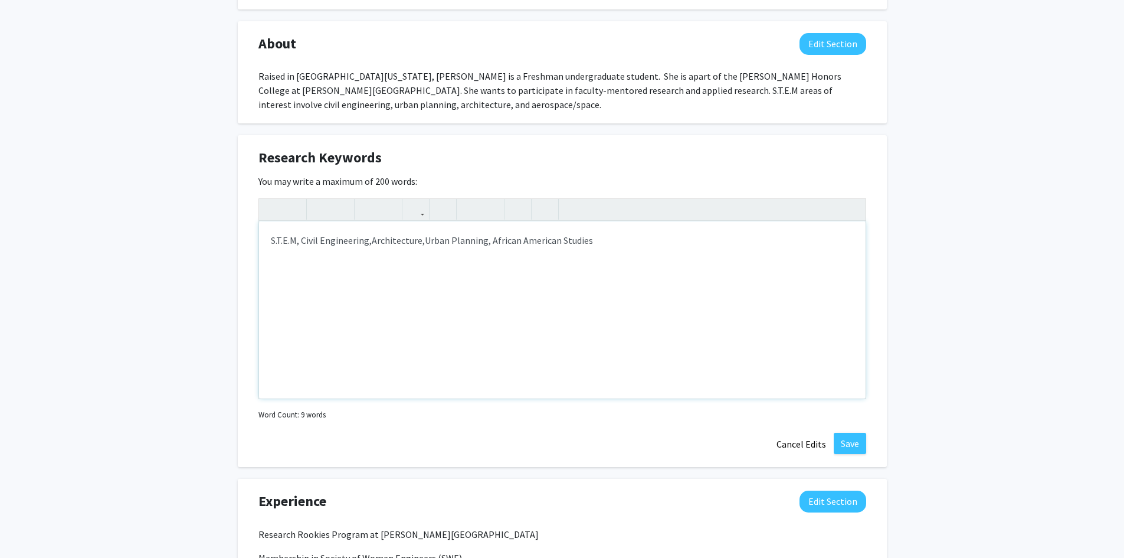
scroll to position [572, 0]
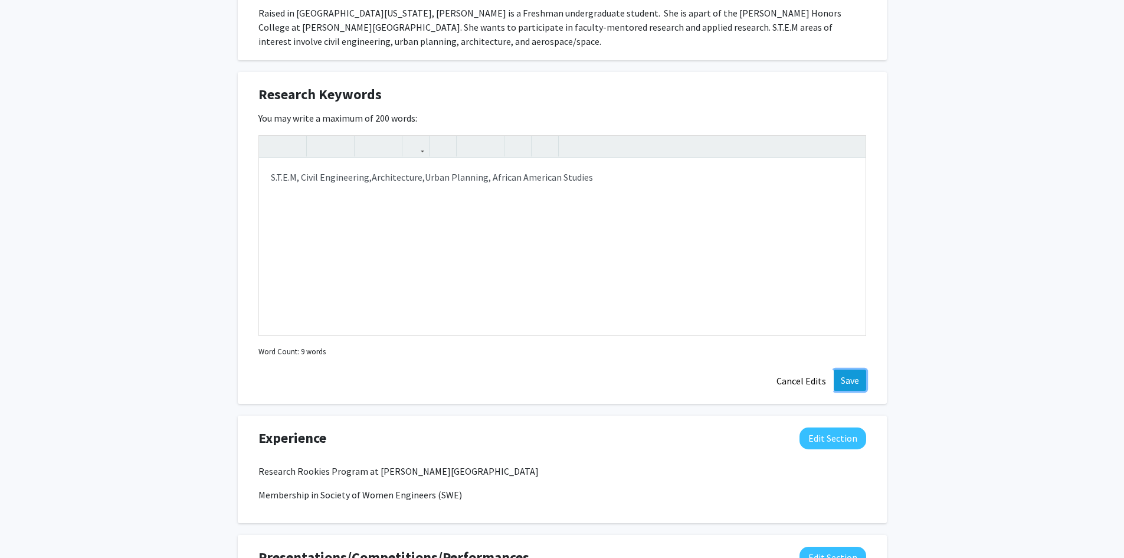
click at [849, 377] on button "Save" at bounding box center [850, 379] width 32 height 21
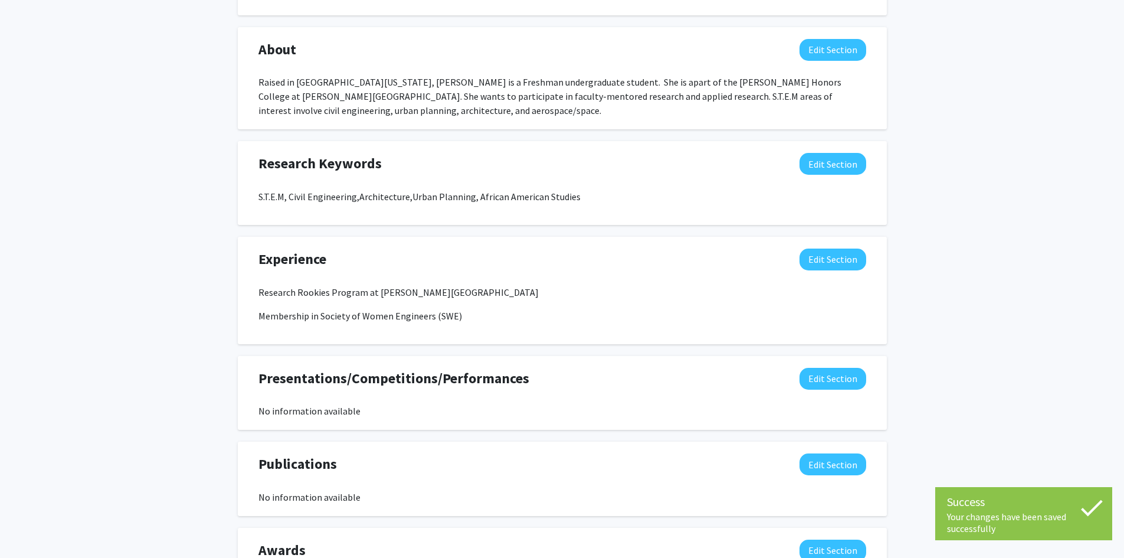
scroll to position [499, 0]
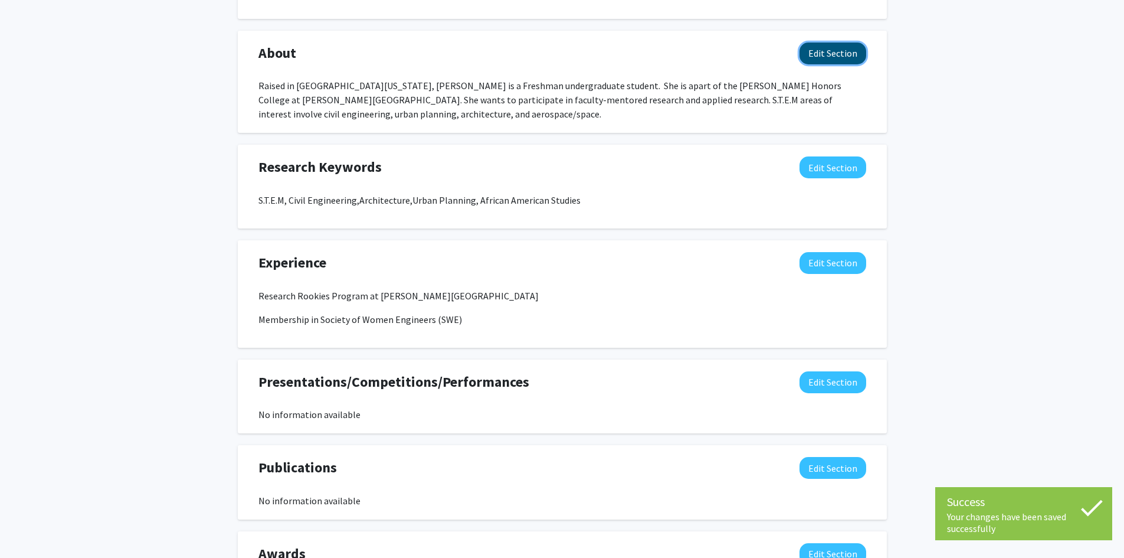
click at [827, 59] on button "Edit Section" at bounding box center [833, 53] width 67 height 22
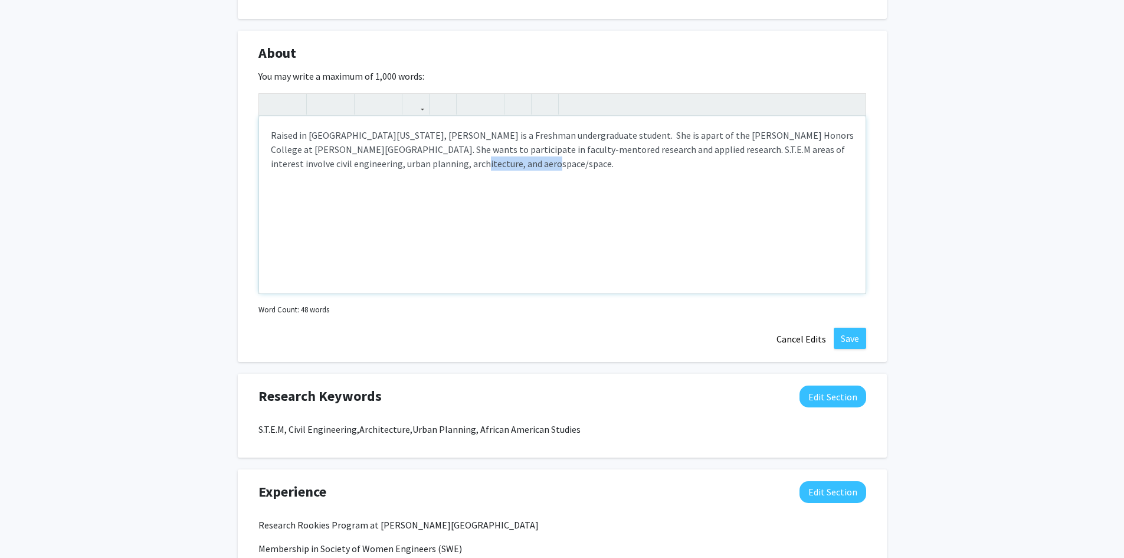
drag, startPoint x: 374, startPoint y: 166, endPoint x: 459, endPoint y: 172, distance: 85.2
click at [459, 172] on div "Raised in [GEOGRAPHIC_DATA][US_STATE], [PERSON_NAME] is a Freshman undergraduat…" at bounding box center [562, 204] width 607 height 177
type textarea "Raised in [GEOGRAPHIC_DATA][US_STATE], [PERSON_NAME] is a Freshman undergraduat…"
click at [853, 336] on button "Save" at bounding box center [850, 338] width 32 height 21
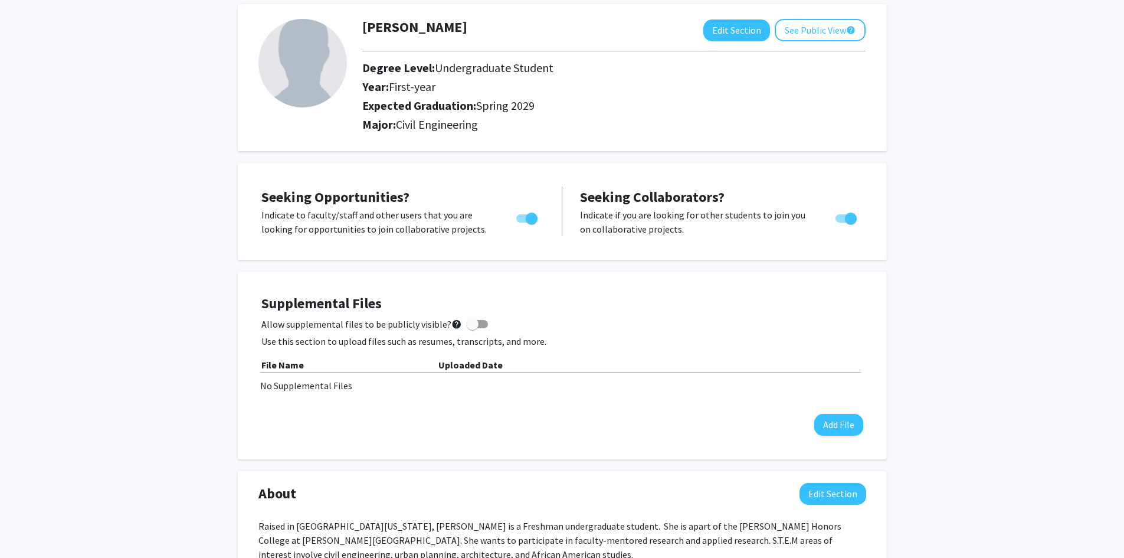
scroll to position [0, 0]
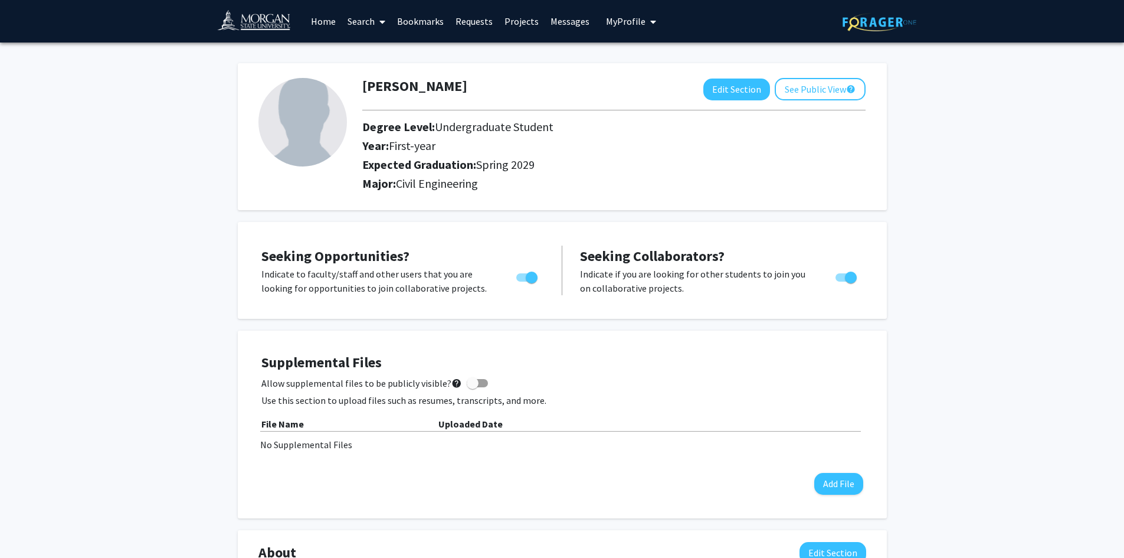
click at [366, 23] on link "Search" at bounding box center [367, 21] width 50 height 41
click at [384, 50] on span "Faculty/Staff" at bounding box center [385, 54] width 87 height 24
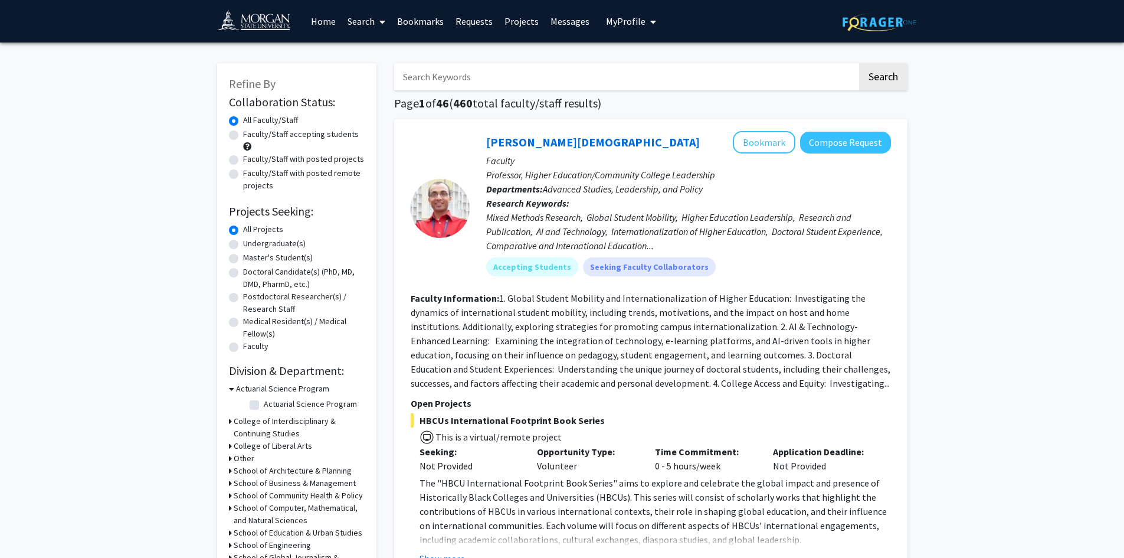
click at [430, 29] on link "Bookmarks" at bounding box center [420, 21] width 58 height 41
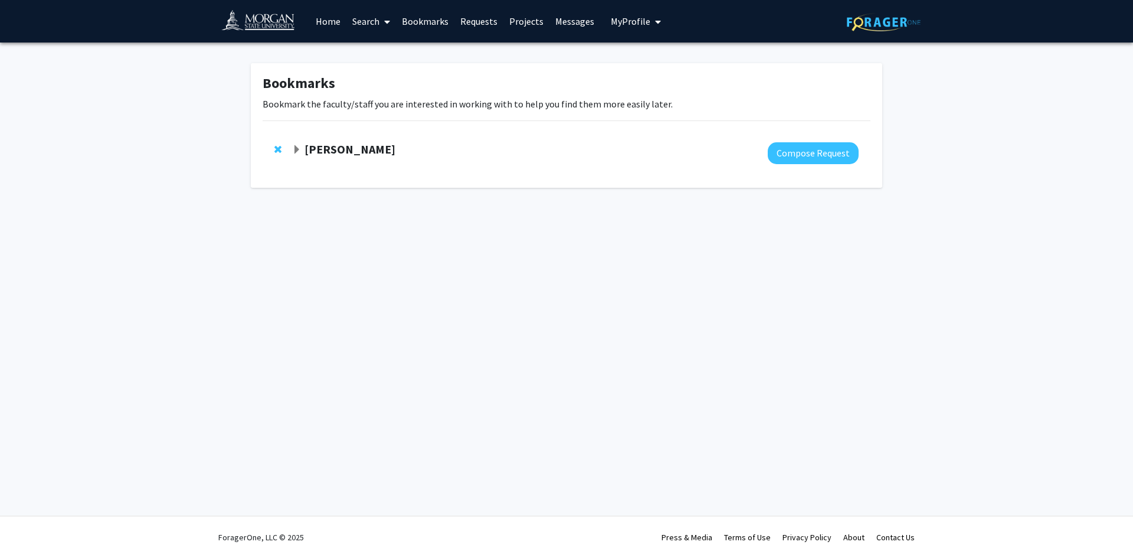
click at [377, 148] on strong "[PERSON_NAME]" at bounding box center [350, 149] width 91 height 15
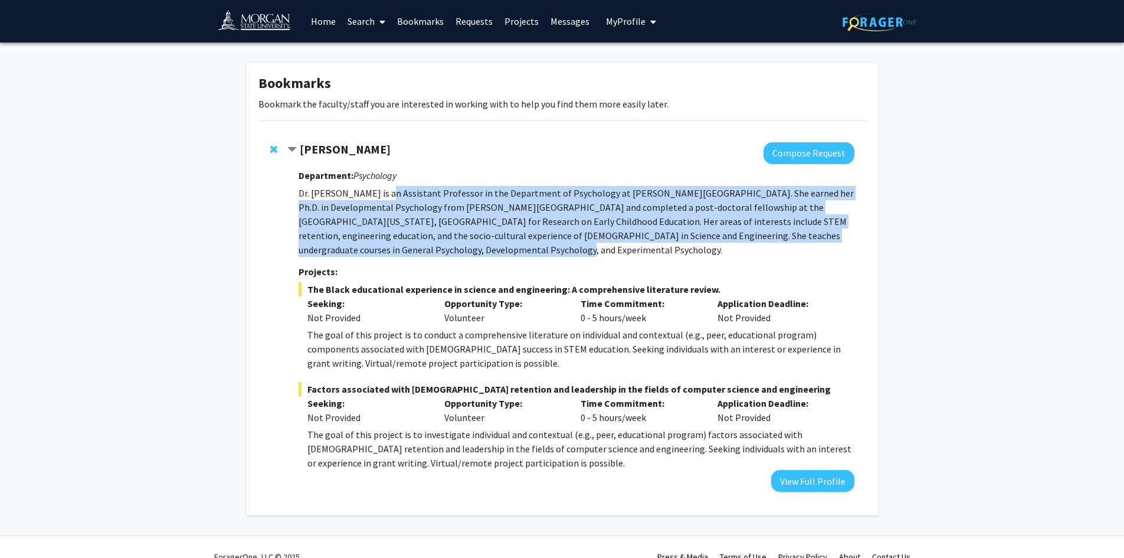
drag, startPoint x: 391, startPoint y: 194, endPoint x: 433, endPoint y: 246, distance: 66.7
click at [433, 246] on p "Dr. [PERSON_NAME] is an Assistant Professor in the Department of Psychology at …" at bounding box center [576, 221] width 555 height 71
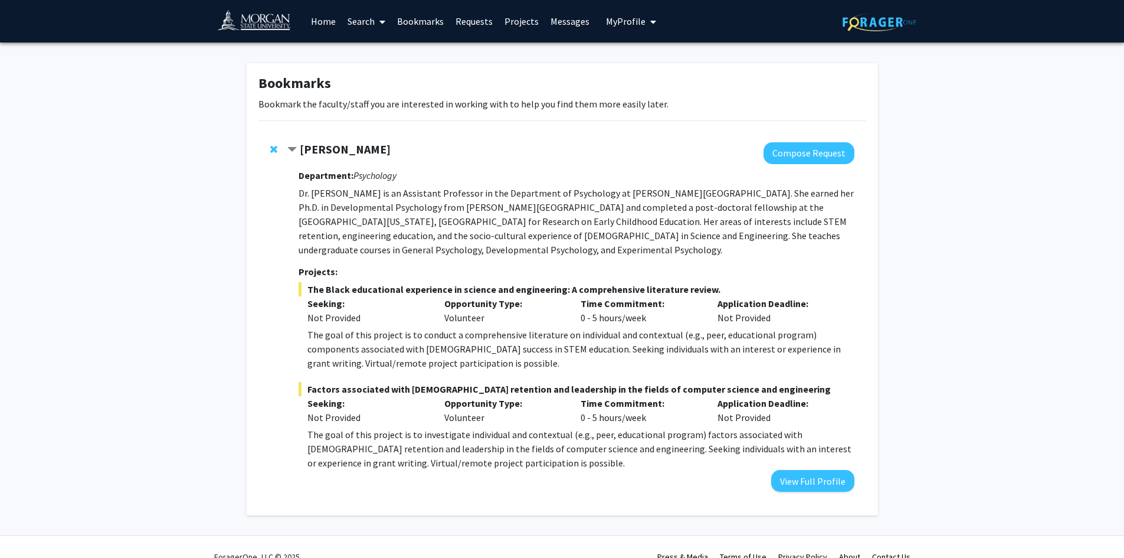
click at [447, 292] on span "The Black educational experience in science and engineering: A comprehensive li…" at bounding box center [576, 289] width 555 height 14
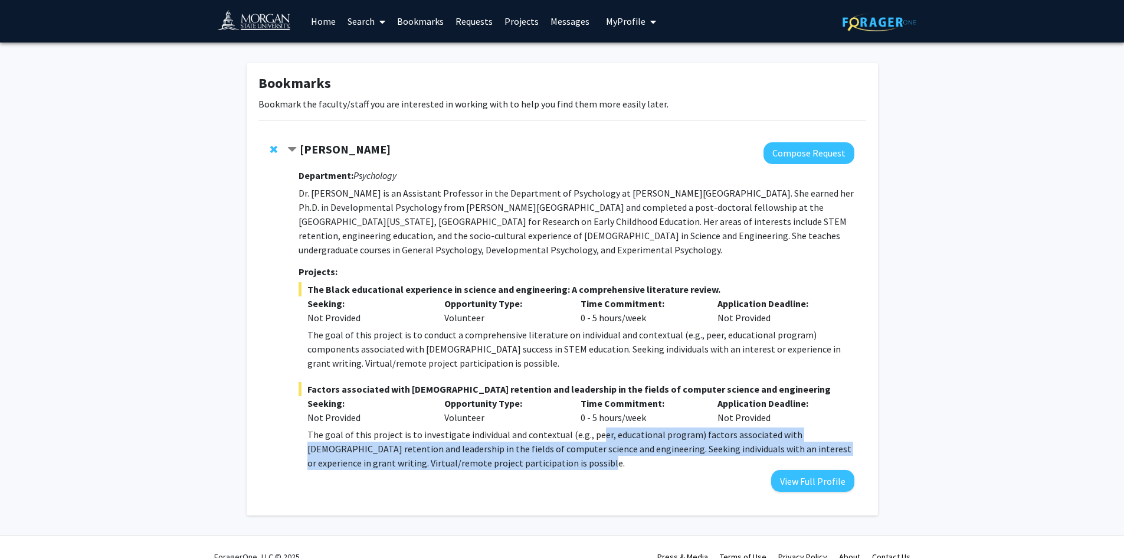
drag, startPoint x: 594, startPoint y: 437, endPoint x: 607, endPoint y: 464, distance: 29.8
click at [607, 464] on p "The goal of this project is to investigate individual and contextual (e.g., pee…" at bounding box center [580, 448] width 546 height 42
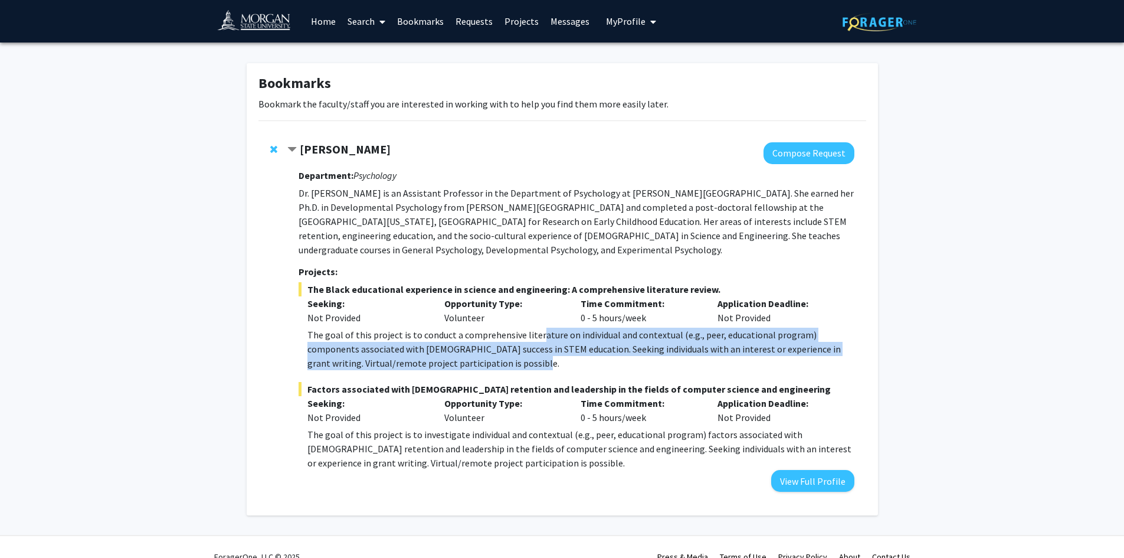
drag, startPoint x: 535, startPoint y: 337, endPoint x: 549, endPoint y: 356, distance: 24.1
click at [549, 356] on p "The goal of this project is to conduct a comprehensive literature on individual…" at bounding box center [580, 349] width 546 height 42
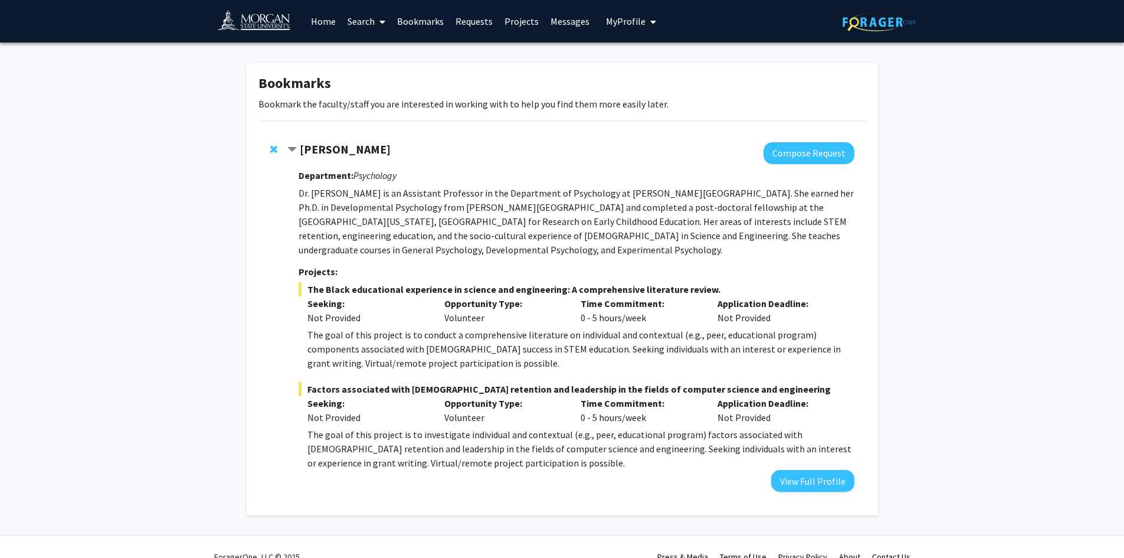
click at [384, 19] on icon at bounding box center [382, 21] width 6 height 9
click at [389, 50] on span "Faculty/Staff" at bounding box center [385, 54] width 87 height 24
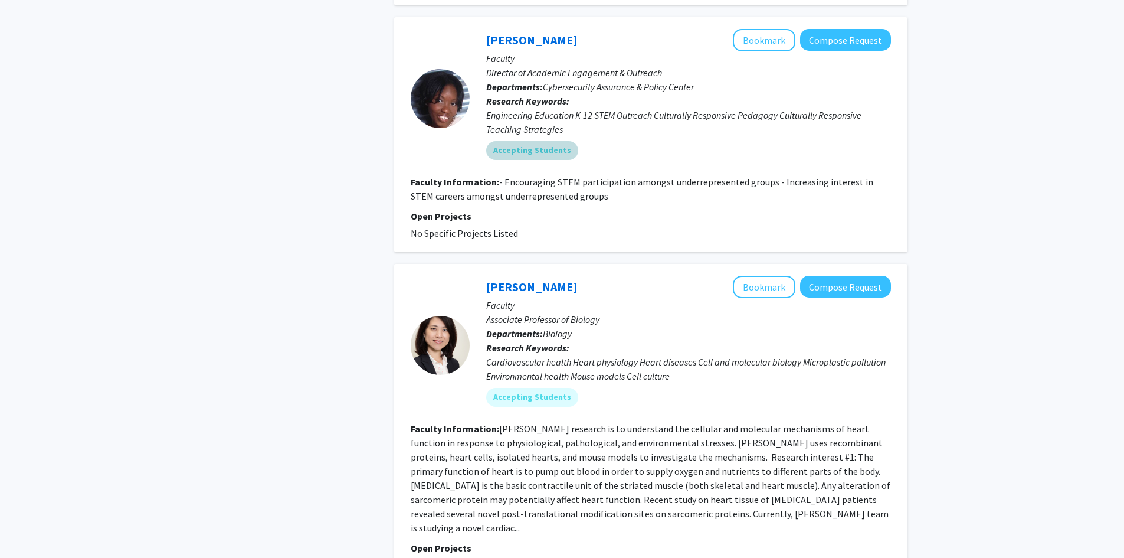
scroll to position [6087, 0]
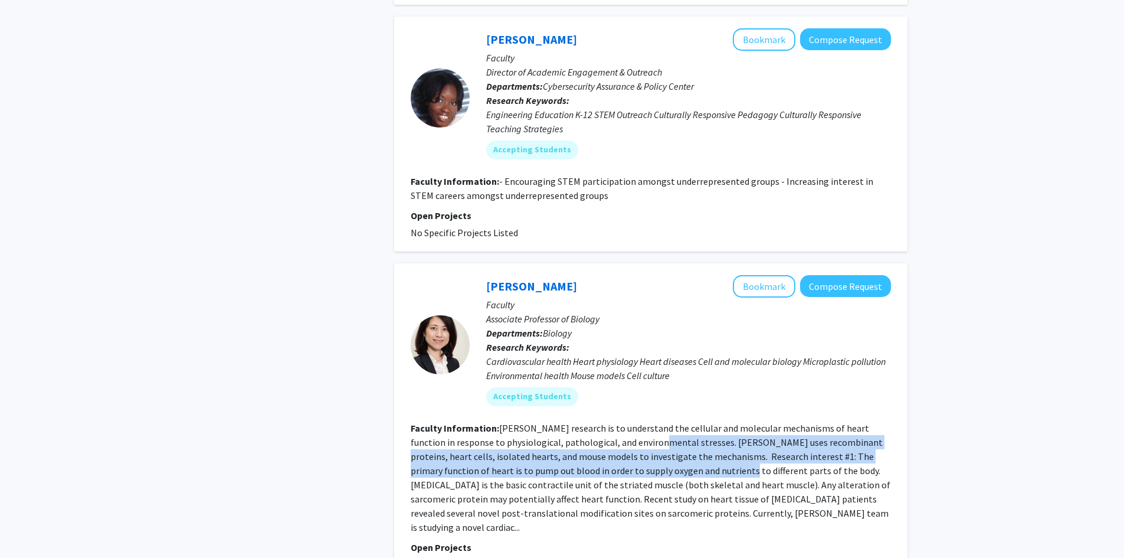
drag, startPoint x: 607, startPoint y: 353, endPoint x: 625, endPoint y: 386, distance: 37.8
click at [625, 422] on fg-read-more "[PERSON_NAME] research is to understand the cellular and molecular mechanisms o…" at bounding box center [651, 477] width 480 height 111
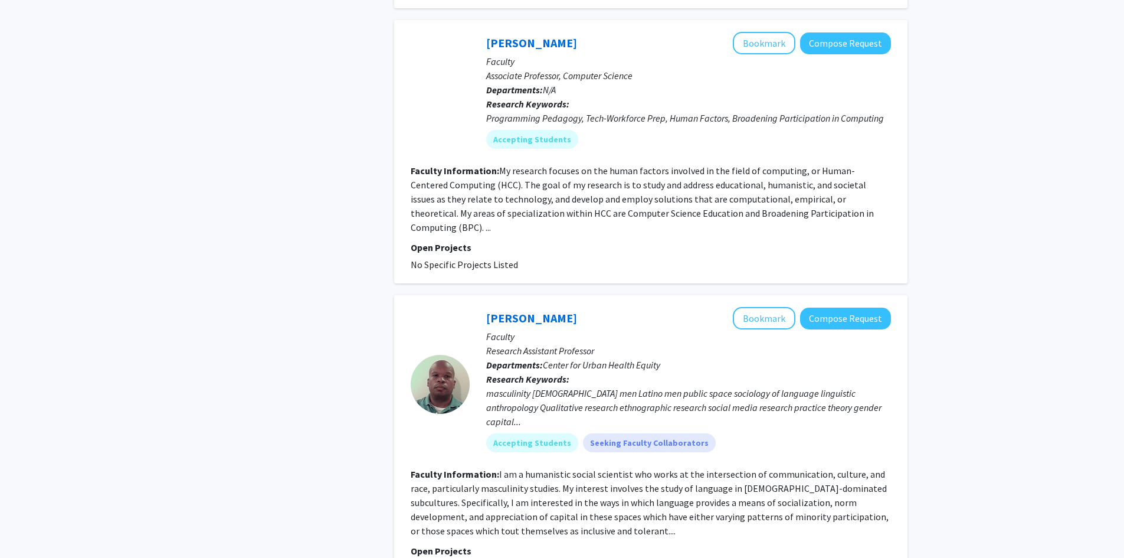
scroll to position [777, 0]
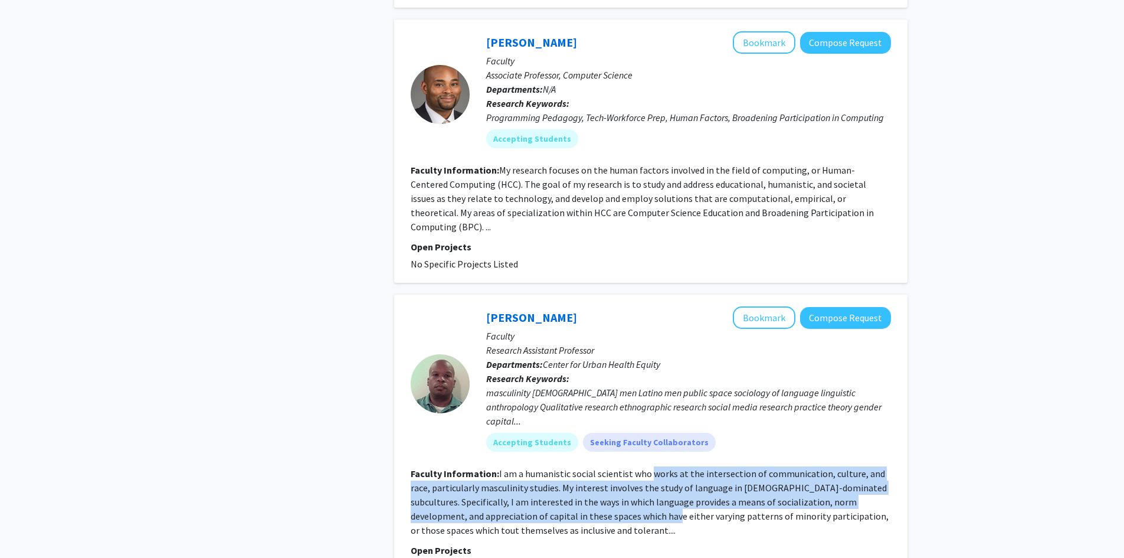
drag, startPoint x: 648, startPoint y: 423, endPoint x: 655, endPoint y: 458, distance: 36.1
click at [655, 466] on section "Faculty Information: I am a humanistic social scientist who works at the inters…" at bounding box center [651, 501] width 480 height 71
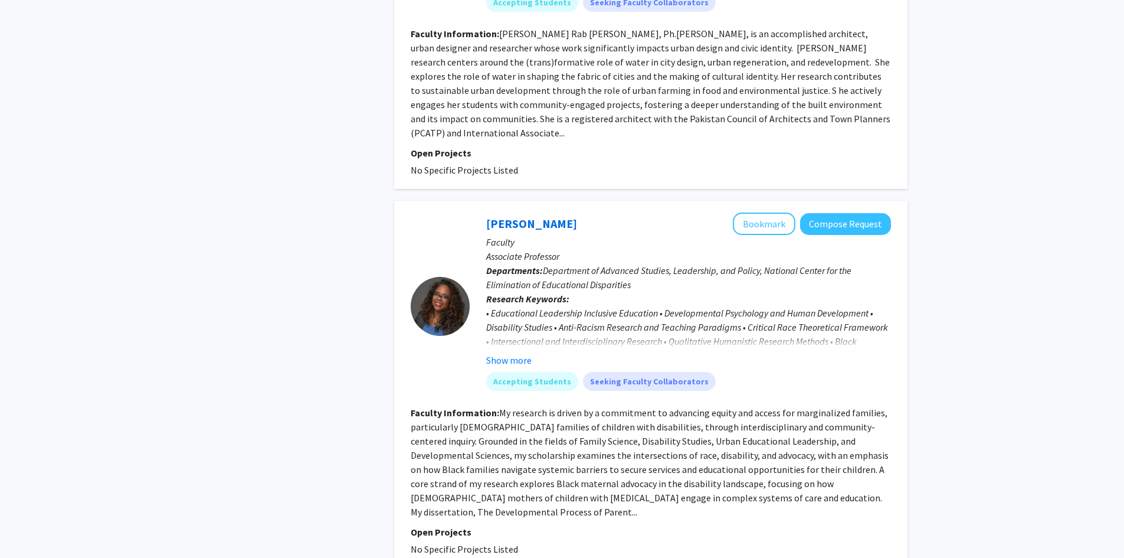
scroll to position [1507, 0]
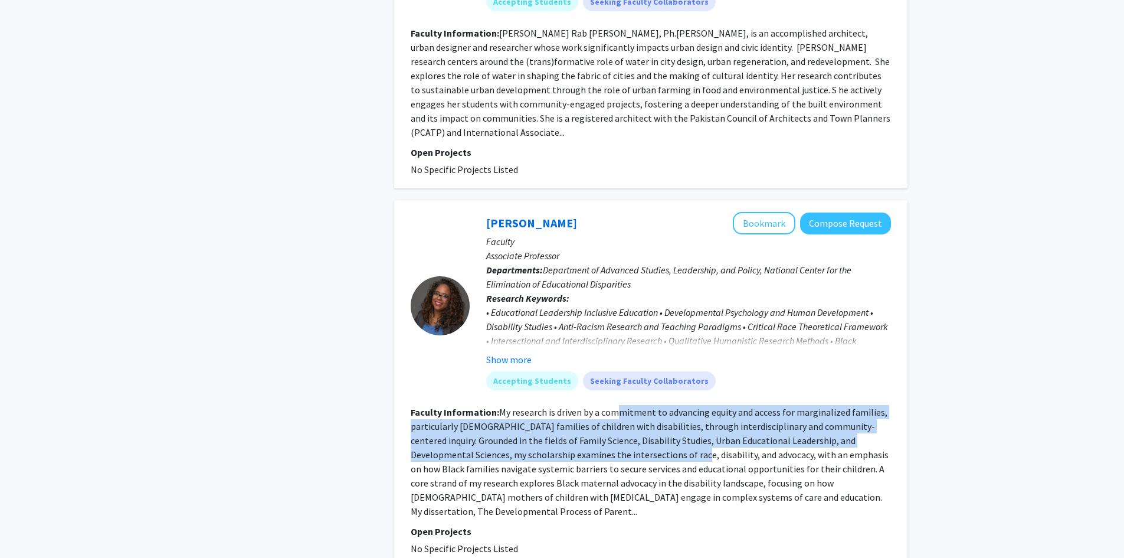
drag, startPoint x: 620, startPoint y: 343, endPoint x: 650, endPoint y: 391, distance: 56.2
click at [650, 405] on section "Faculty Information: My research is driven by a commitment to advancing equity …" at bounding box center [651, 461] width 480 height 113
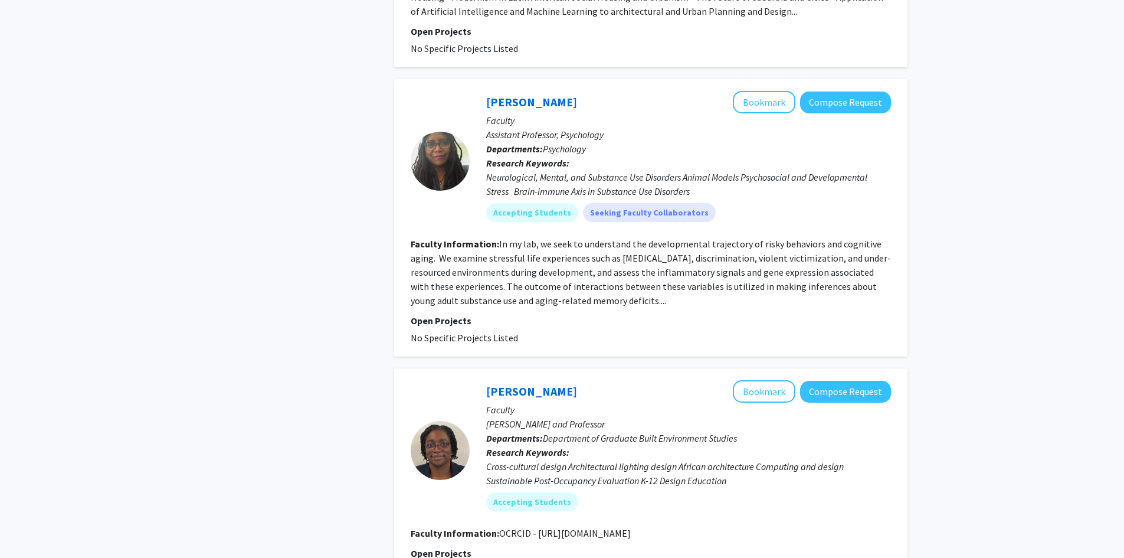
scroll to position [2751, 0]
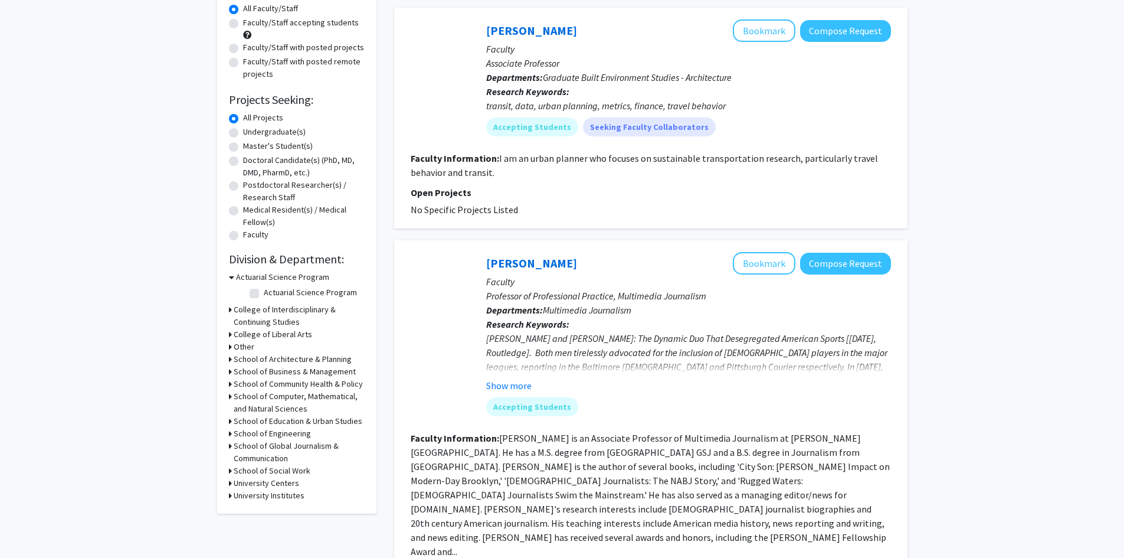
scroll to position [112, 0]
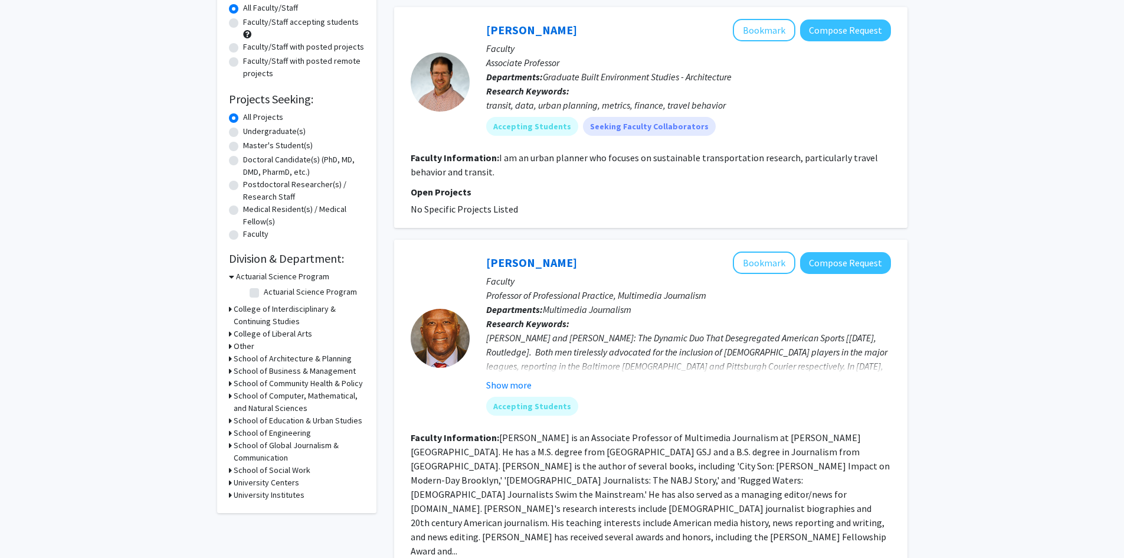
click at [234, 359] on h3 "School of Architecture & Planning" at bounding box center [293, 358] width 118 height 12
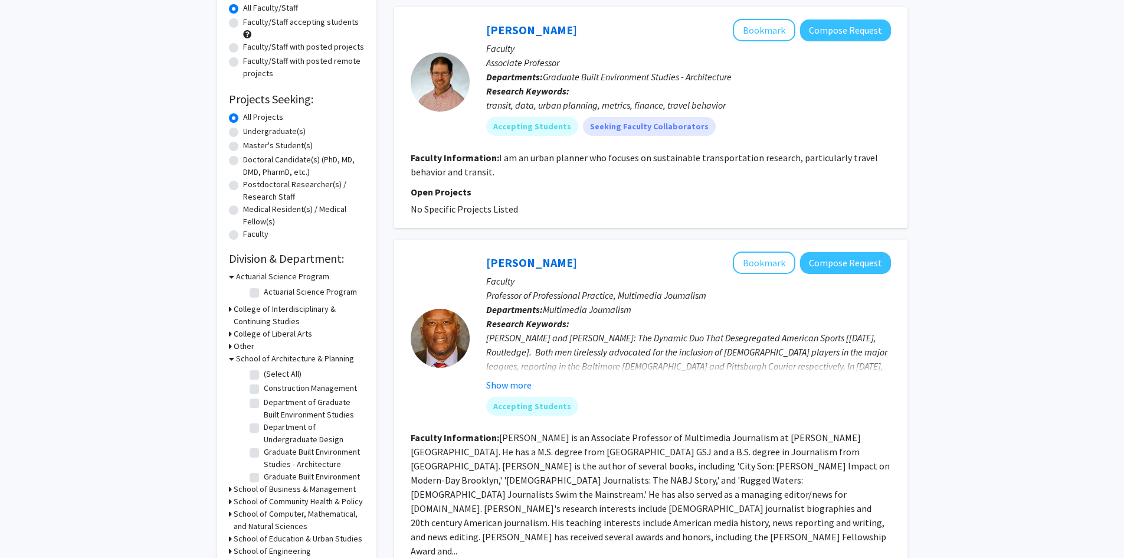
click at [264, 375] on label "(Select All)" at bounding box center [283, 374] width 38 height 12
click at [264, 375] on input "(Select All)" at bounding box center [268, 372] width 8 height 8
checkbox input "true"
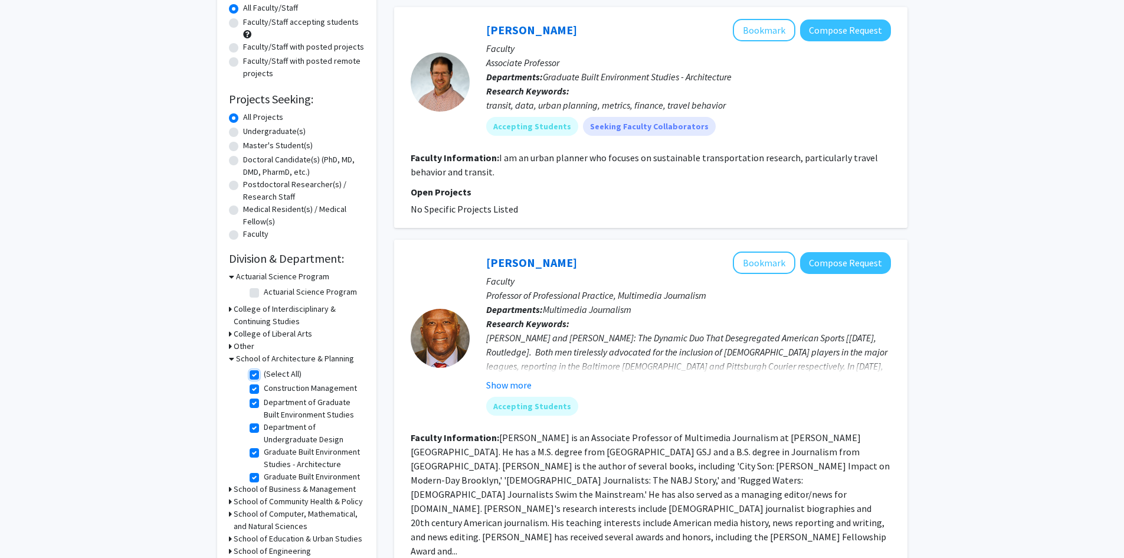
checkbox input "true"
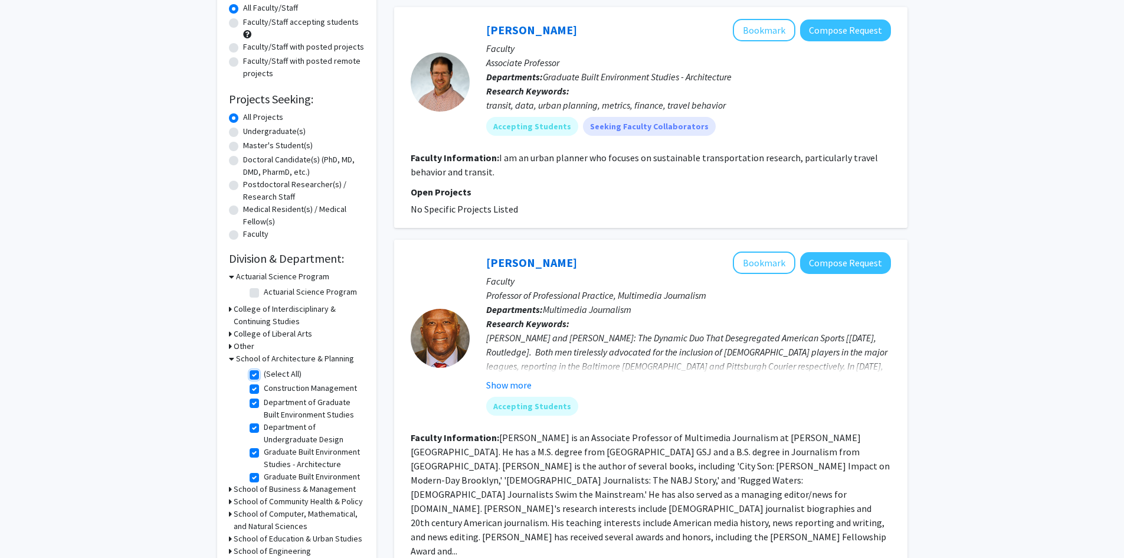
checkbox input "true"
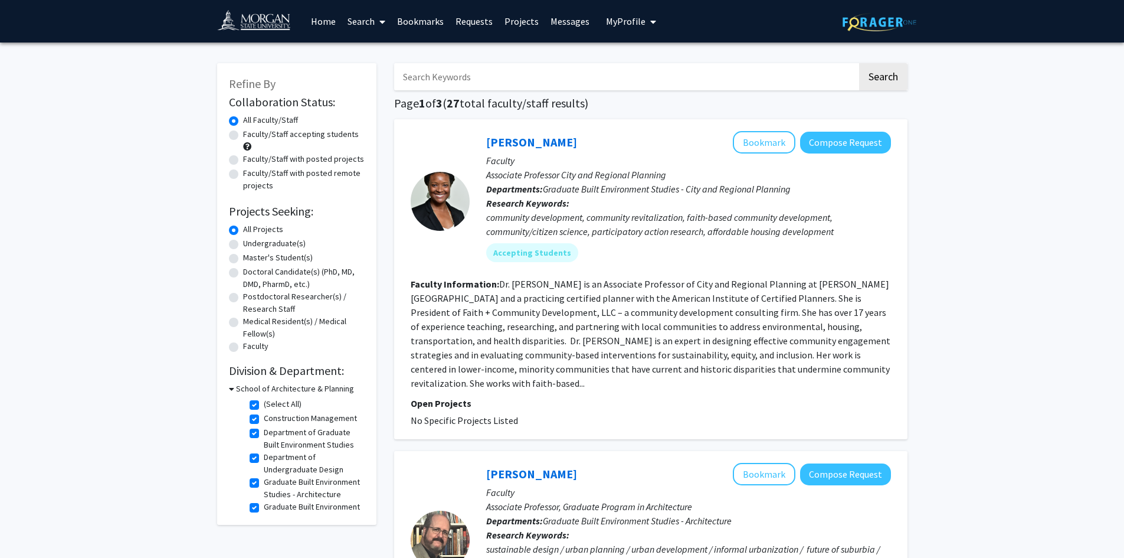
click at [263, 380] on div "Collaboration Status: Collaboration Status All Faculty/Staff Collaboration Stat…" at bounding box center [297, 303] width 136 height 420
click at [251, 385] on h3 "School of Architecture & Planning" at bounding box center [295, 388] width 118 height 12
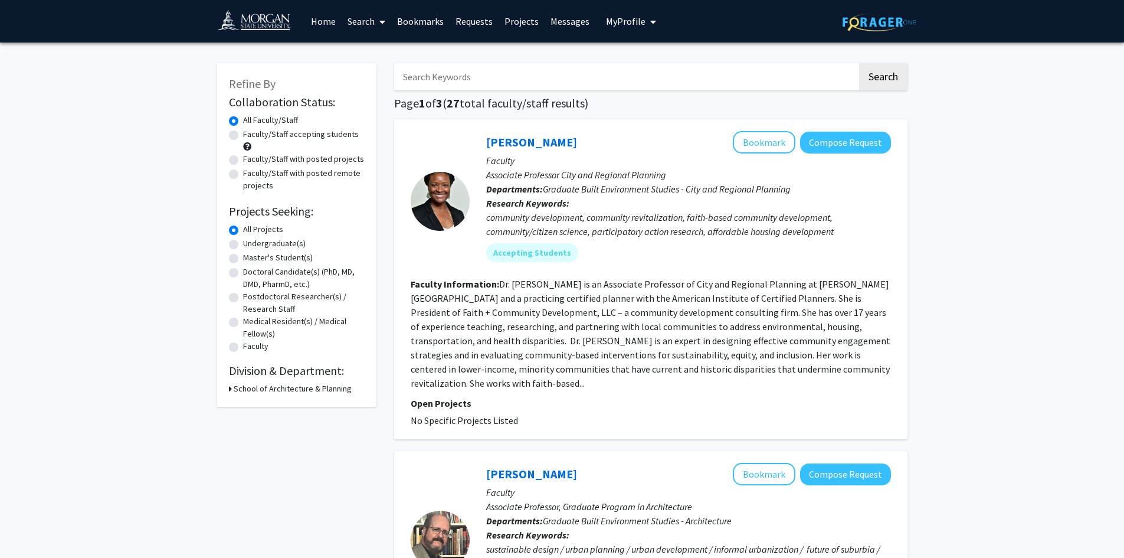
click at [251, 385] on h3 "School of Architecture & Planning" at bounding box center [293, 388] width 118 height 12
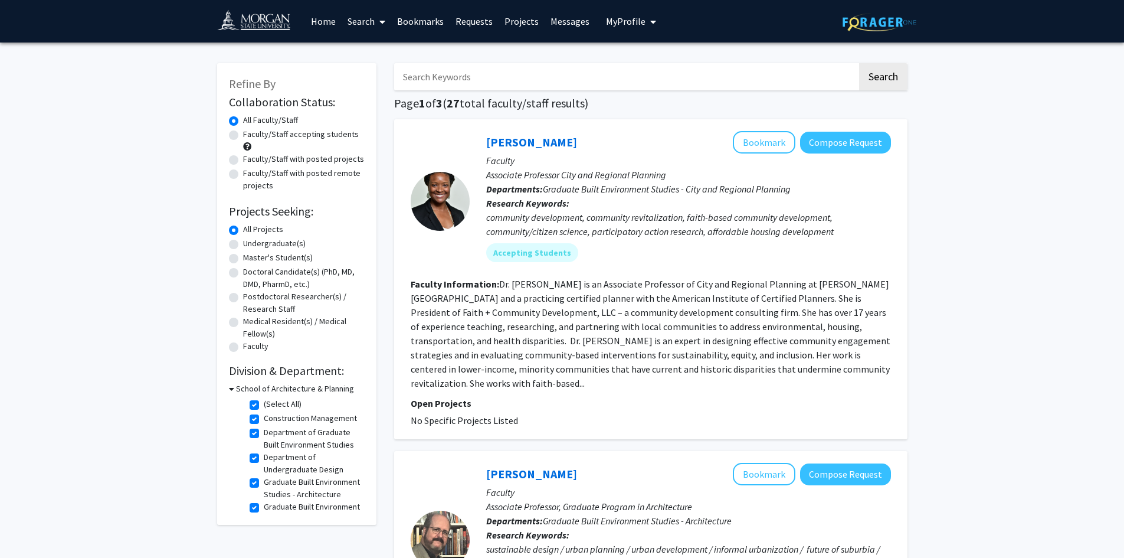
click at [264, 405] on label "(Select All)" at bounding box center [283, 404] width 38 height 12
click at [264, 405] on input "(Select All)" at bounding box center [268, 402] width 8 height 8
checkbox input "false"
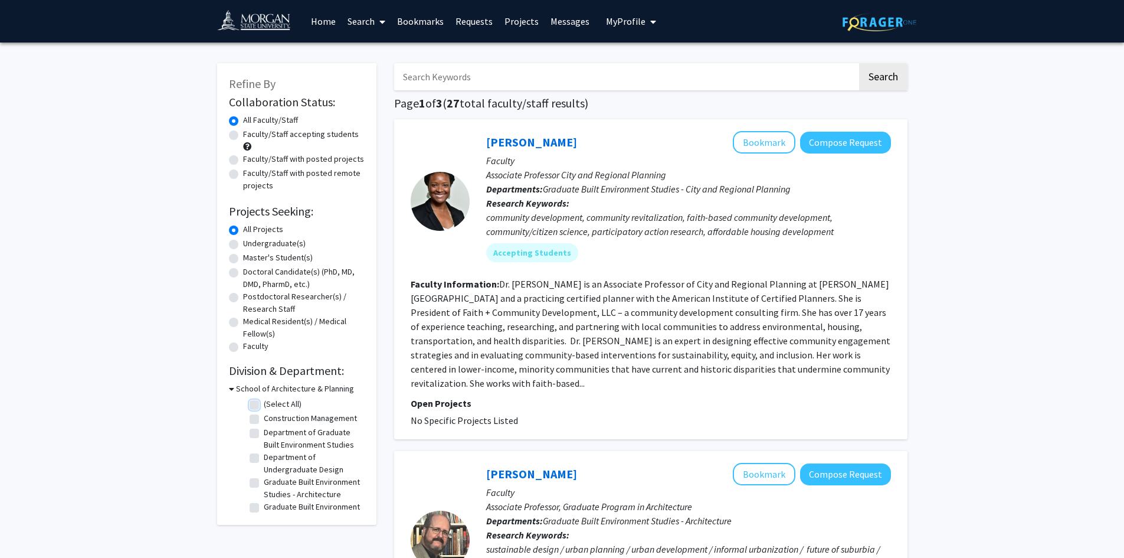
checkbox input "false"
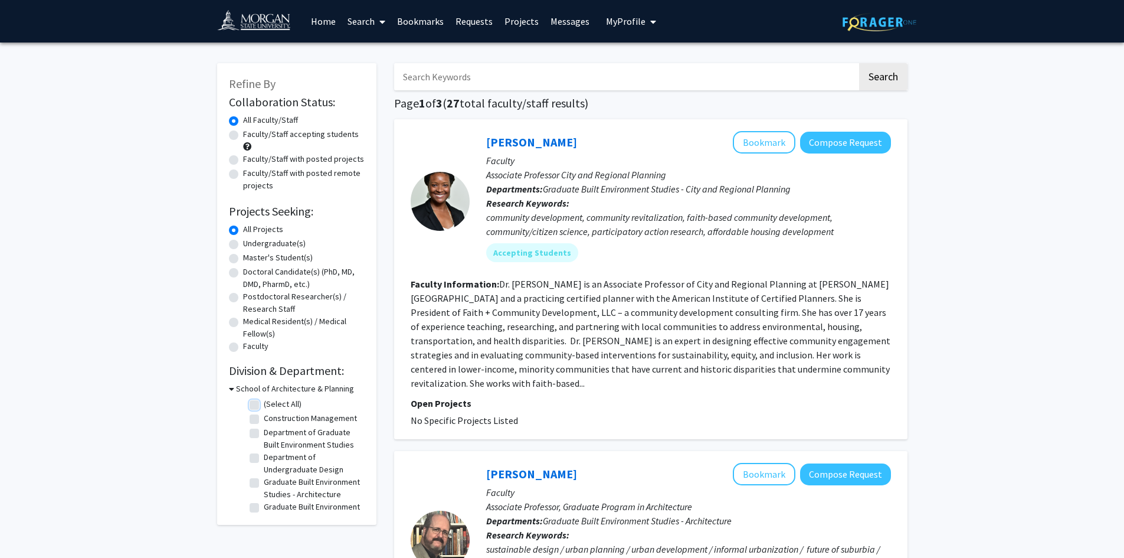
checkbox input "false"
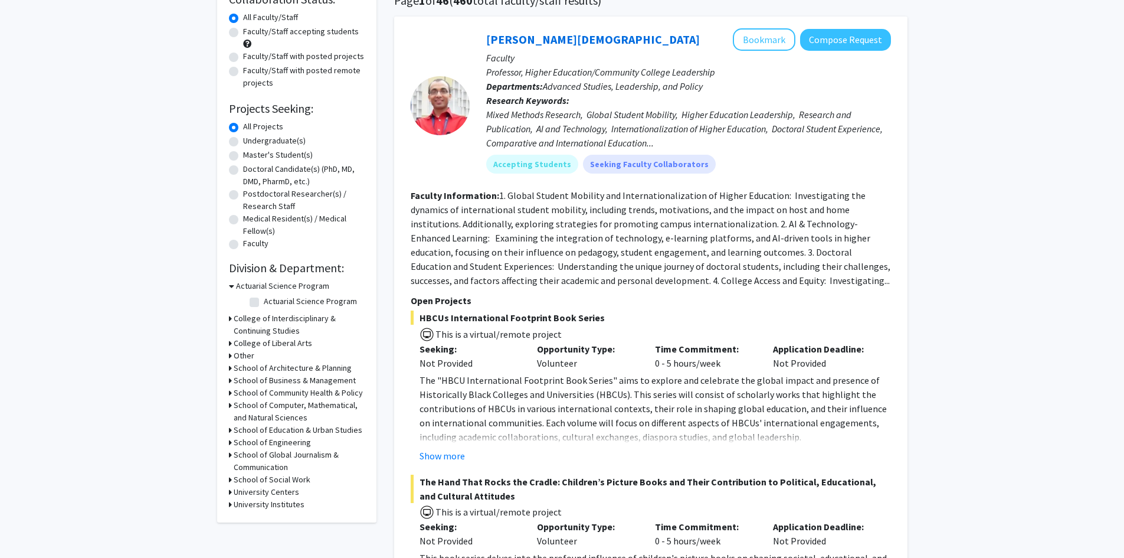
scroll to position [106, 0]
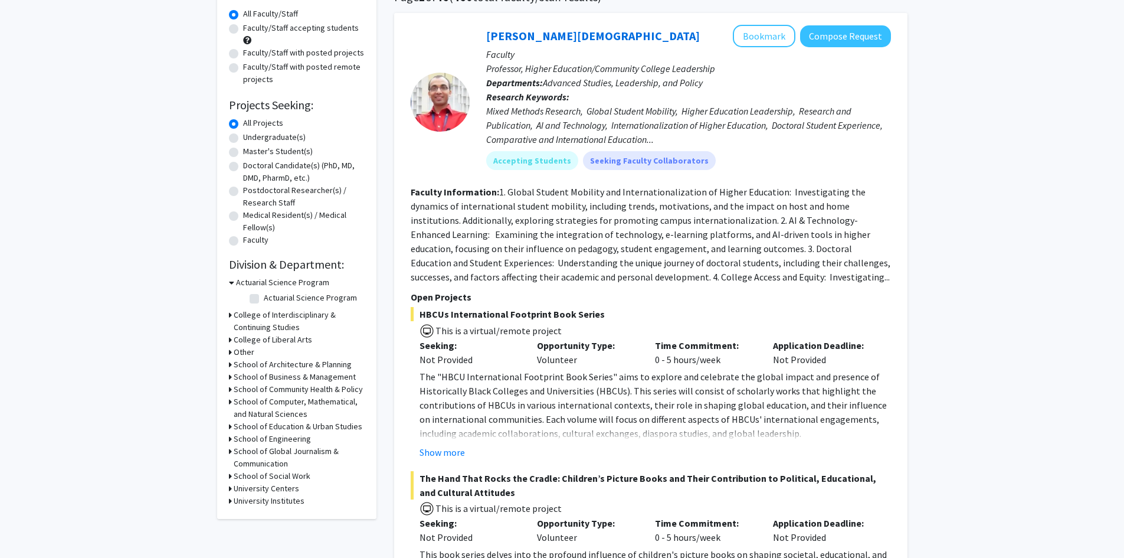
click at [267, 433] on h3 "School of Engineering" at bounding box center [272, 439] width 77 height 12
click at [264, 451] on label "(Select All)" at bounding box center [283, 454] width 38 height 12
click at [264, 451] on input "(Select All)" at bounding box center [268, 452] width 8 height 8
checkbox input "true"
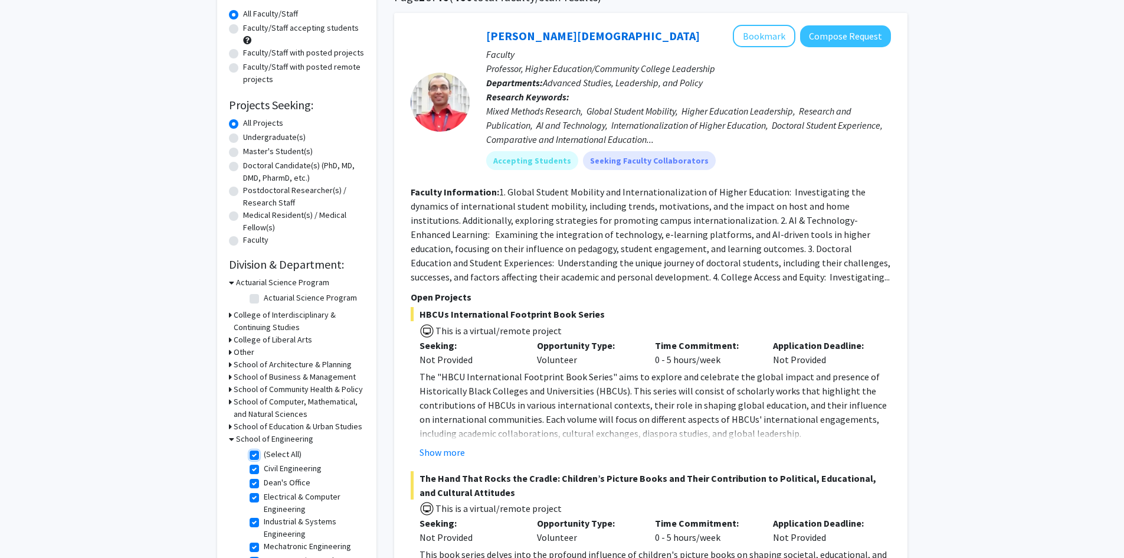
checkbox input "true"
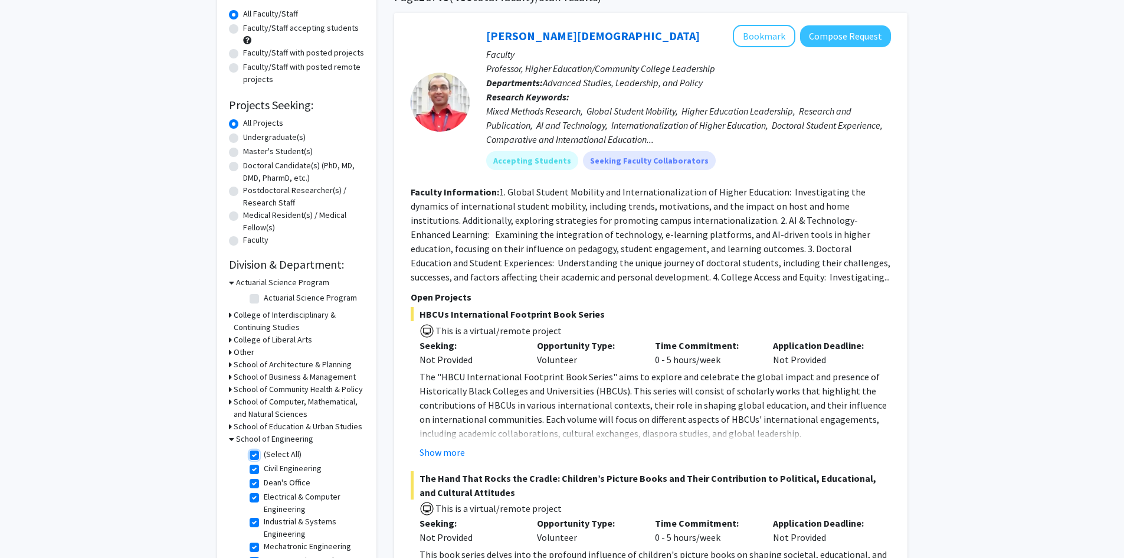
checkbox input "true"
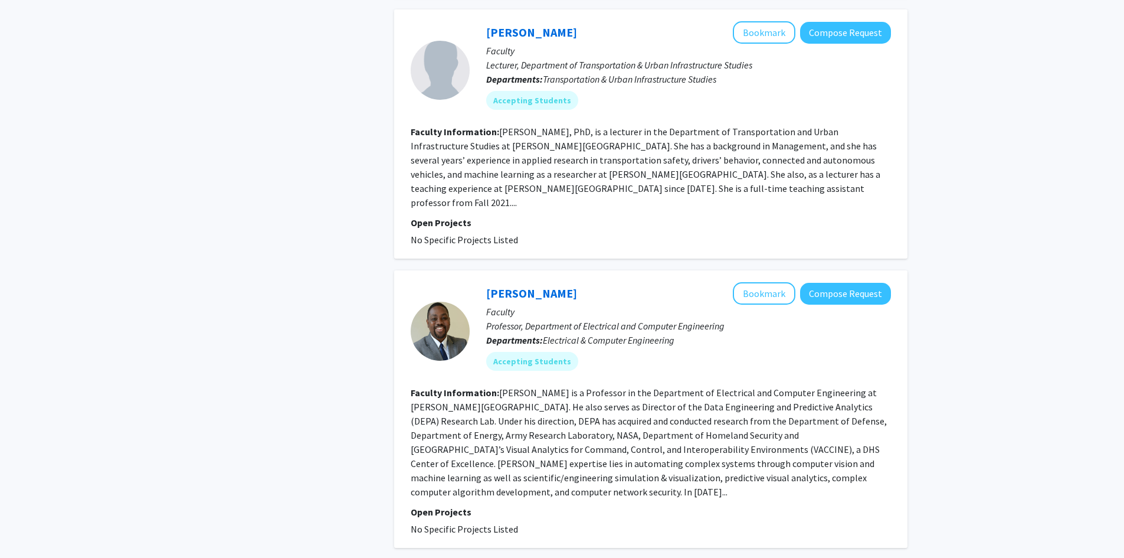
scroll to position [1225, 0]
